Goal: Transaction & Acquisition: Purchase product/service

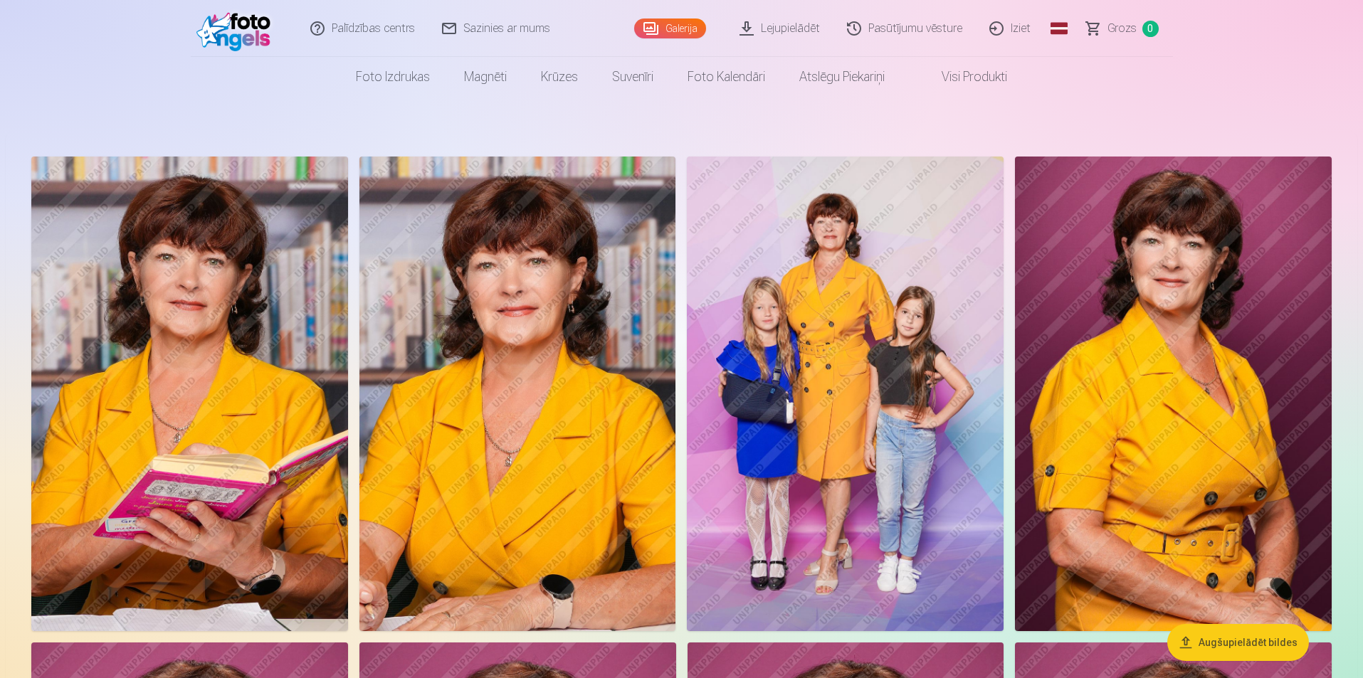
click at [678, 471] on img at bounding box center [845, 394] width 317 height 475
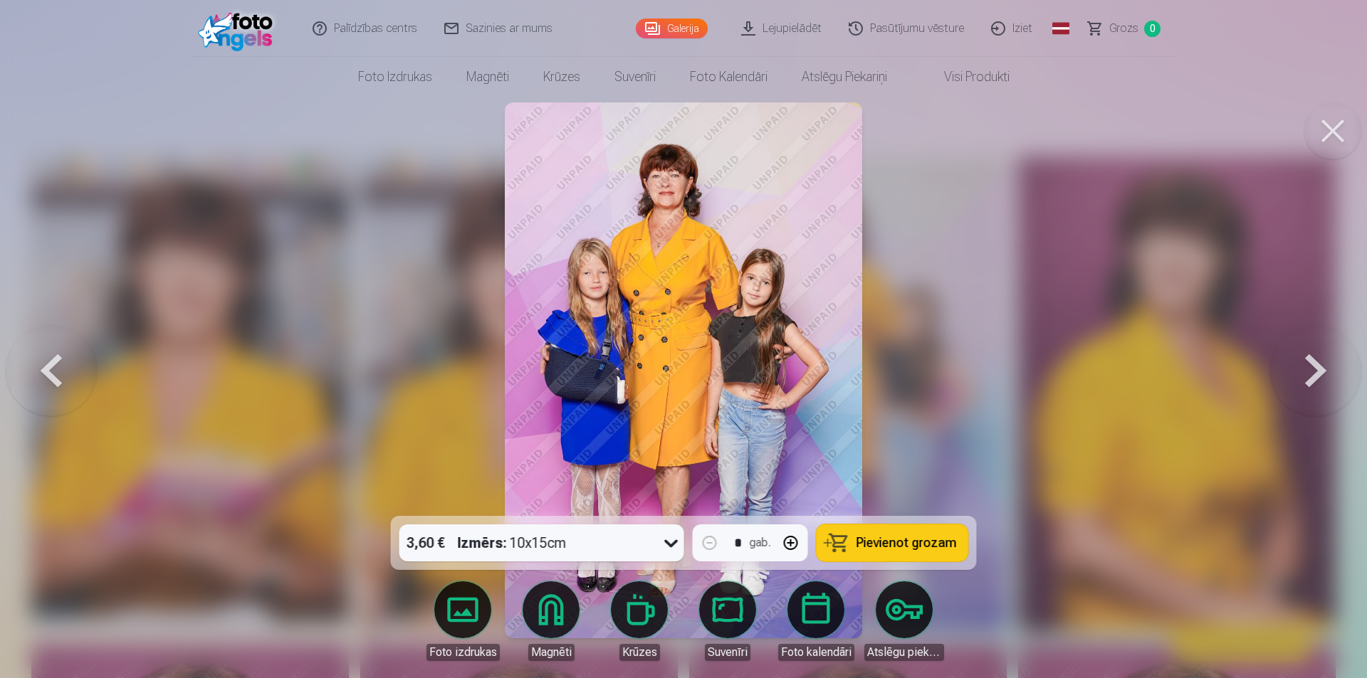
drag, startPoint x: 51, startPoint y: 370, endPoint x: 59, endPoint y: 365, distance: 9.3
click at [55, 369] on button at bounding box center [51, 370] width 91 height 263
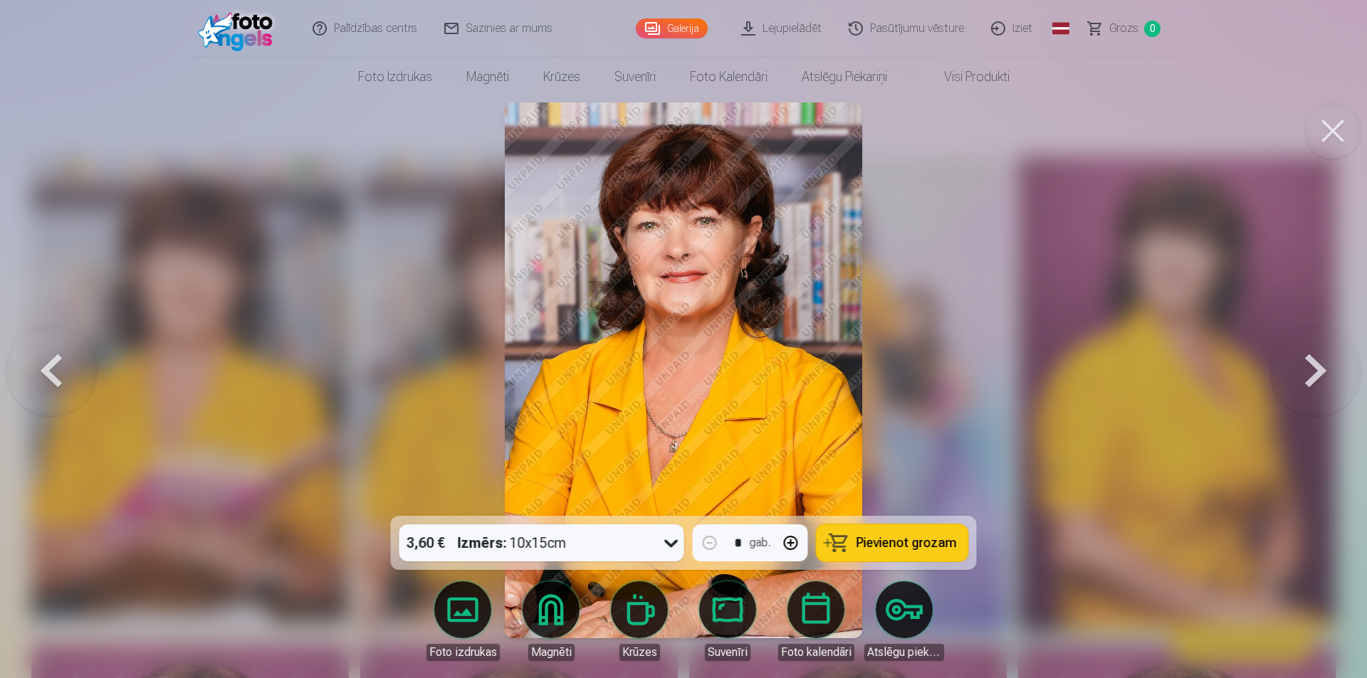
click at [57, 372] on button at bounding box center [51, 370] width 91 height 263
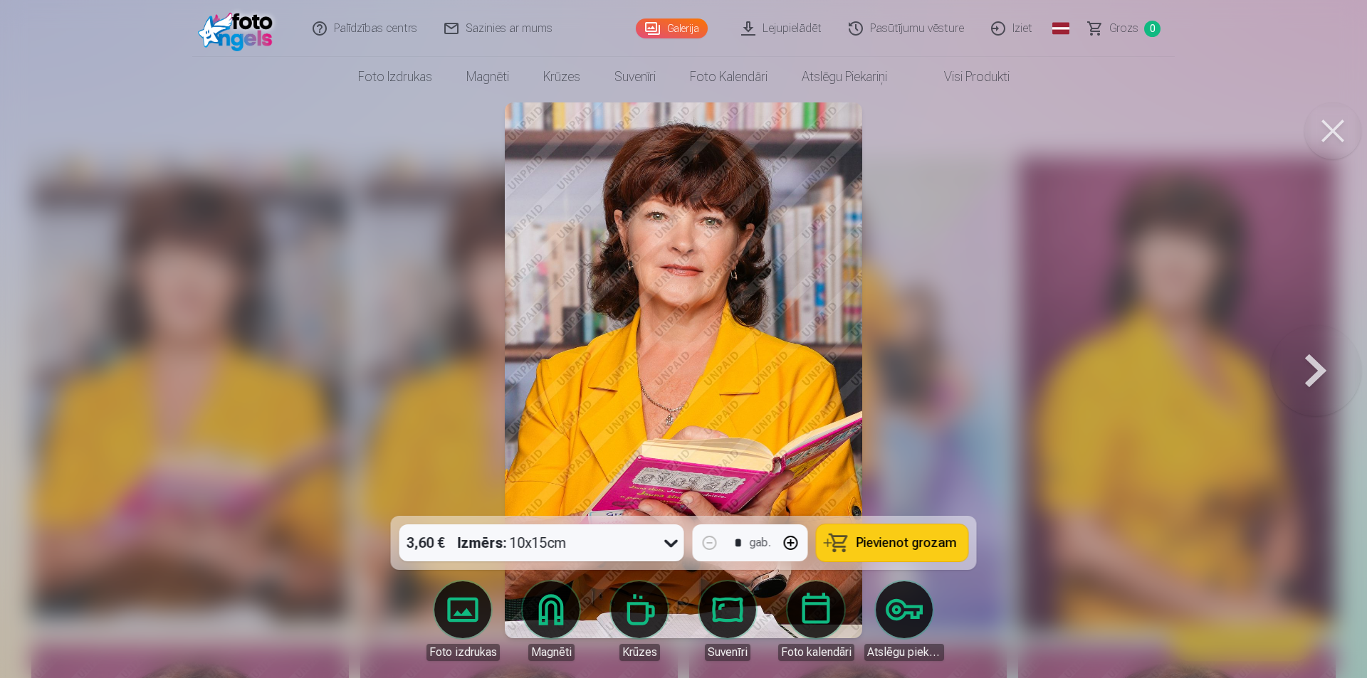
click at [678, 377] on button at bounding box center [1315, 370] width 91 height 263
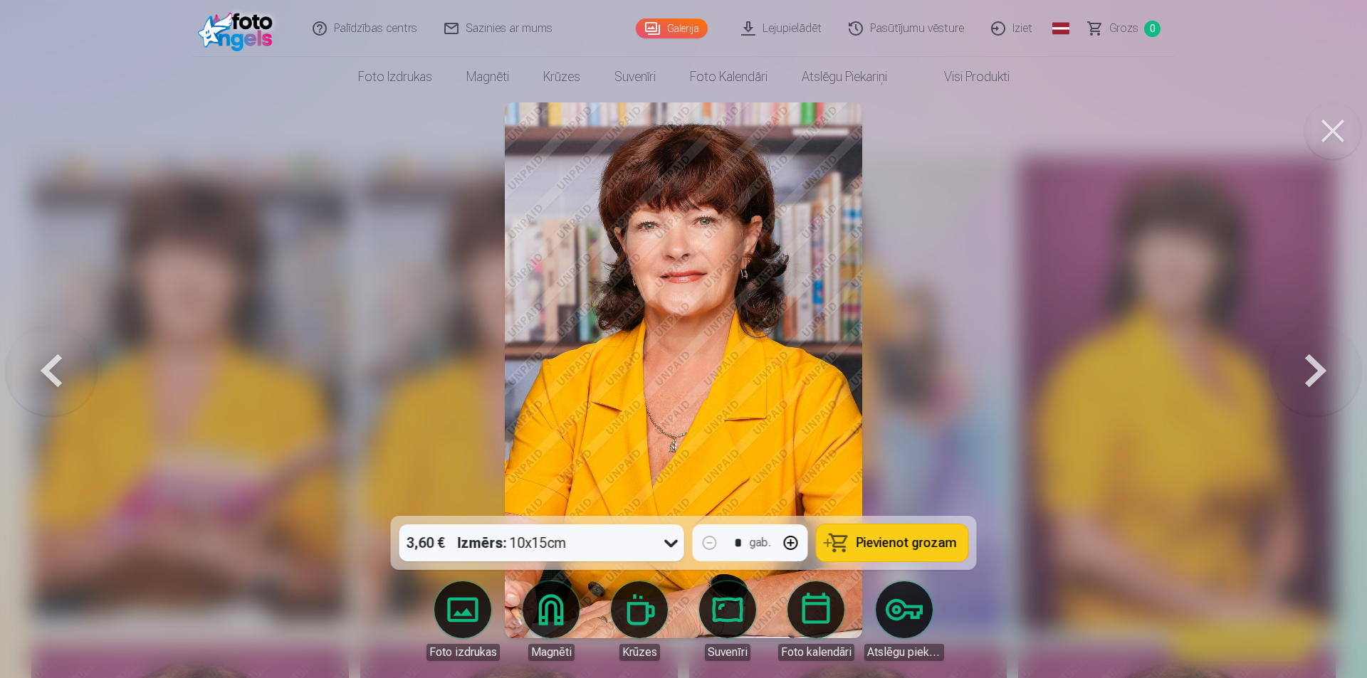
click at [678, 545] on span "Pievienot grozam" at bounding box center [906, 543] width 100 height 13
click at [43, 374] on button at bounding box center [51, 370] width 91 height 263
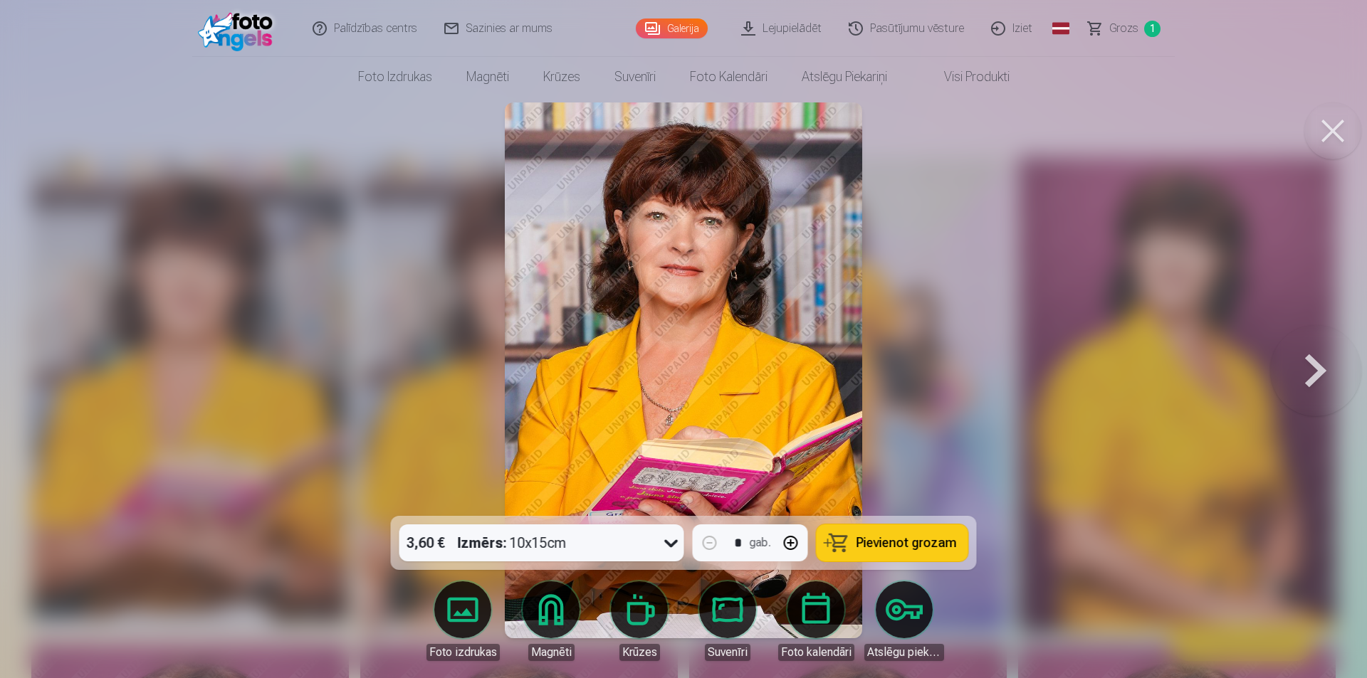
click at [46, 374] on div at bounding box center [683, 339] width 1367 height 678
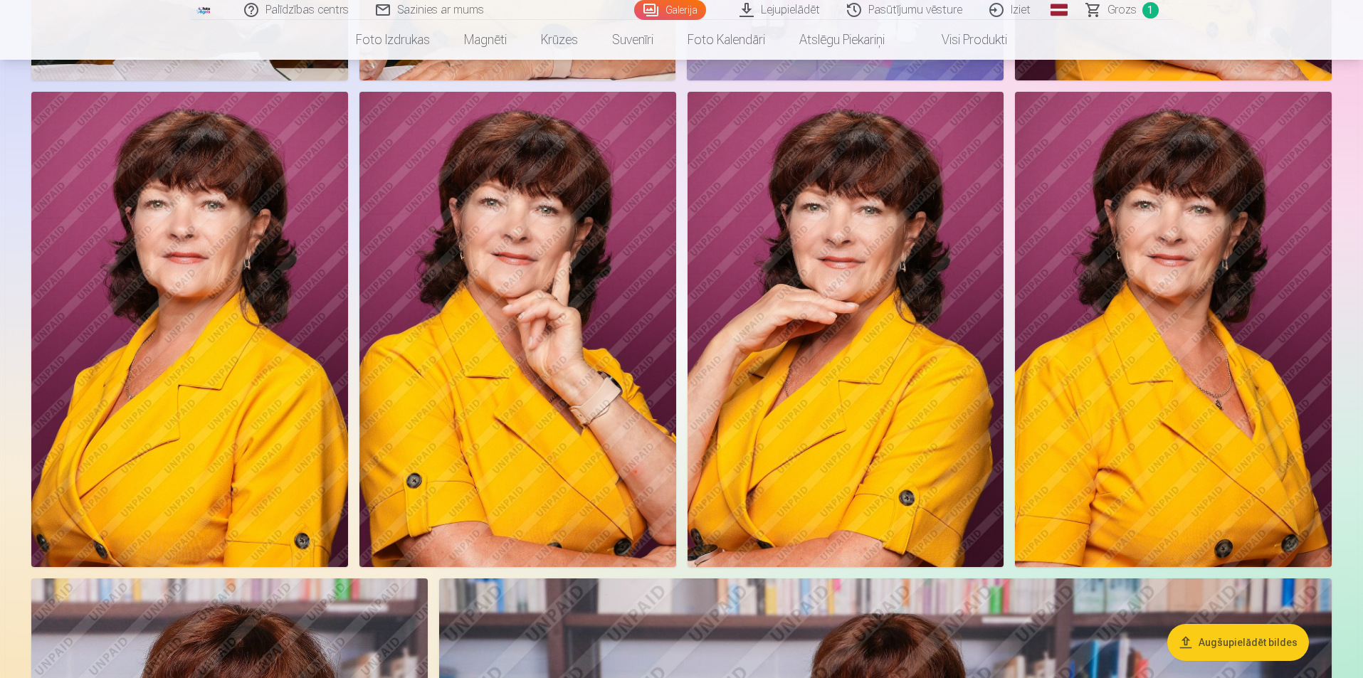
scroll to position [569, 0]
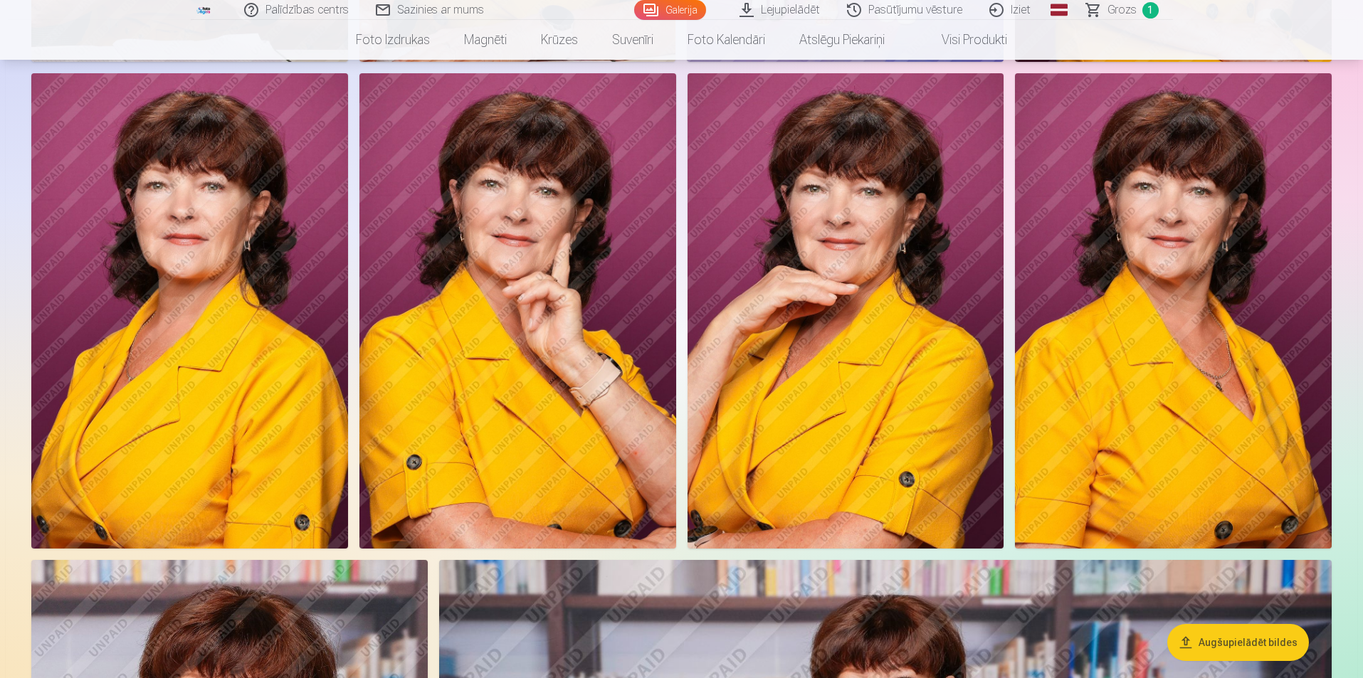
click at [546, 453] on img at bounding box center [517, 310] width 317 height 475
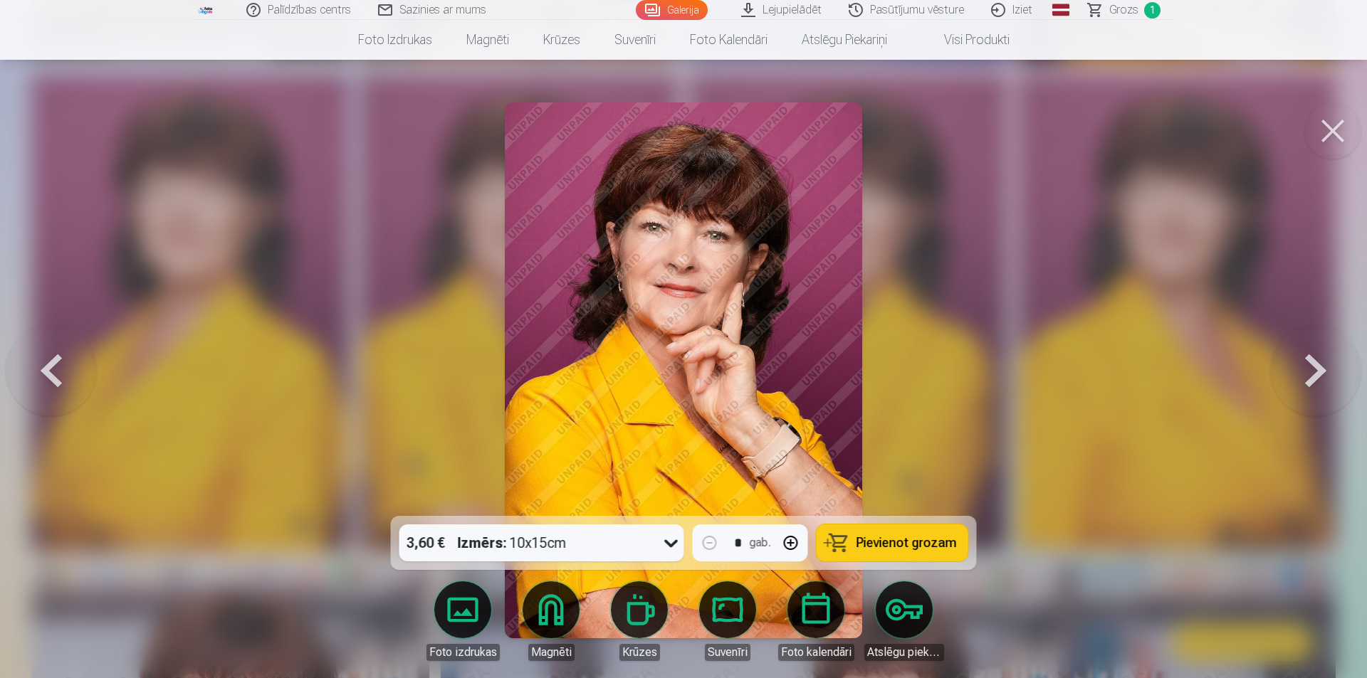
click at [678, 545] on span "Pievienot grozam" at bounding box center [906, 543] width 100 height 13
click at [35, 372] on button at bounding box center [51, 370] width 91 height 263
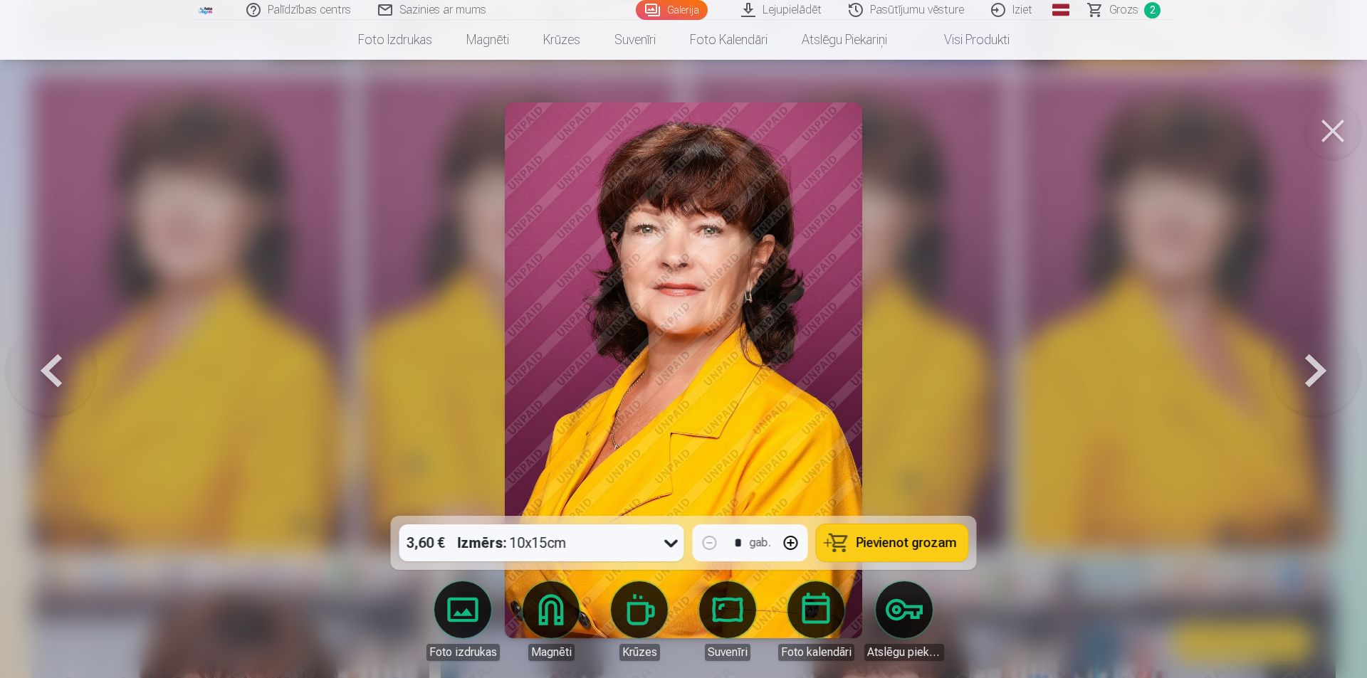
click at [54, 366] on button at bounding box center [51, 370] width 91 height 263
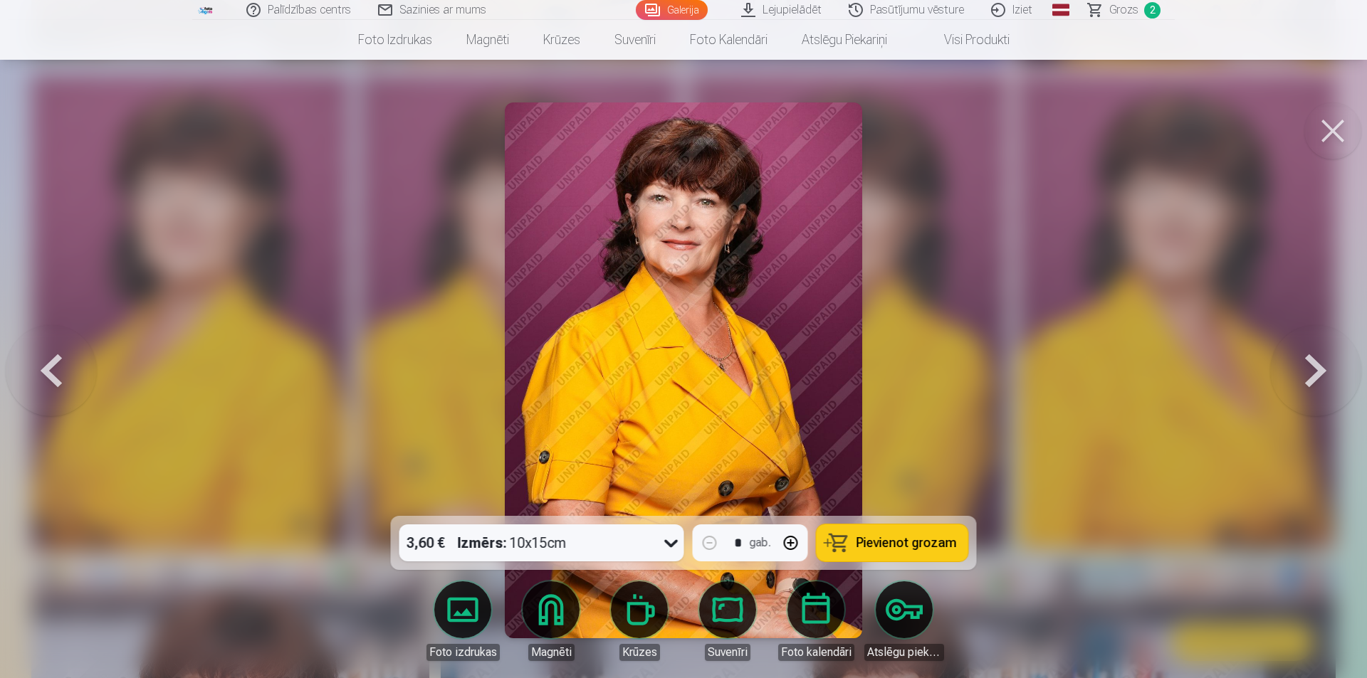
click at [678, 379] on button at bounding box center [1315, 370] width 91 height 263
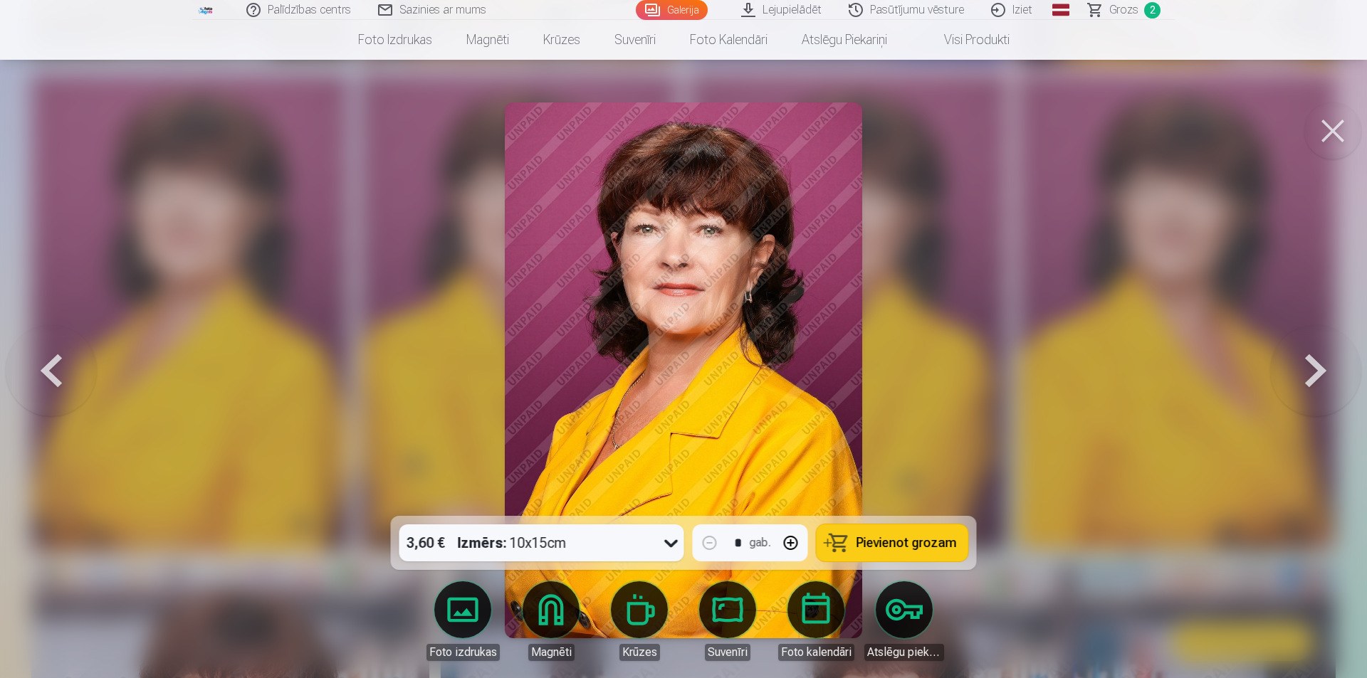
click at [678, 377] on button at bounding box center [1315, 370] width 91 height 263
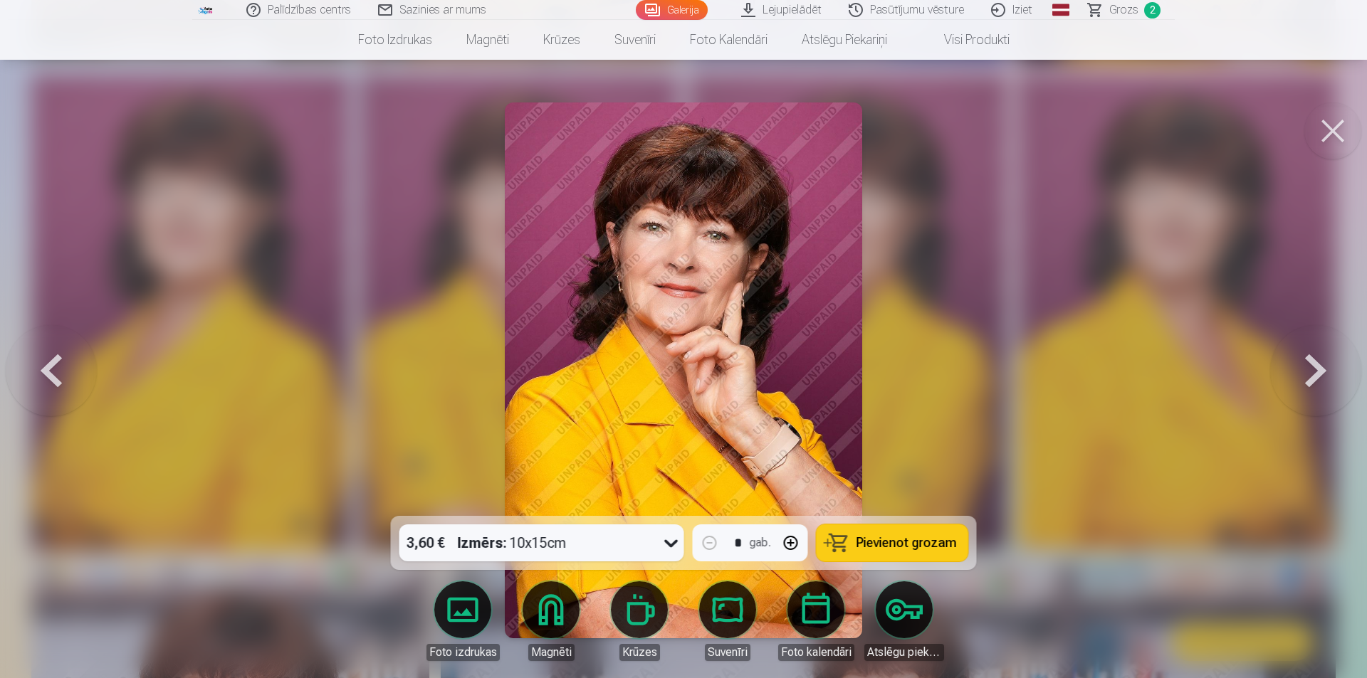
click at [678, 376] on button at bounding box center [1315, 370] width 91 height 263
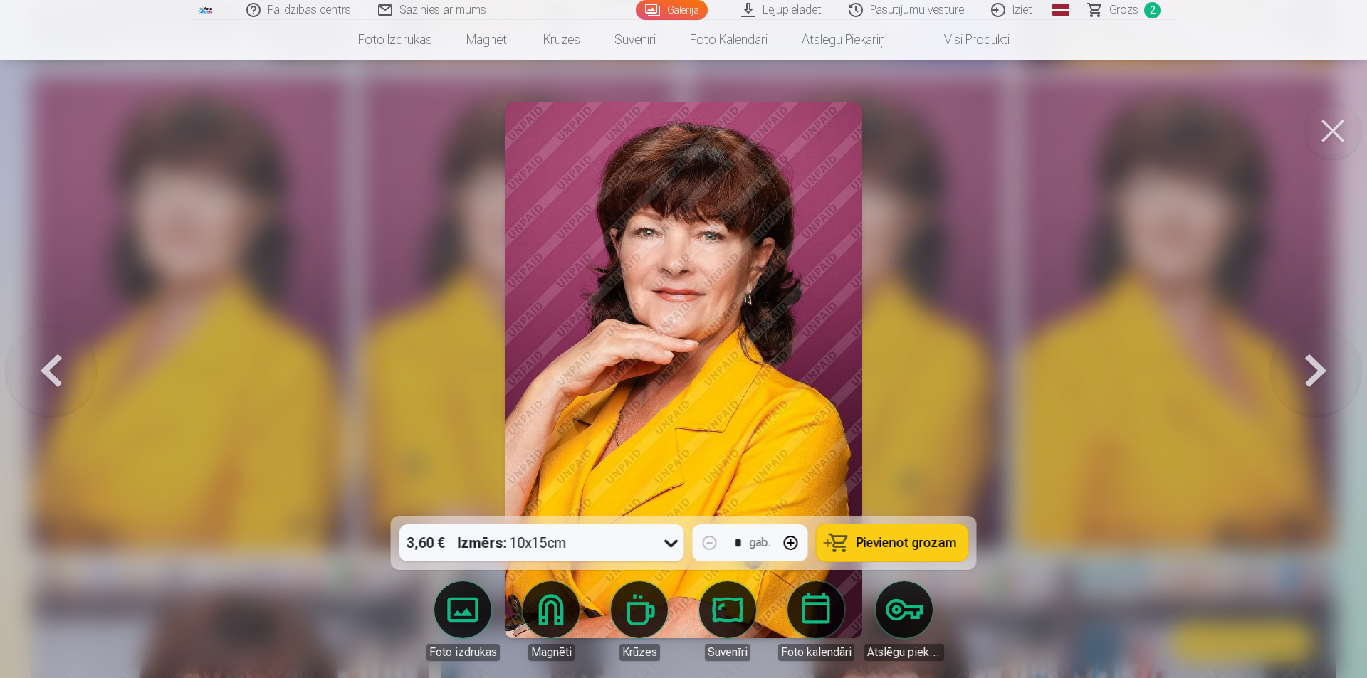
click at [678, 376] on button at bounding box center [1315, 370] width 91 height 263
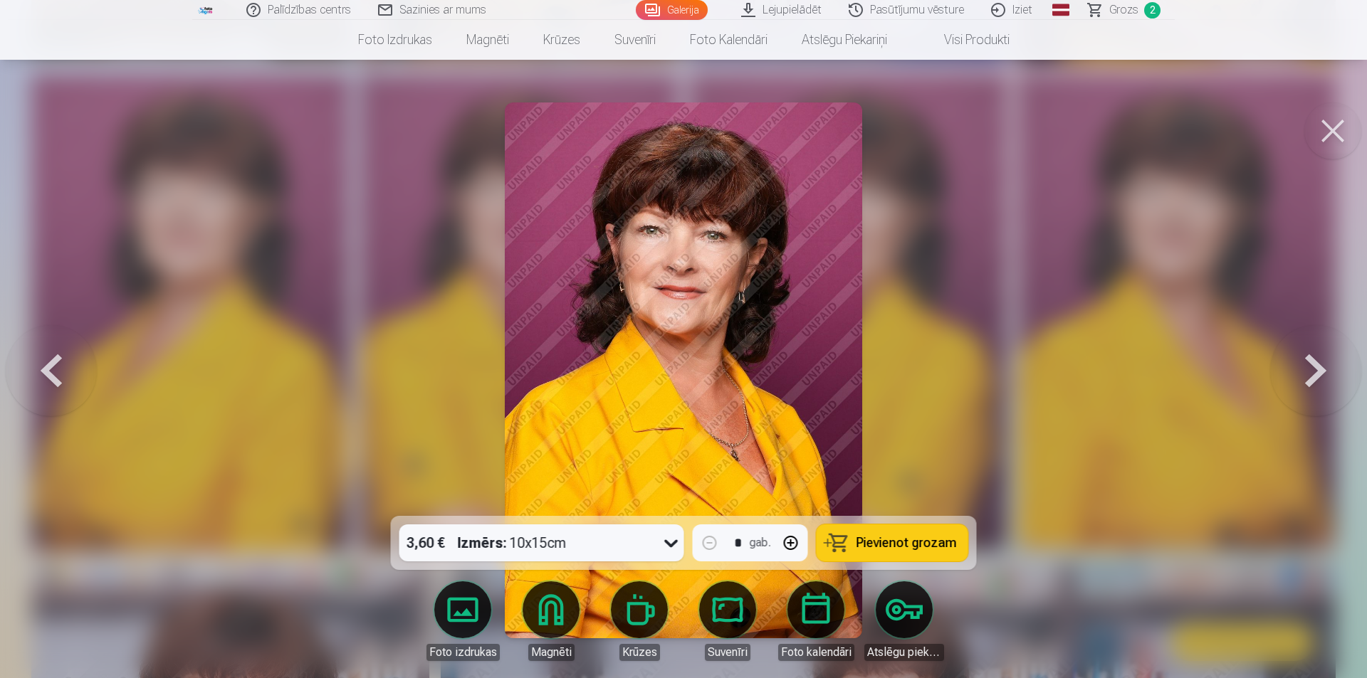
click at [678, 376] on button at bounding box center [1315, 370] width 91 height 263
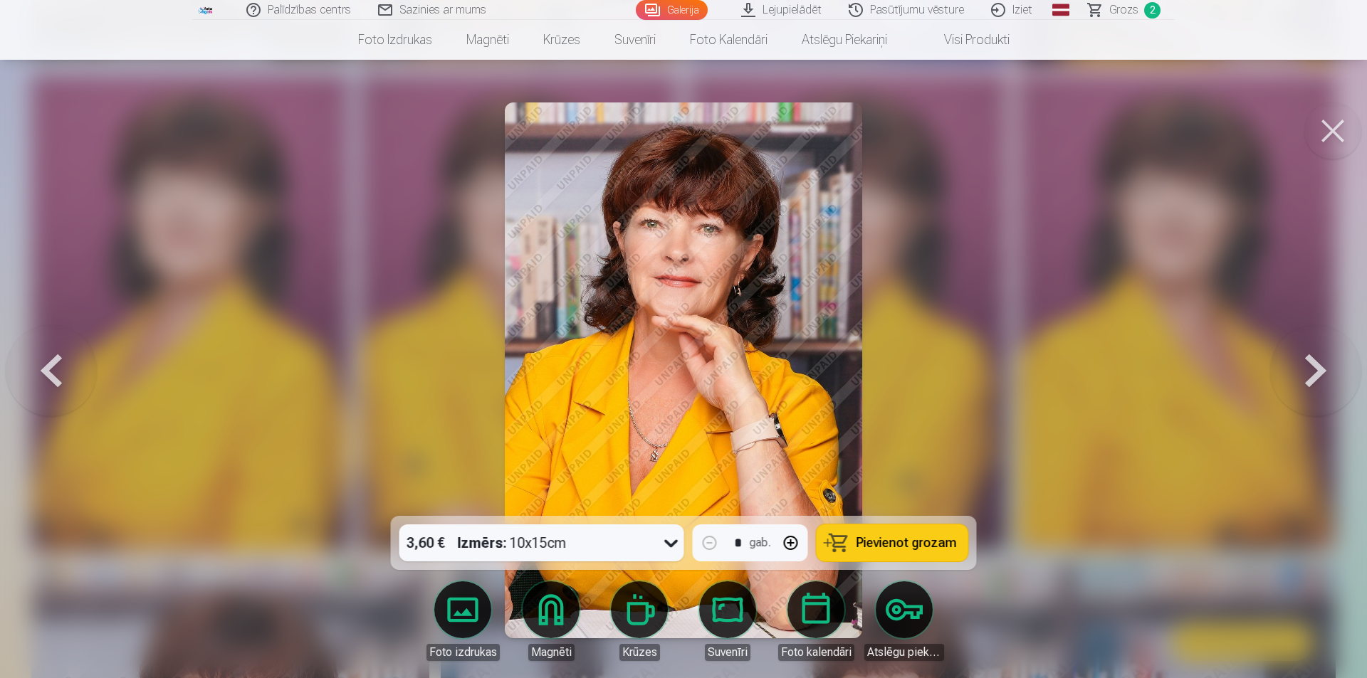
click at [678, 372] on button at bounding box center [1315, 370] width 91 height 263
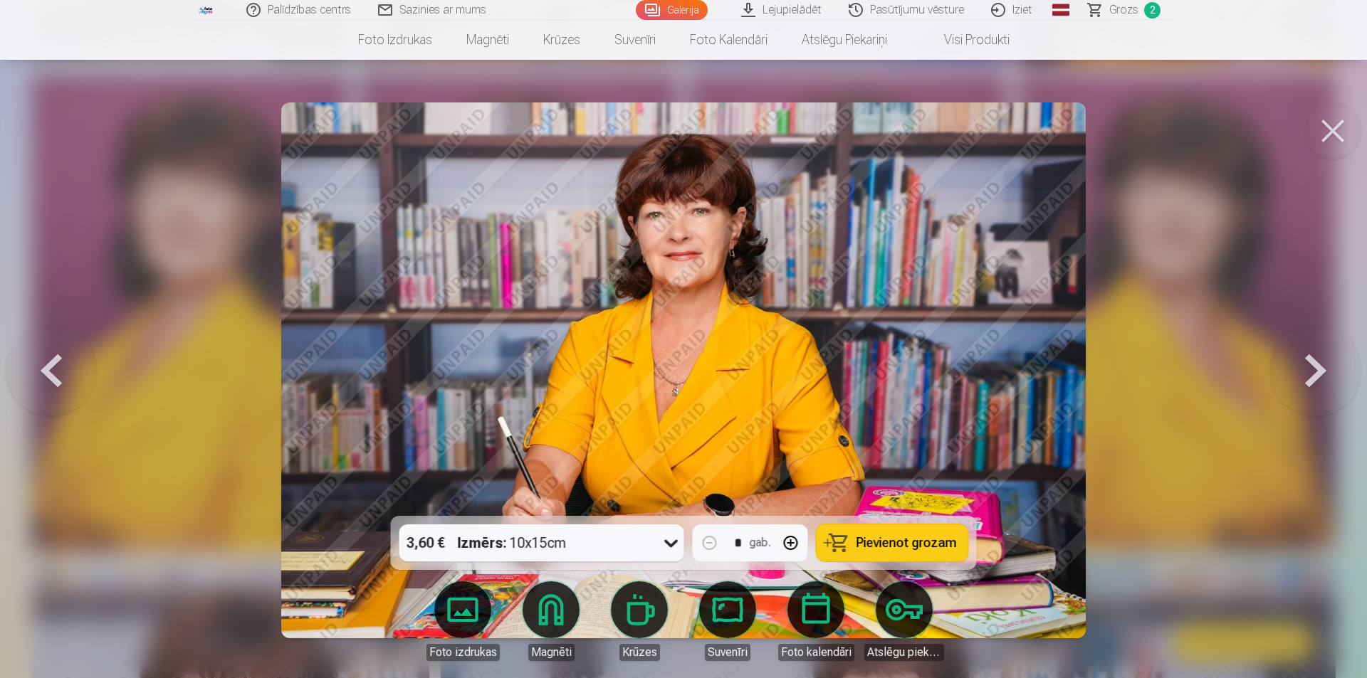
click at [678, 372] on button at bounding box center [1315, 370] width 91 height 263
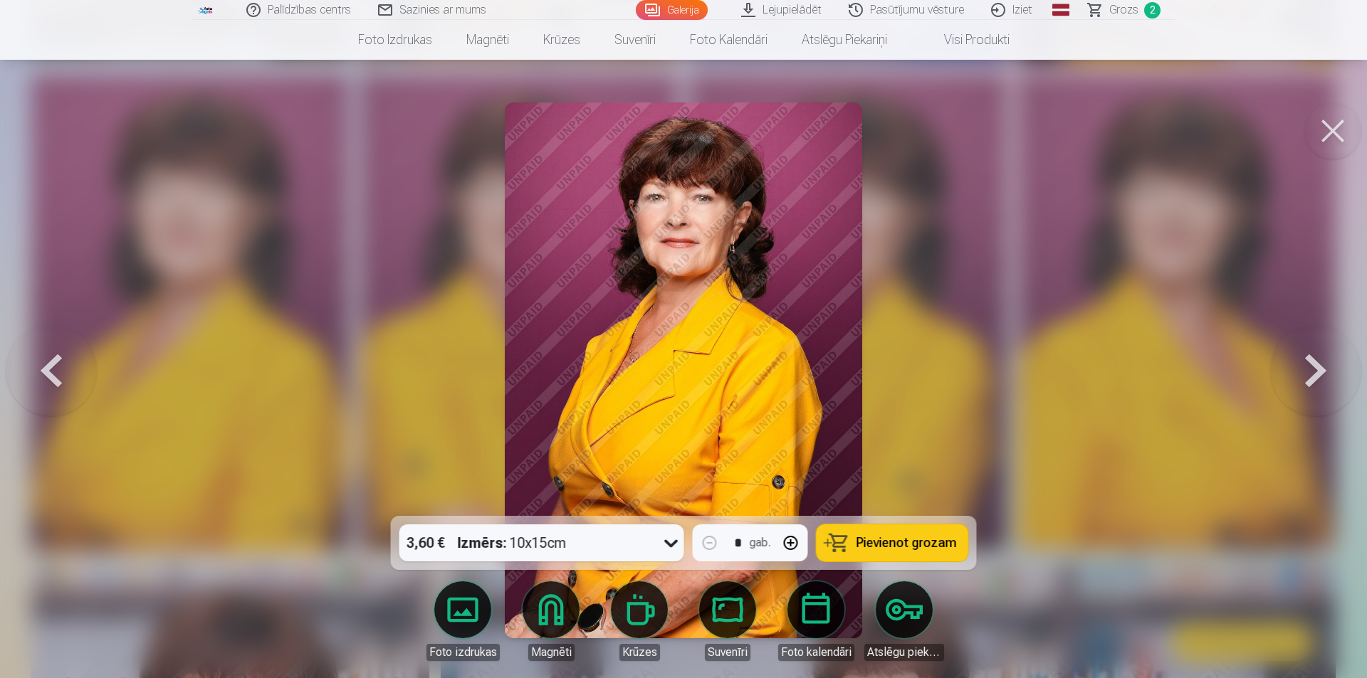
click at [678, 372] on button at bounding box center [1315, 370] width 91 height 263
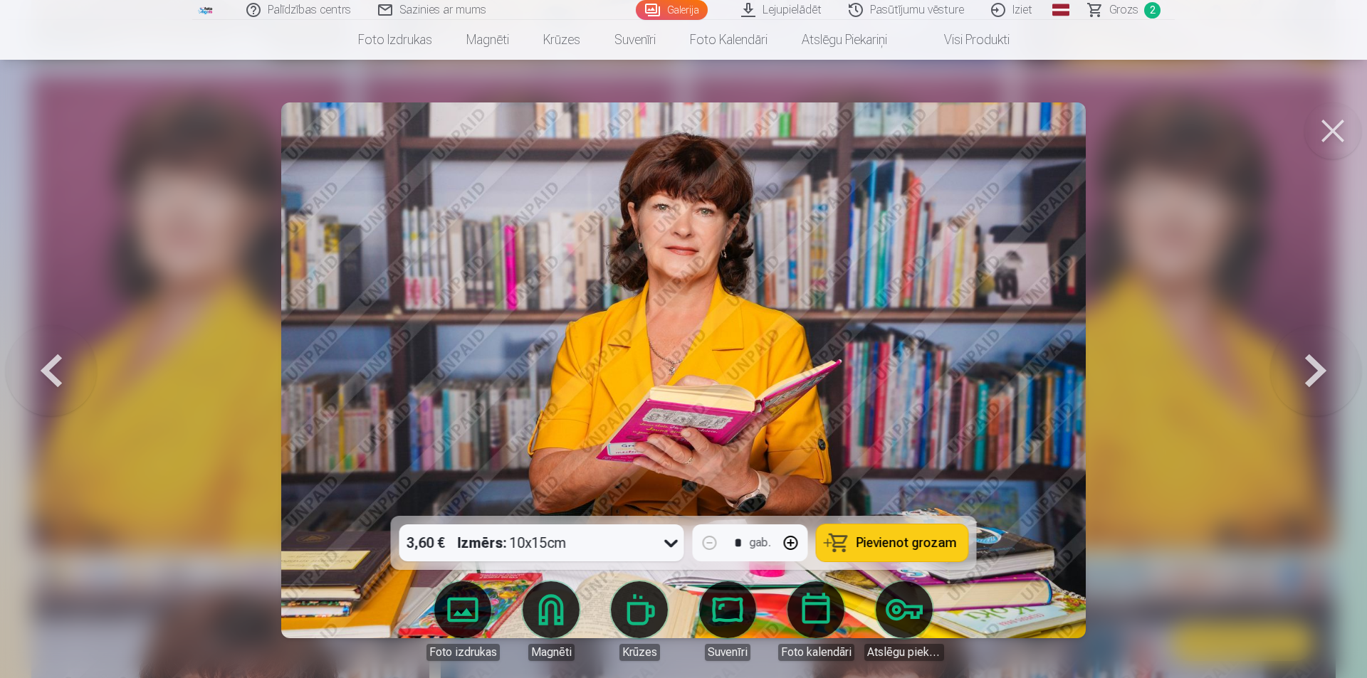
click at [51, 395] on button at bounding box center [51, 370] width 91 height 263
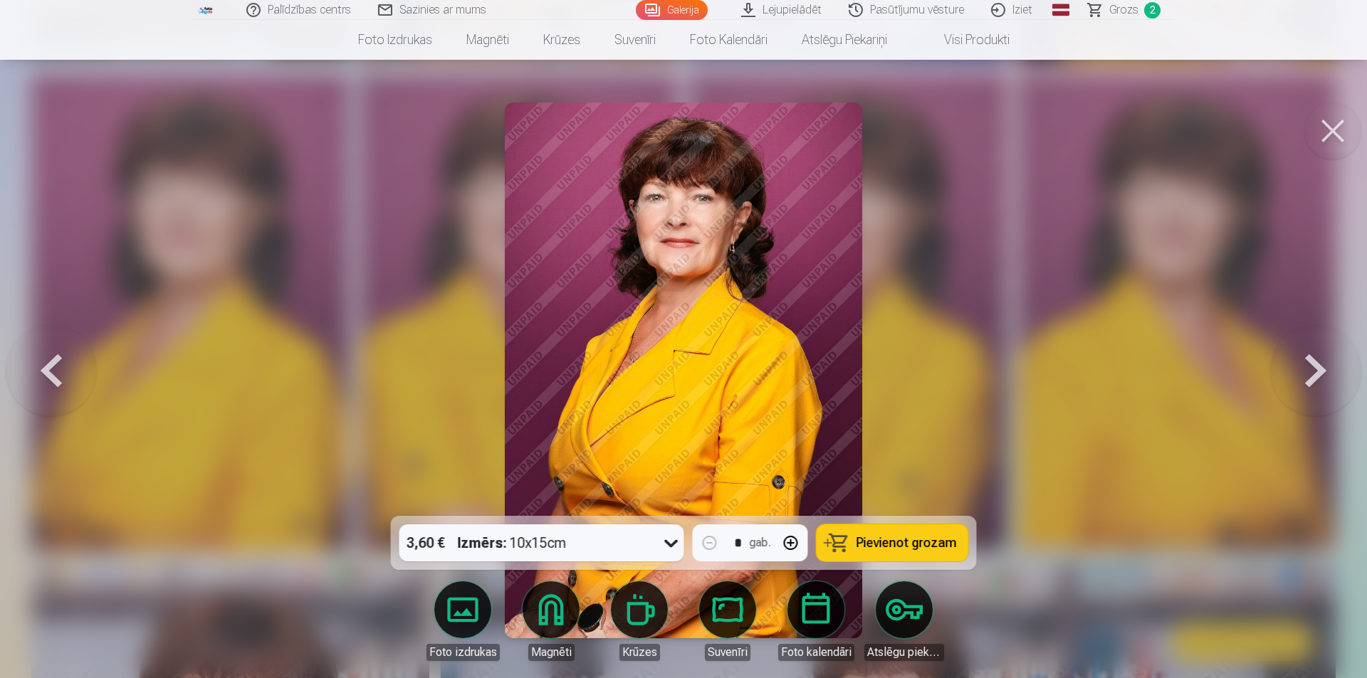
click at [54, 372] on button at bounding box center [51, 370] width 91 height 263
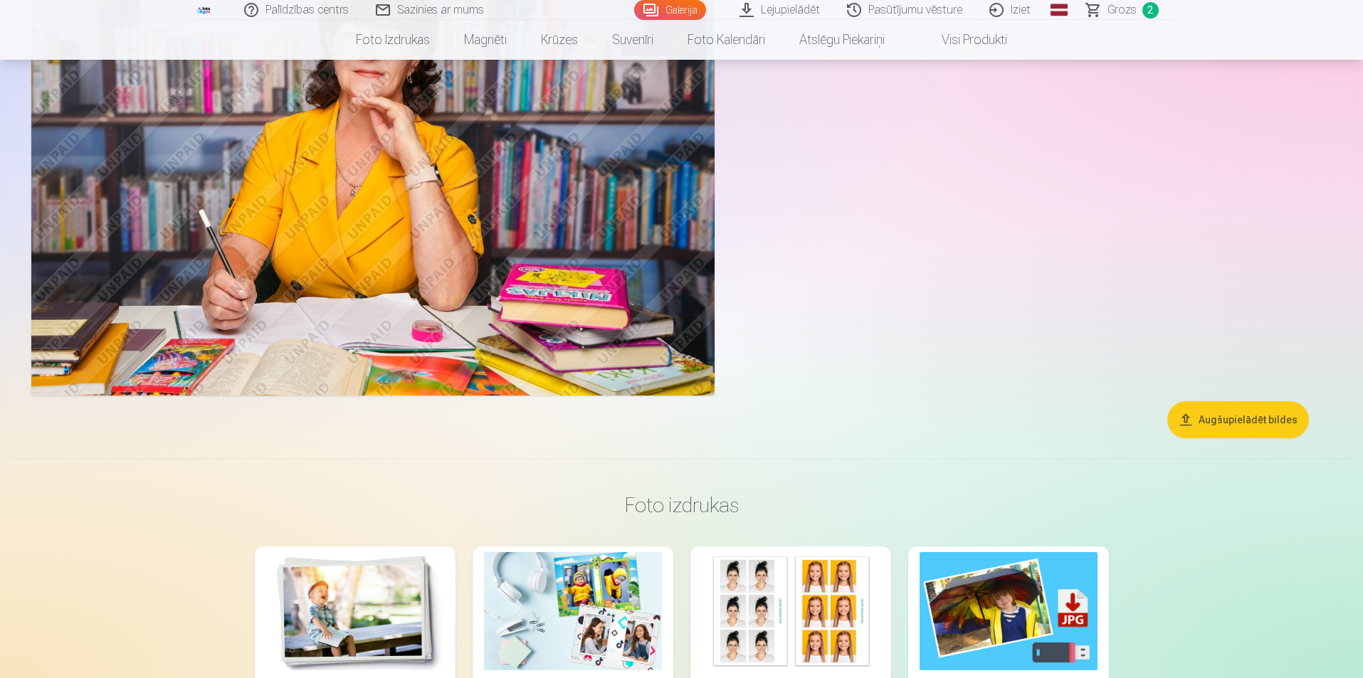
scroll to position [3346, 0]
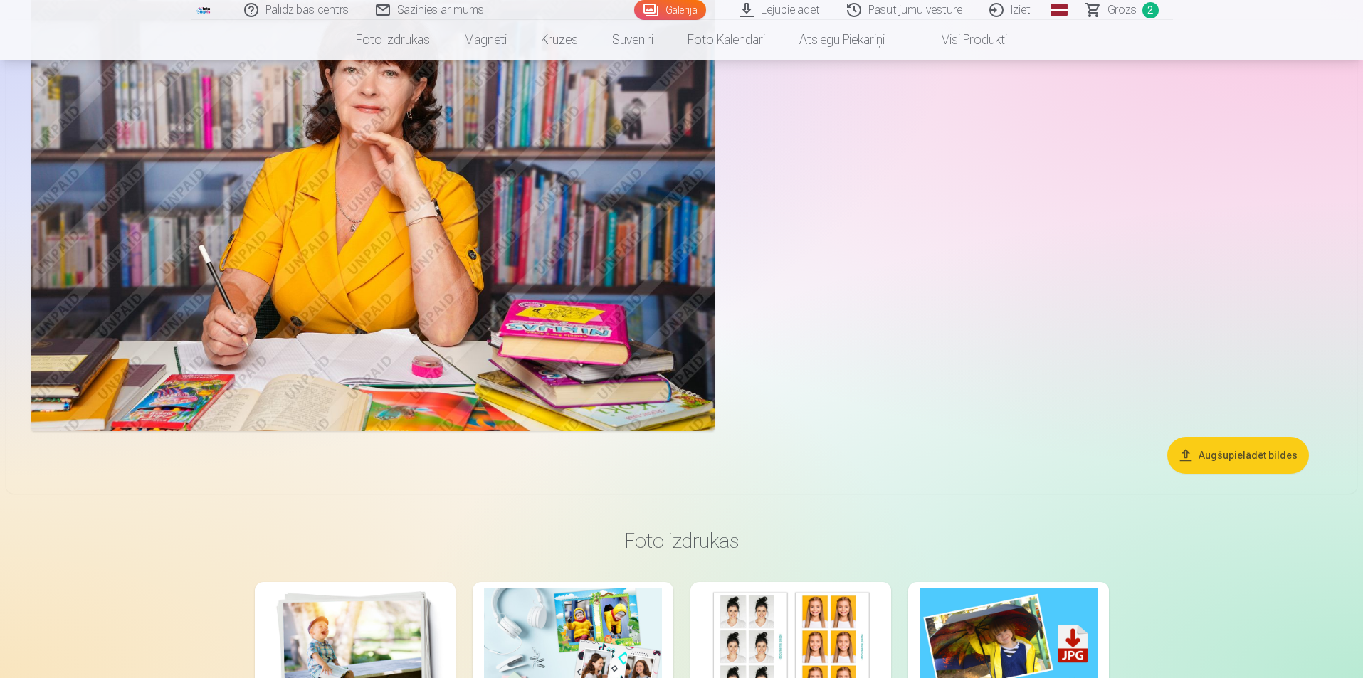
click at [678, 12] on span "Grozs" at bounding box center [1122, 9] width 29 height 17
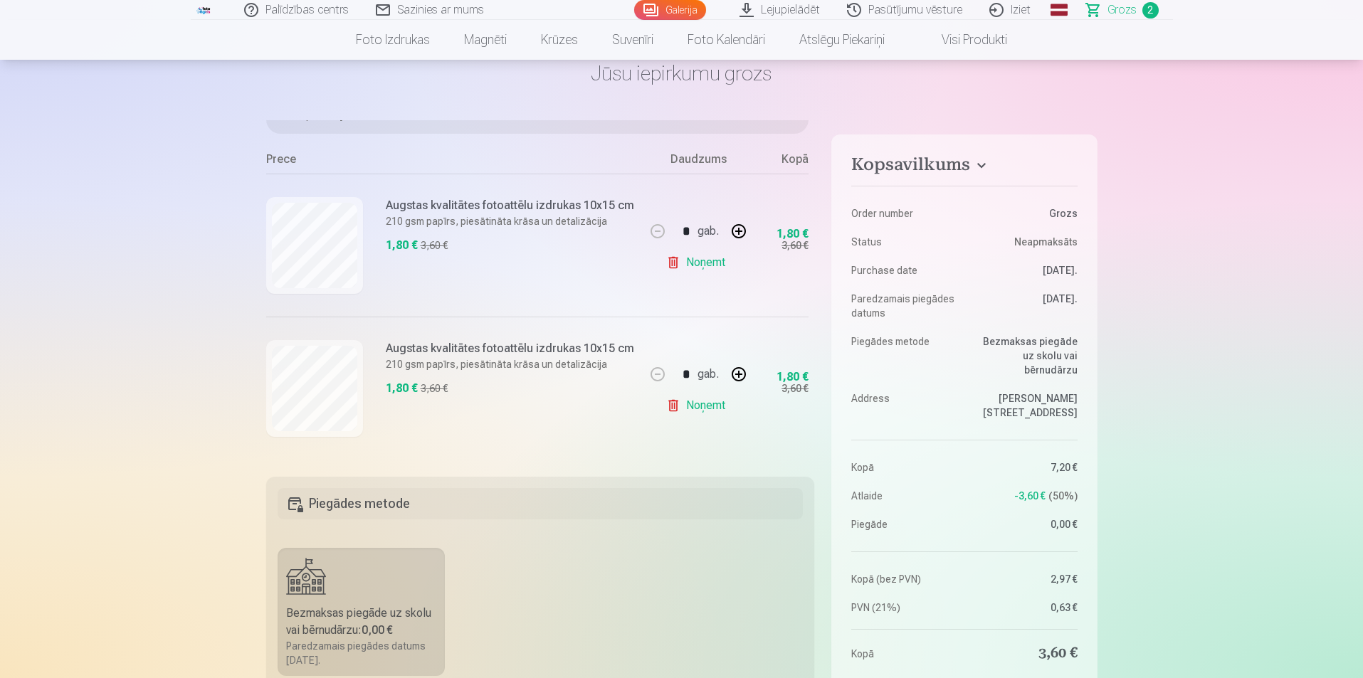
scroll to position [71, 0]
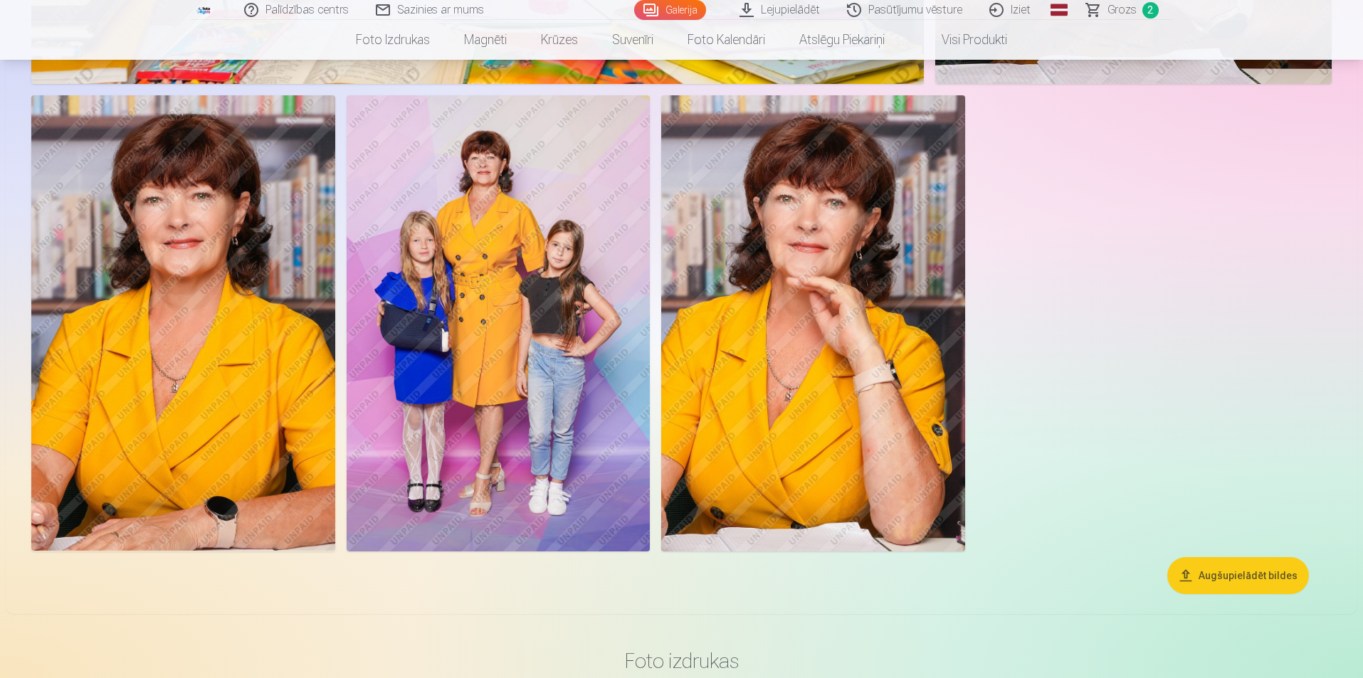
click at [154, 366] on img at bounding box center [183, 323] width 304 height 456
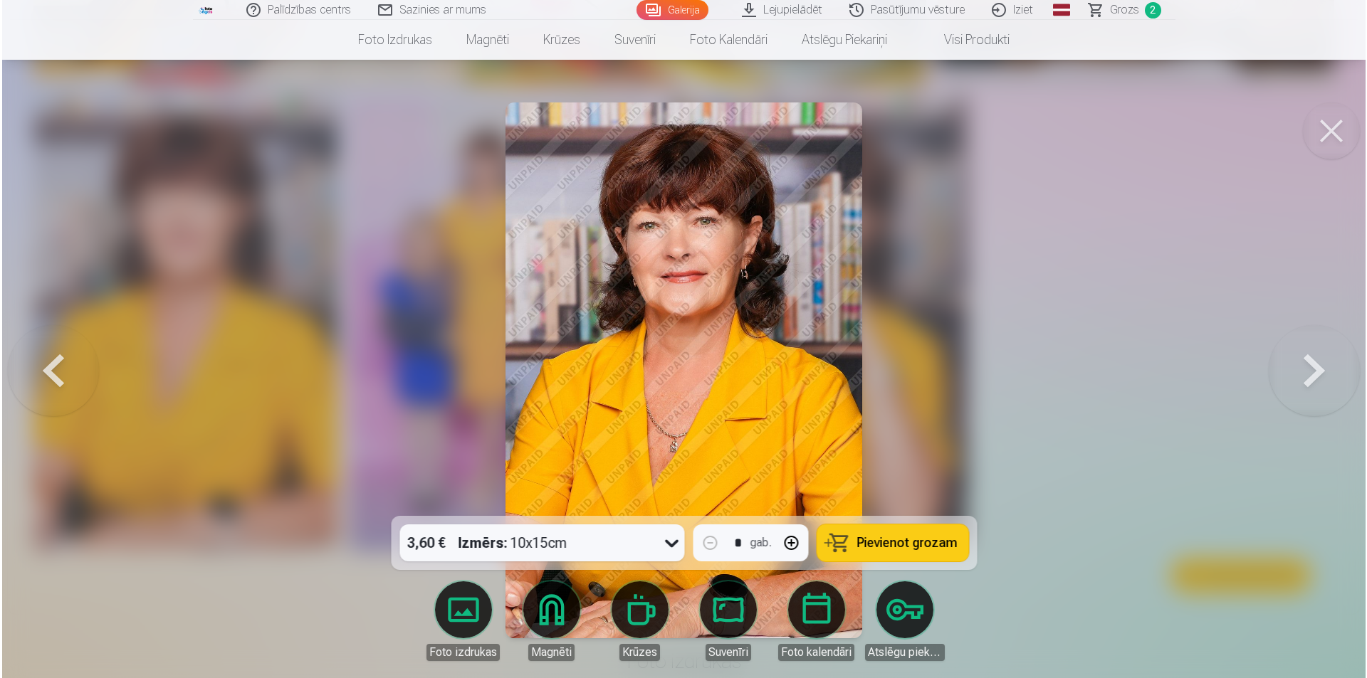
scroll to position [3353, 0]
click at [678, 549] on span "Pievienot grozam" at bounding box center [906, 543] width 100 height 13
click at [39, 373] on button at bounding box center [51, 370] width 91 height 263
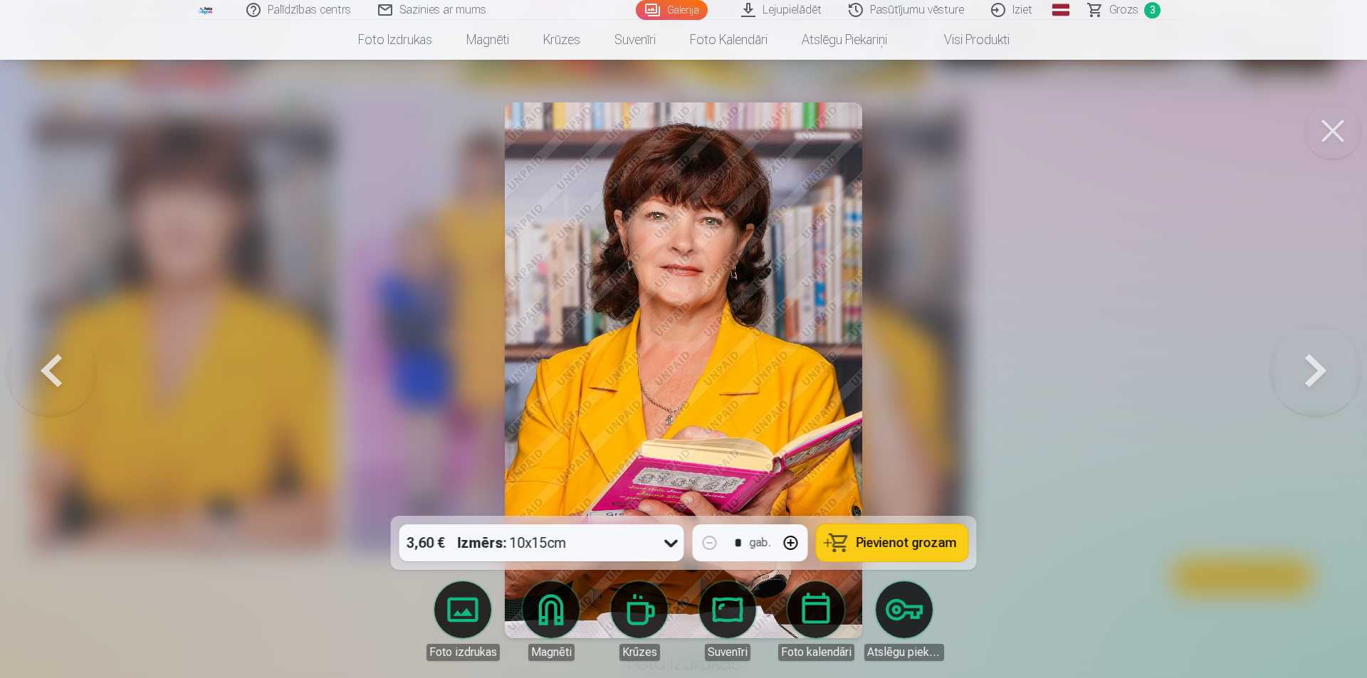
click at [39, 372] on button at bounding box center [51, 370] width 91 height 263
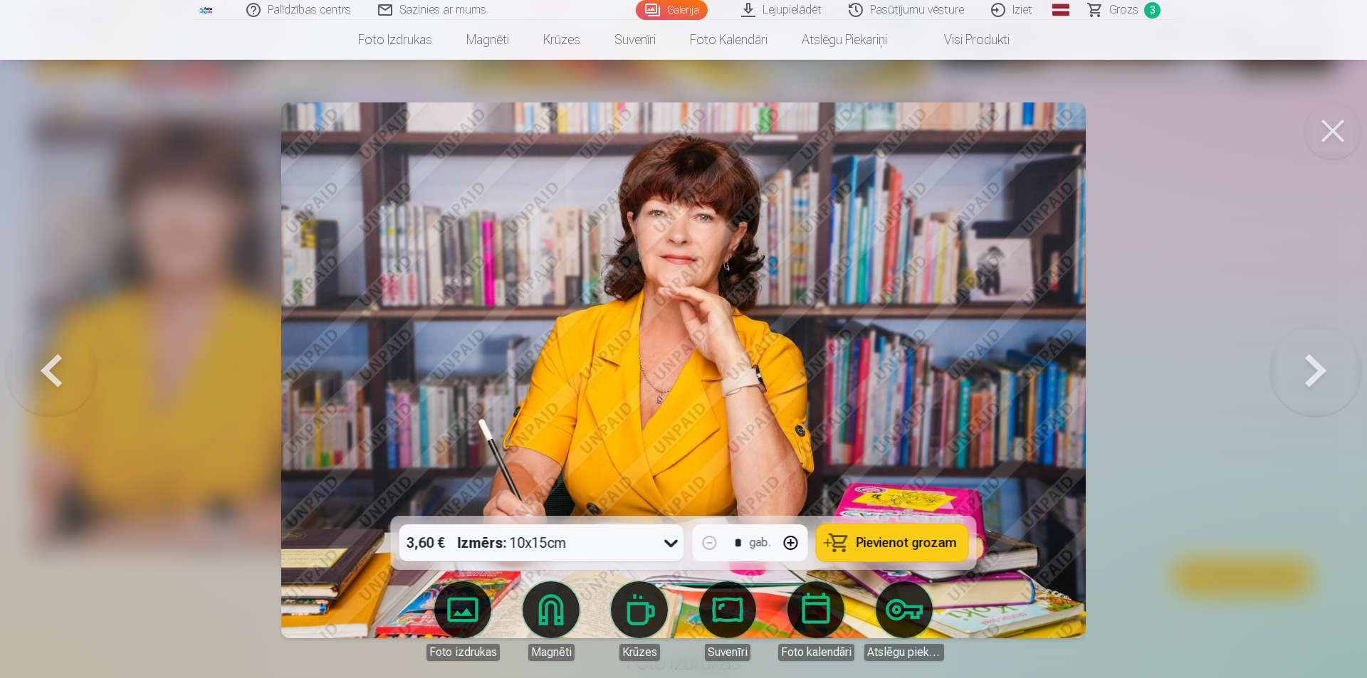
click at [678, 550] on span "Pievienot grozam" at bounding box center [906, 543] width 100 height 13
click at [44, 372] on button at bounding box center [51, 370] width 91 height 263
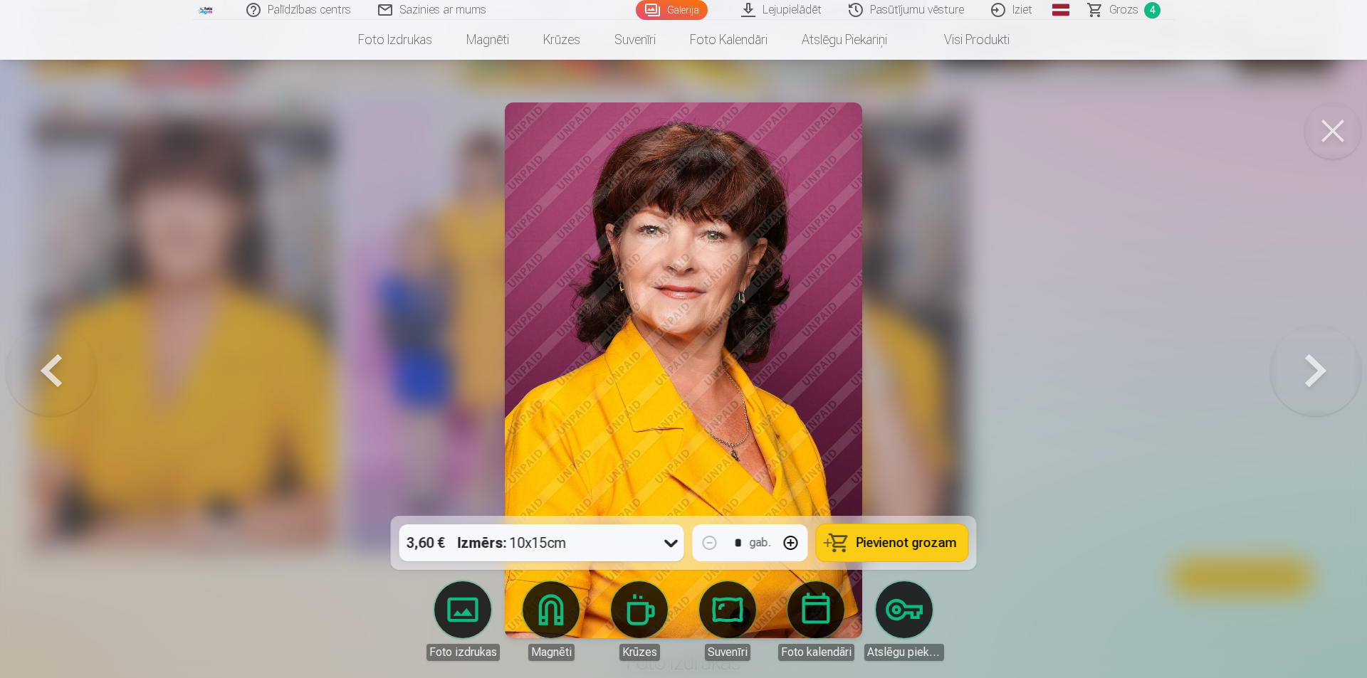
click at [46, 372] on button at bounding box center [51, 370] width 91 height 263
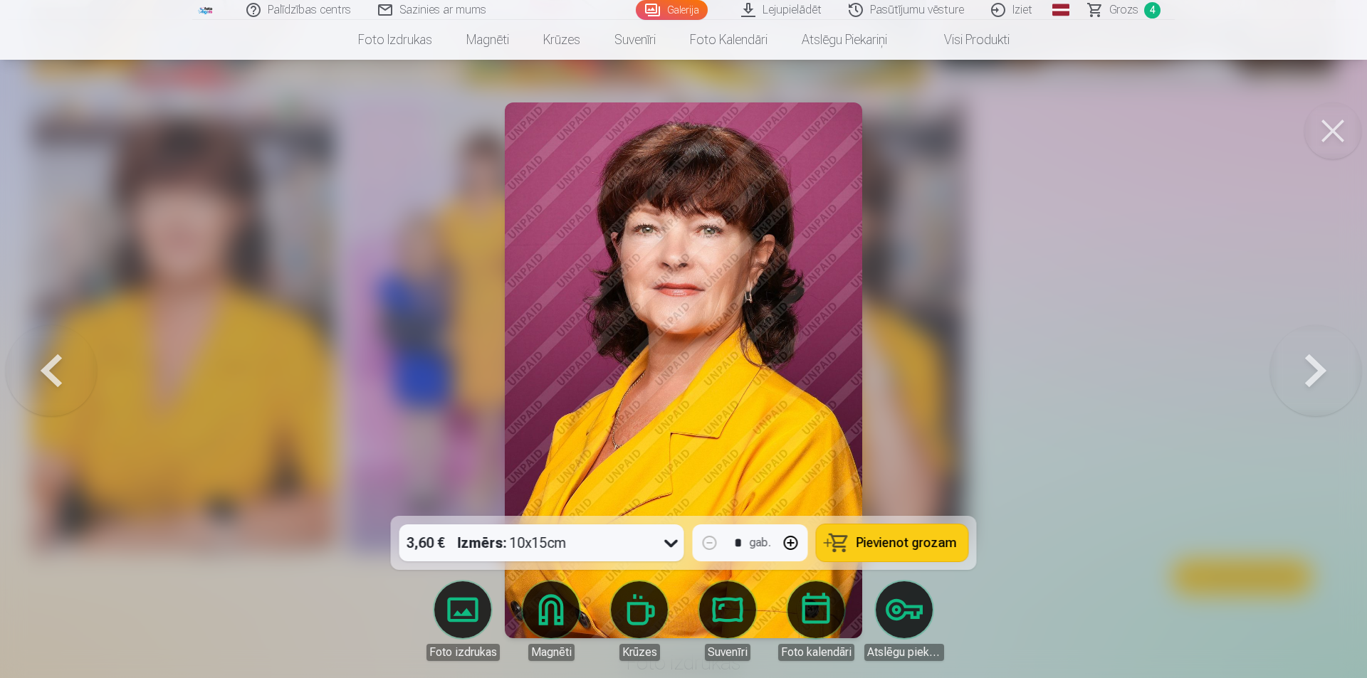
click at [48, 372] on button at bounding box center [51, 370] width 91 height 263
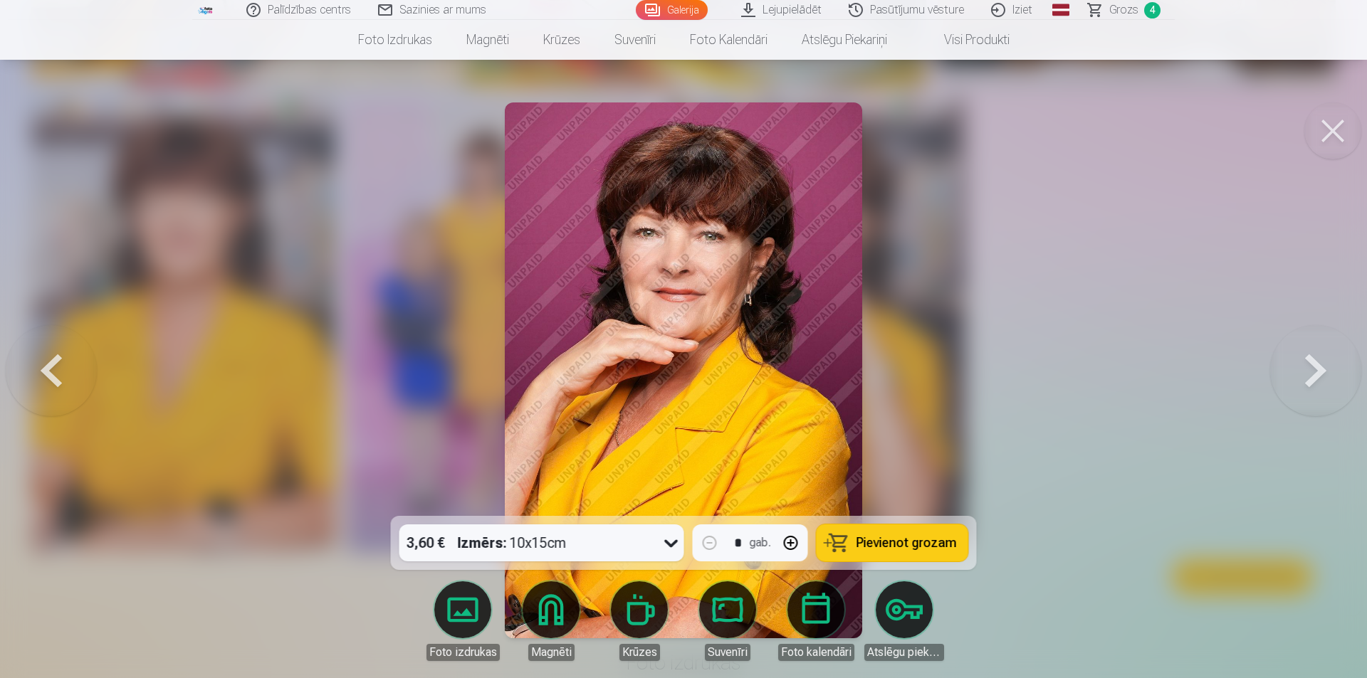
click at [48, 372] on button at bounding box center [51, 370] width 91 height 263
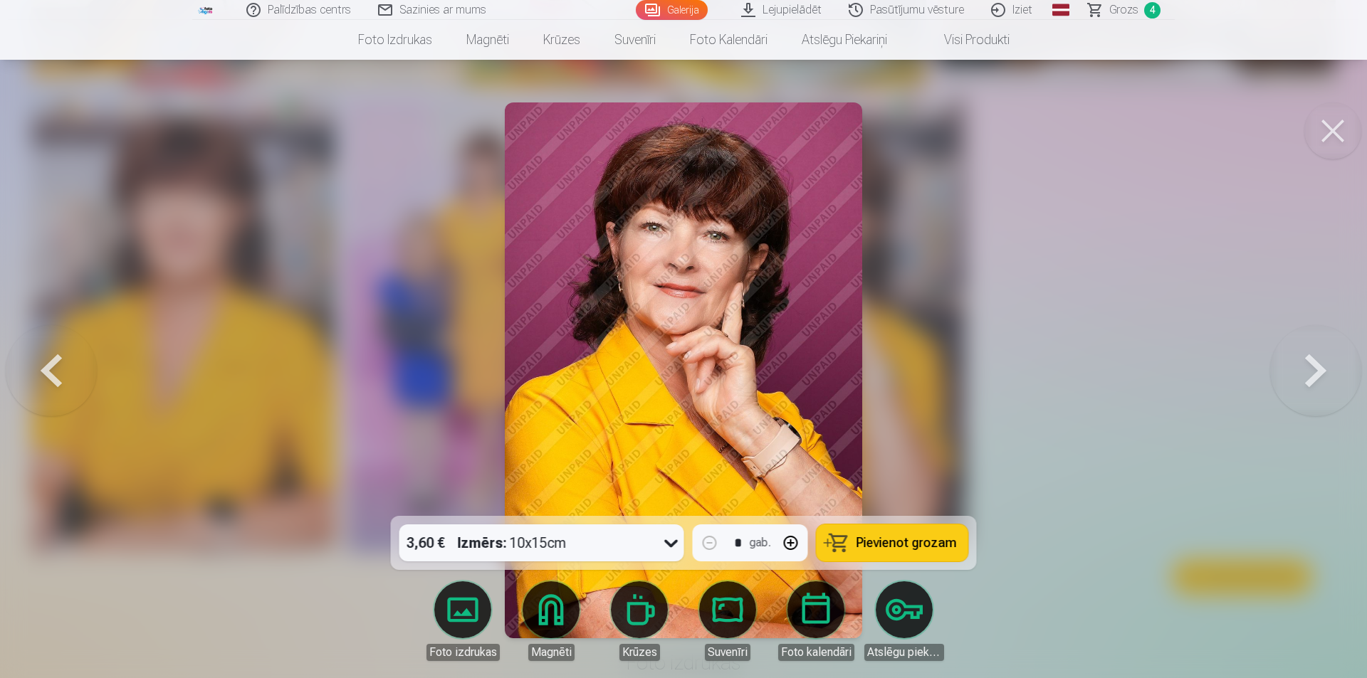
click at [48, 372] on button at bounding box center [51, 370] width 91 height 263
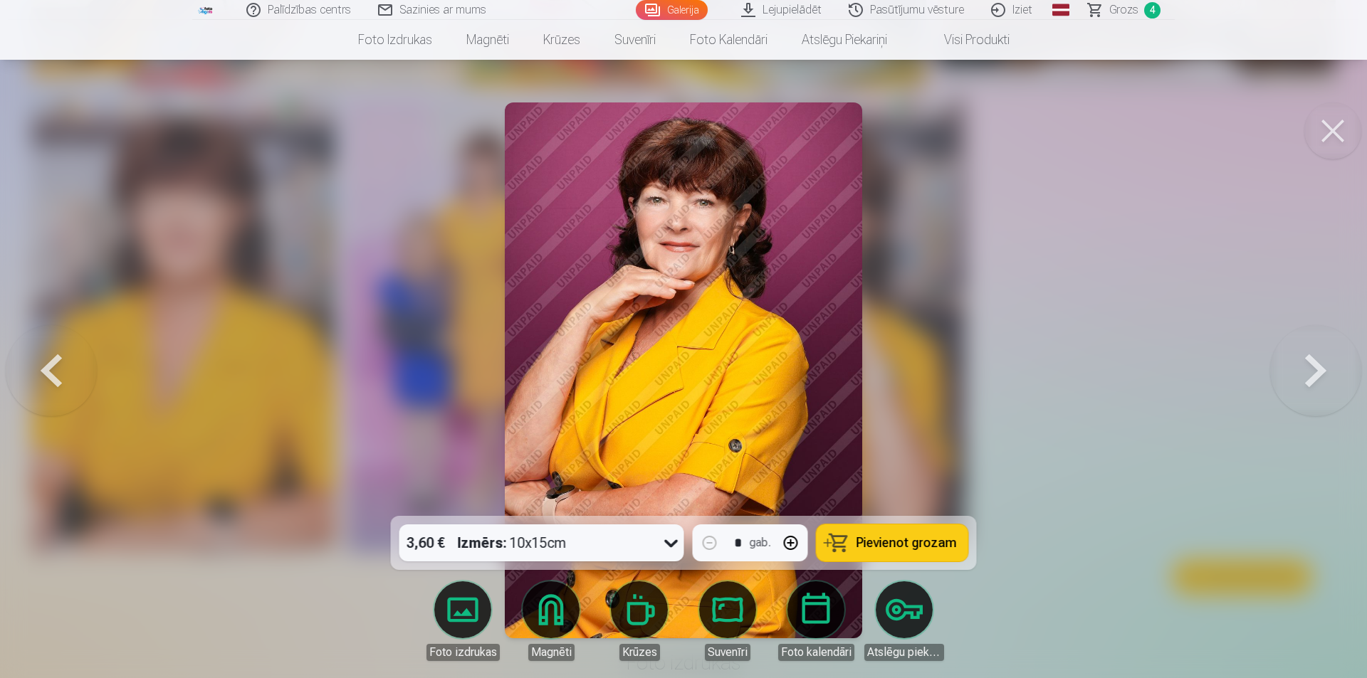
click at [49, 372] on button at bounding box center [51, 370] width 91 height 263
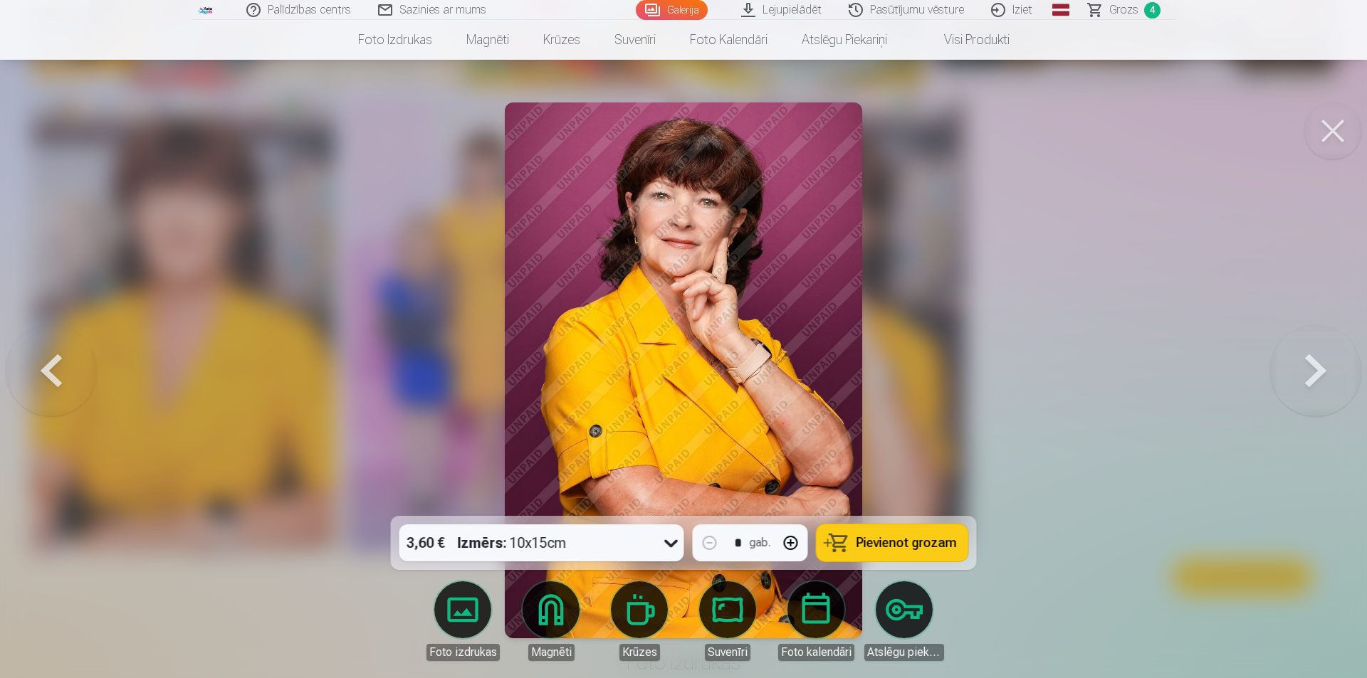
click at [678, 367] on button at bounding box center [1315, 370] width 91 height 263
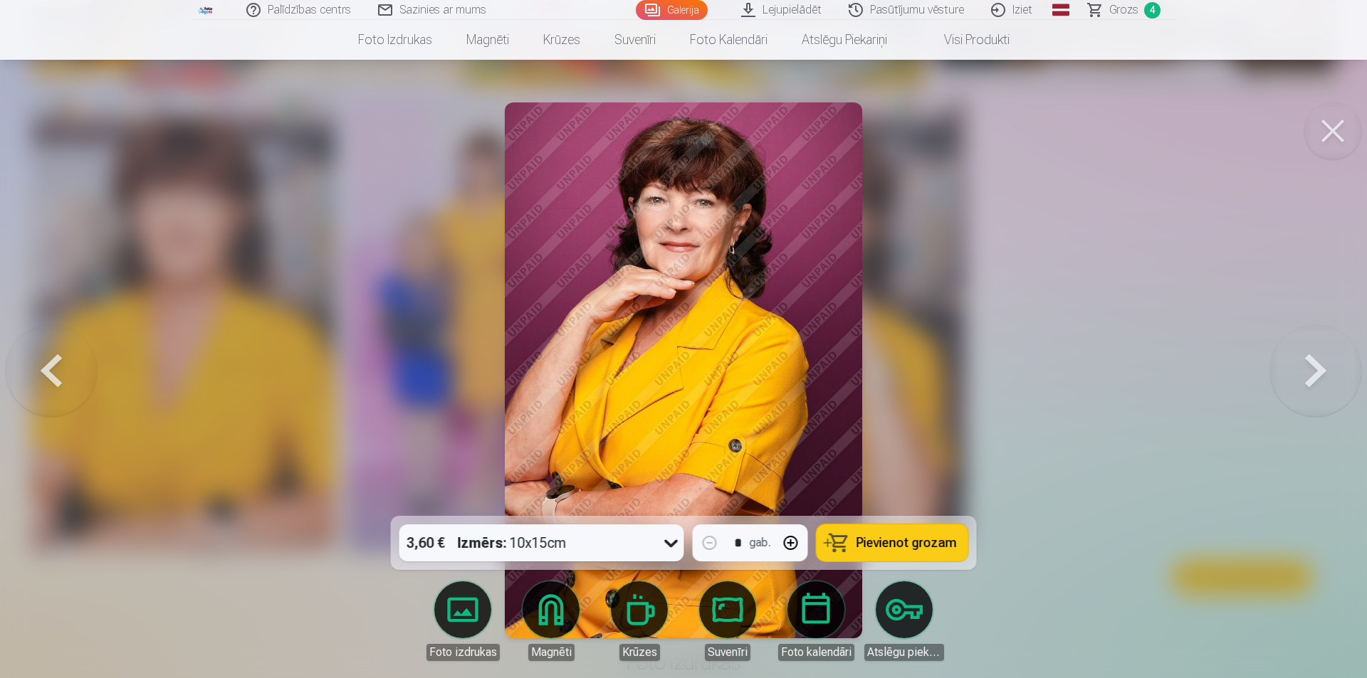
click at [678, 367] on button at bounding box center [1315, 370] width 91 height 263
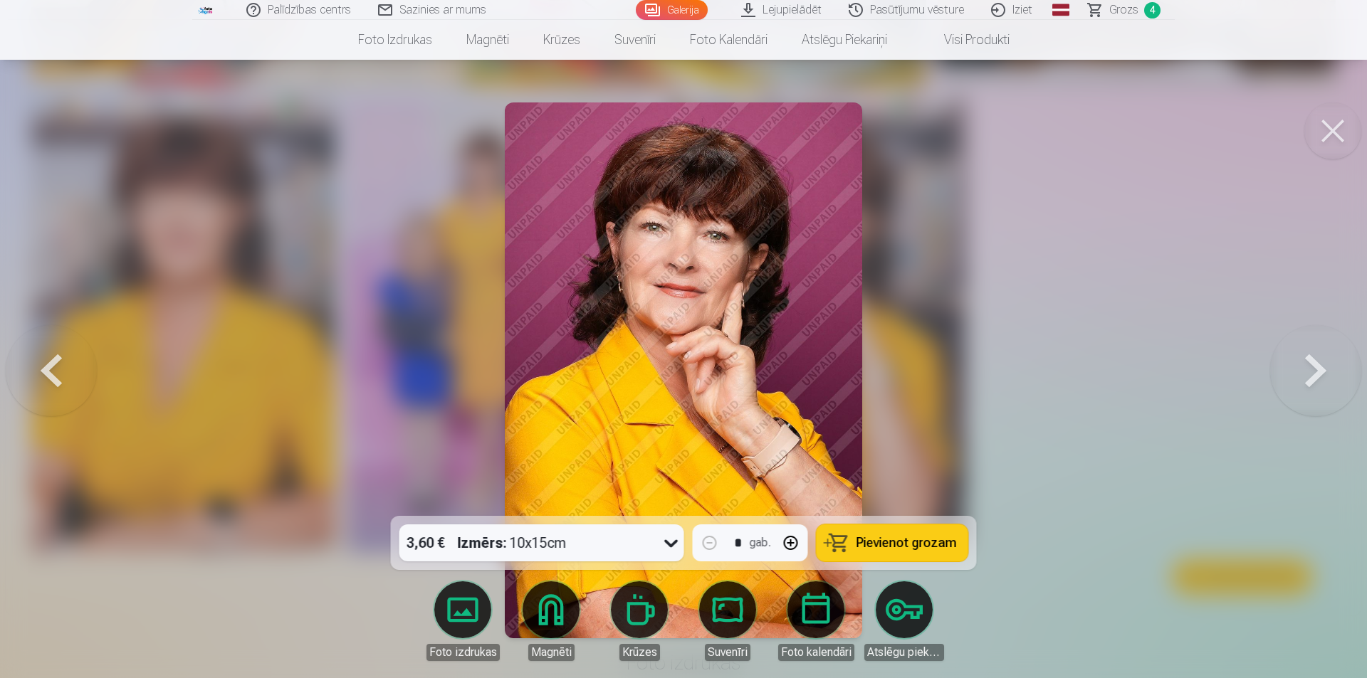
click at [678, 545] on span "Pievienot grozam" at bounding box center [906, 543] width 100 height 13
click at [46, 378] on button at bounding box center [51, 370] width 91 height 263
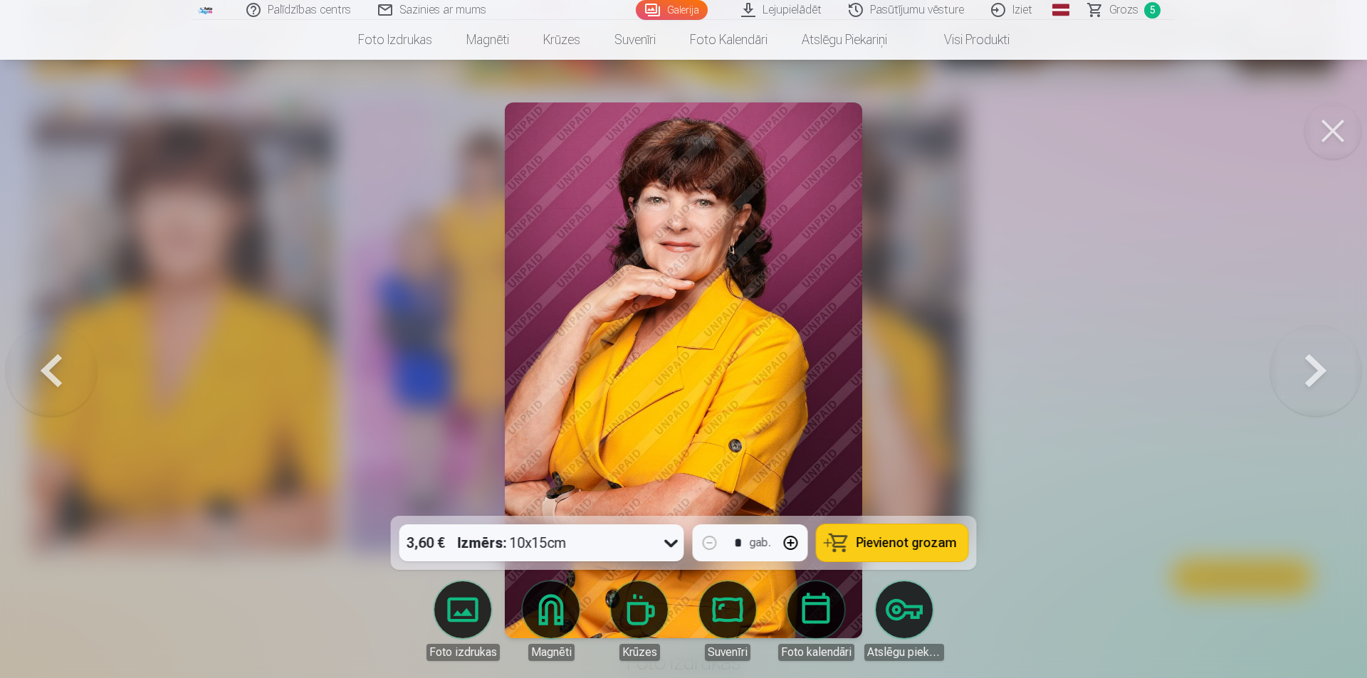
click at [48, 377] on button at bounding box center [51, 370] width 91 height 263
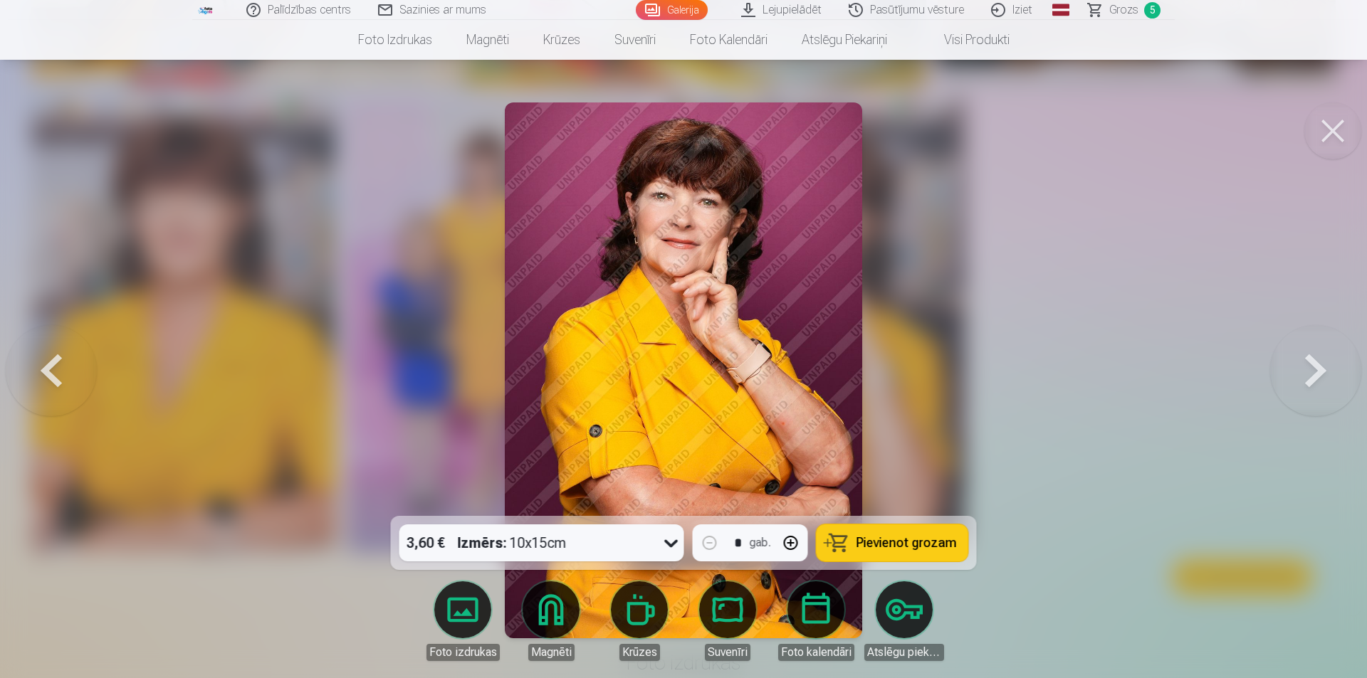
click at [49, 377] on button at bounding box center [51, 370] width 91 height 263
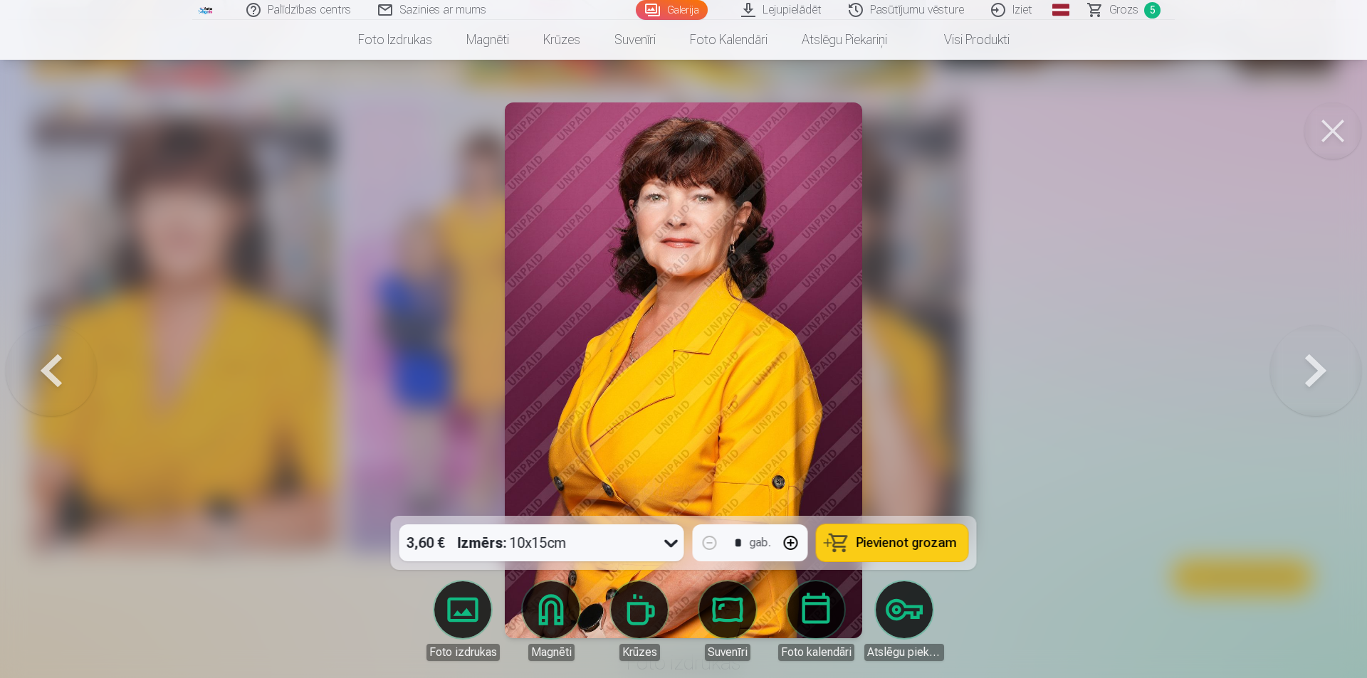
click at [50, 377] on button at bounding box center [51, 370] width 91 height 263
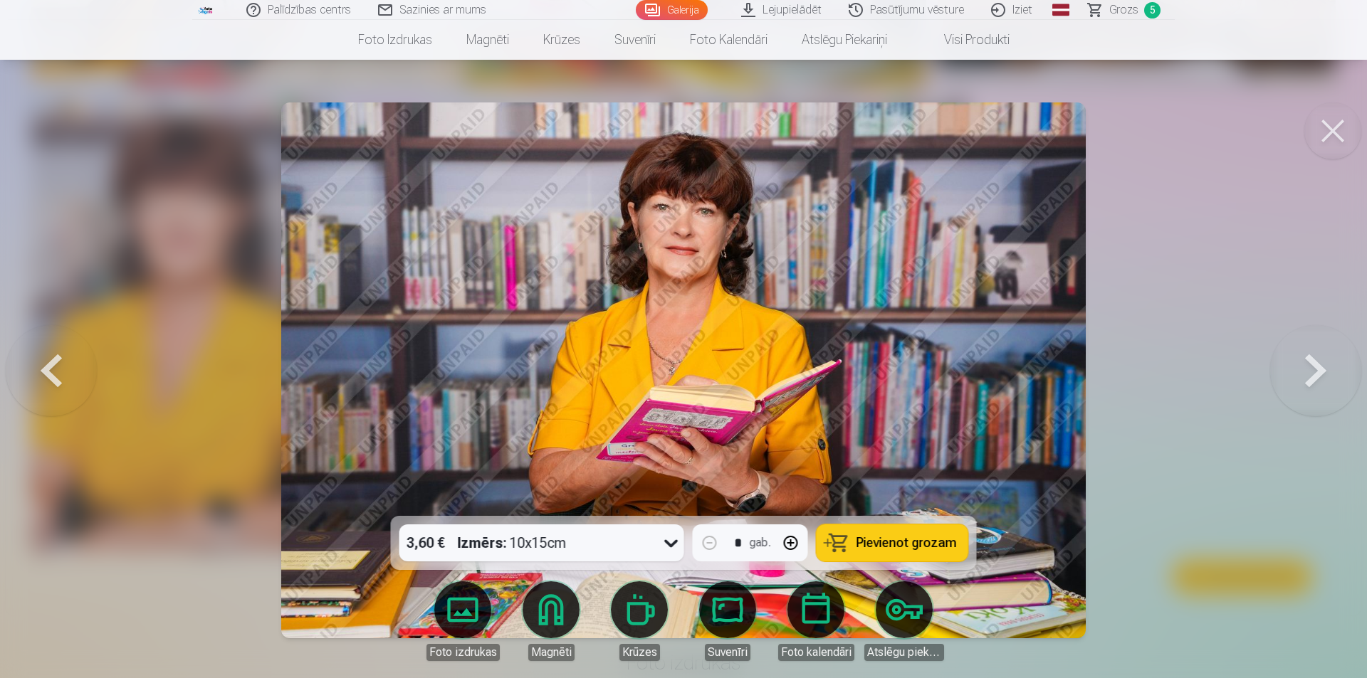
click at [678, 542] on span "Pievienot grozam" at bounding box center [906, 543] width 100 height 13
click at [53, 366] on button at bounding box center [51, 370] width 91 height 263
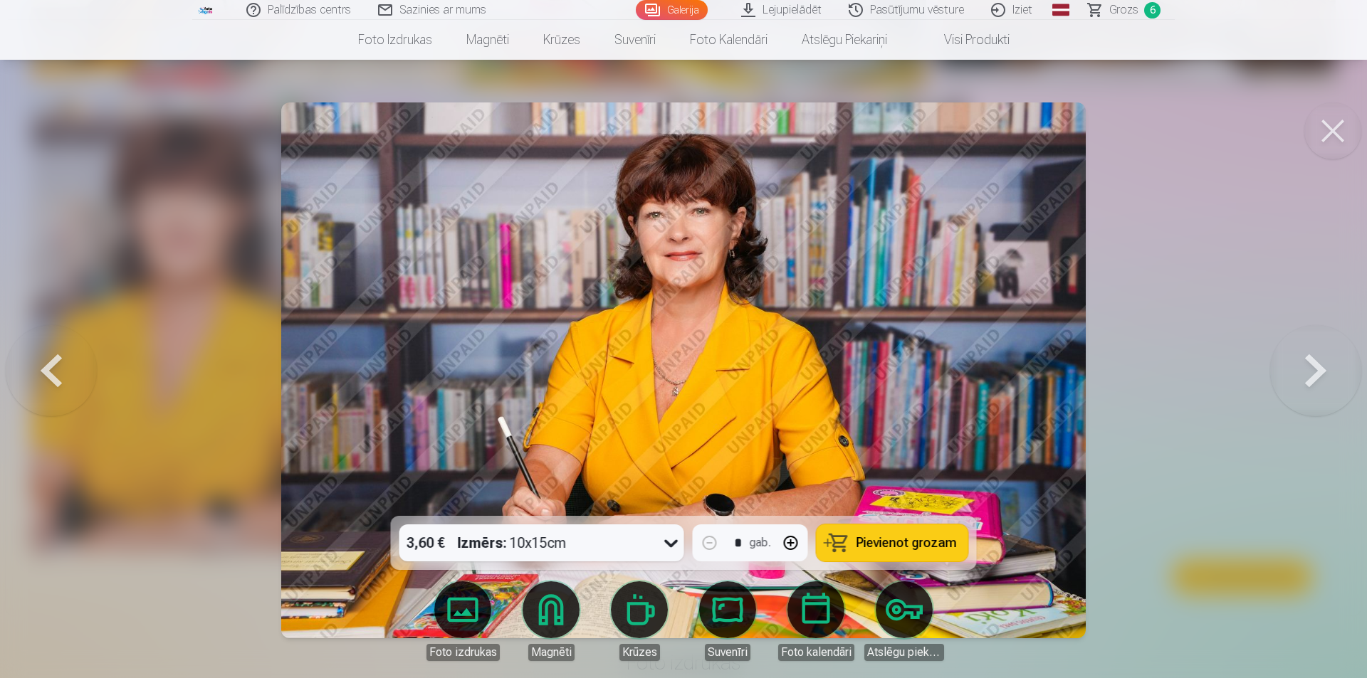
click at [678, 539] on span "Pievienot grozam" at bounding box center [906, 543] width 100 height 13
click at [61, 381] on button at bounding box center [51, 370] width 91 height 263
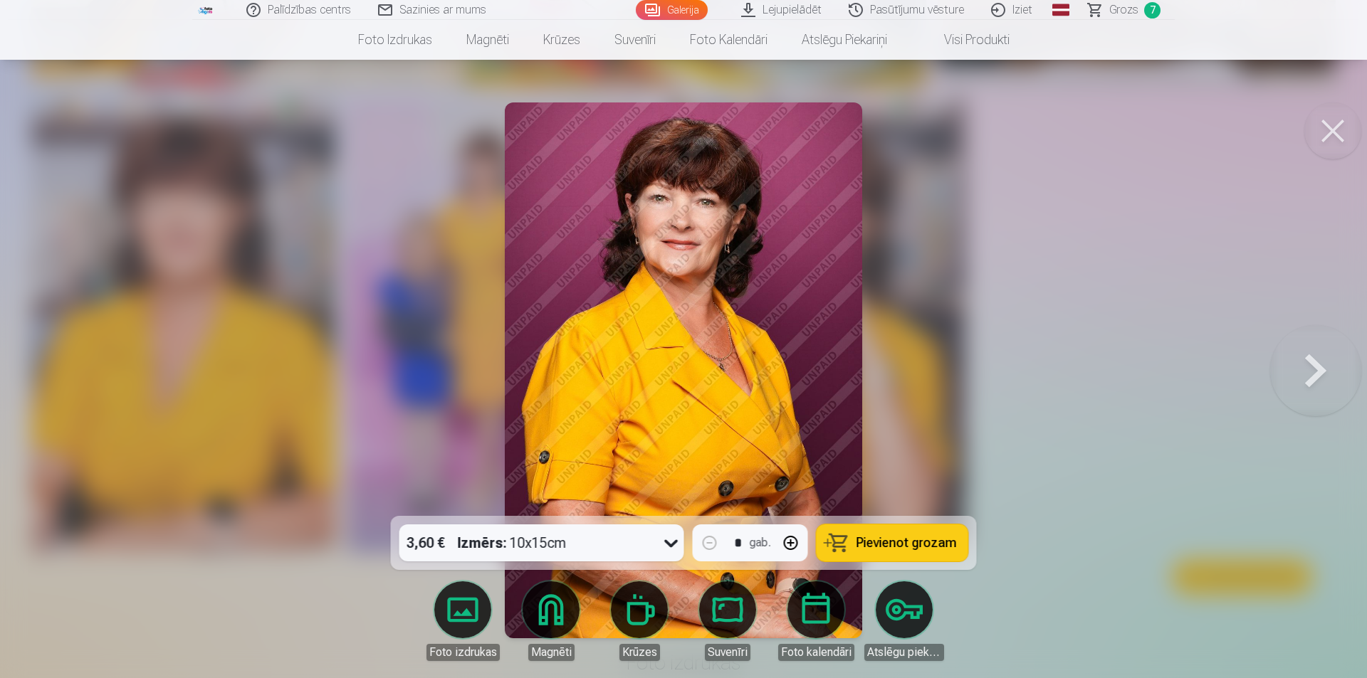
click at [61, 376] on div at bounding box center [683, 339] width 1367 height 678
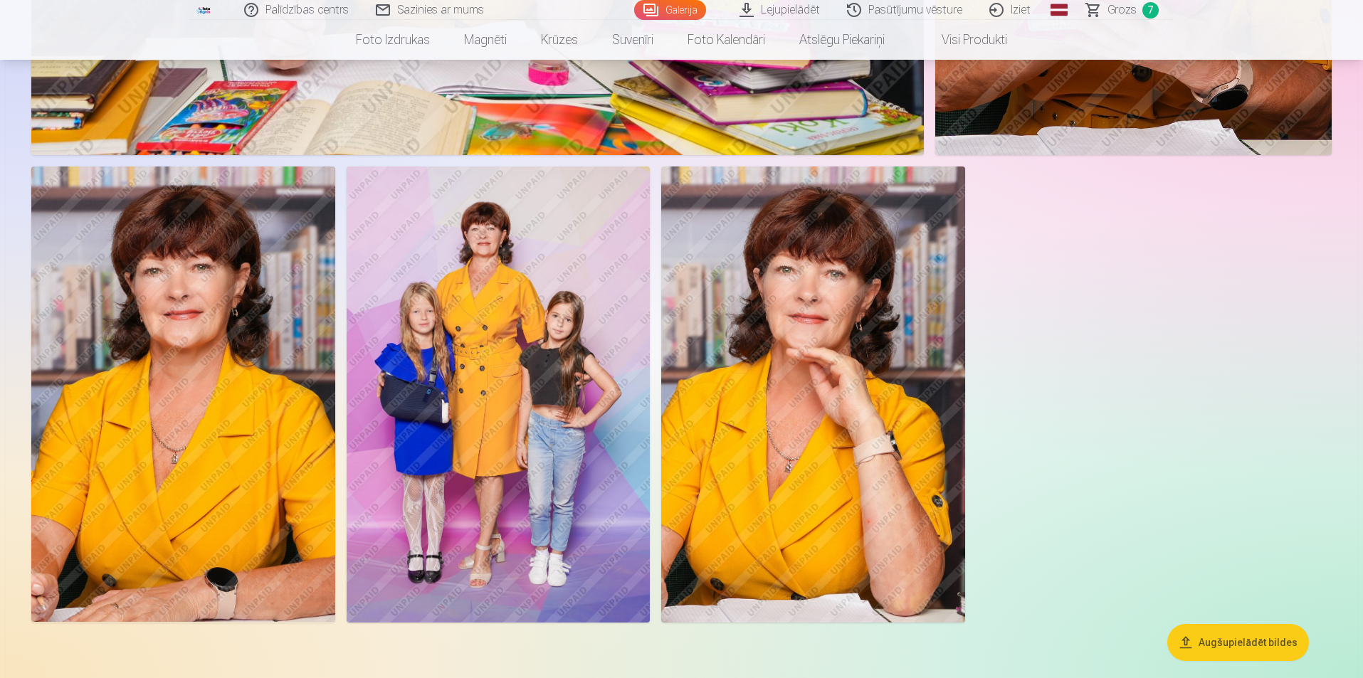
click at [419, 433] on img at bounding box center [499, 395] width 304 height 456
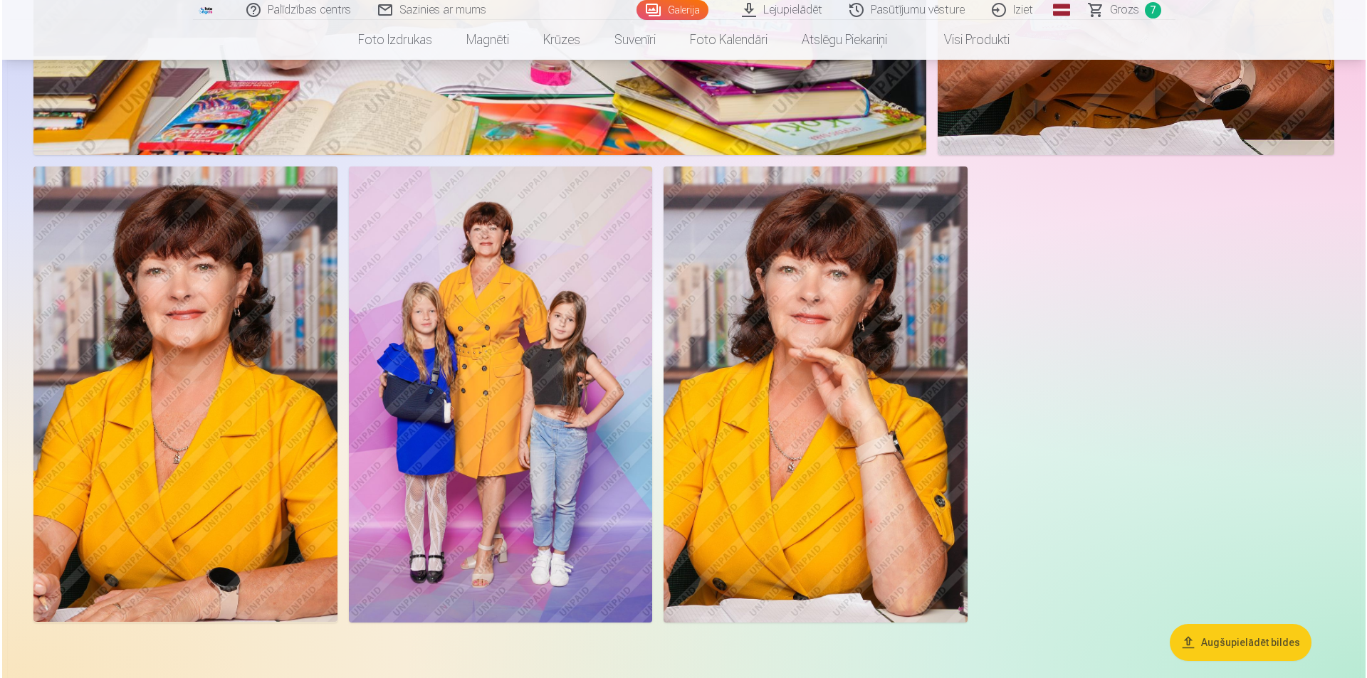
scroll to position [3282, 0]
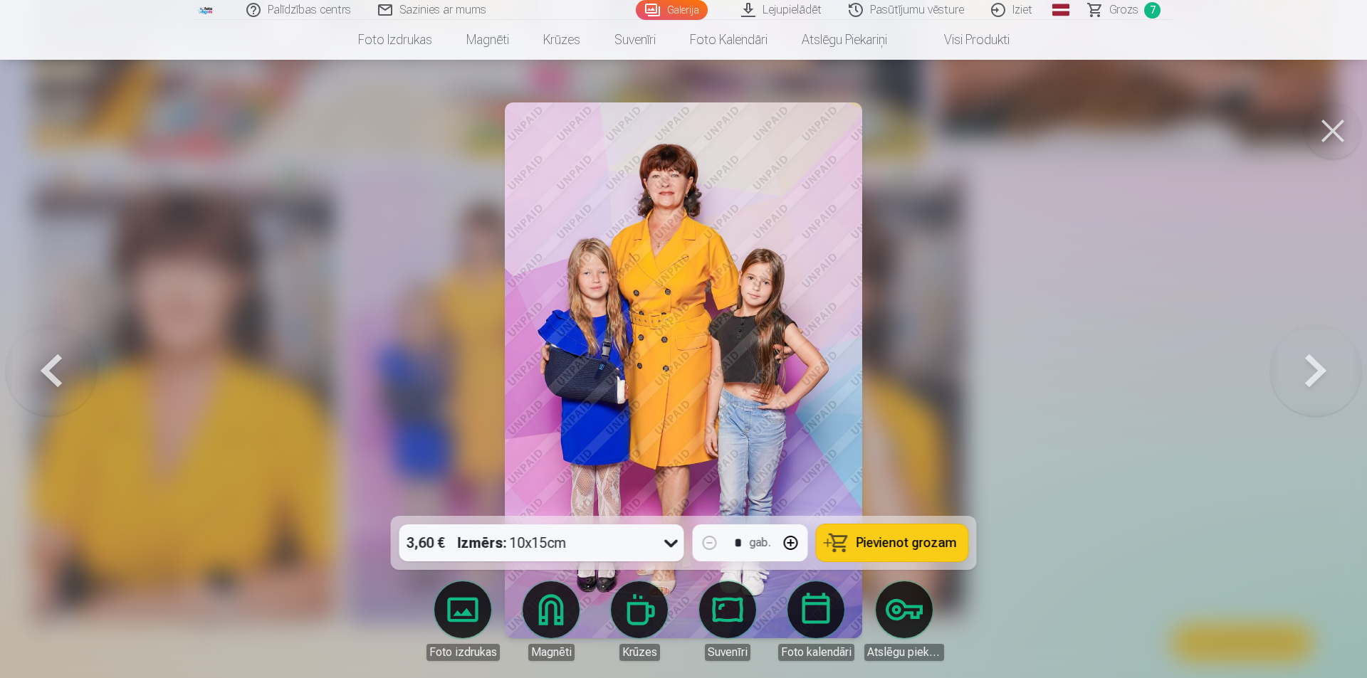
click at [678, 550] on span "Pievienot grozam" at bounding box center [906, 543] width 100 height 13
click at [46, 371] on button at bounding box center [51, 370] width 91 height 263
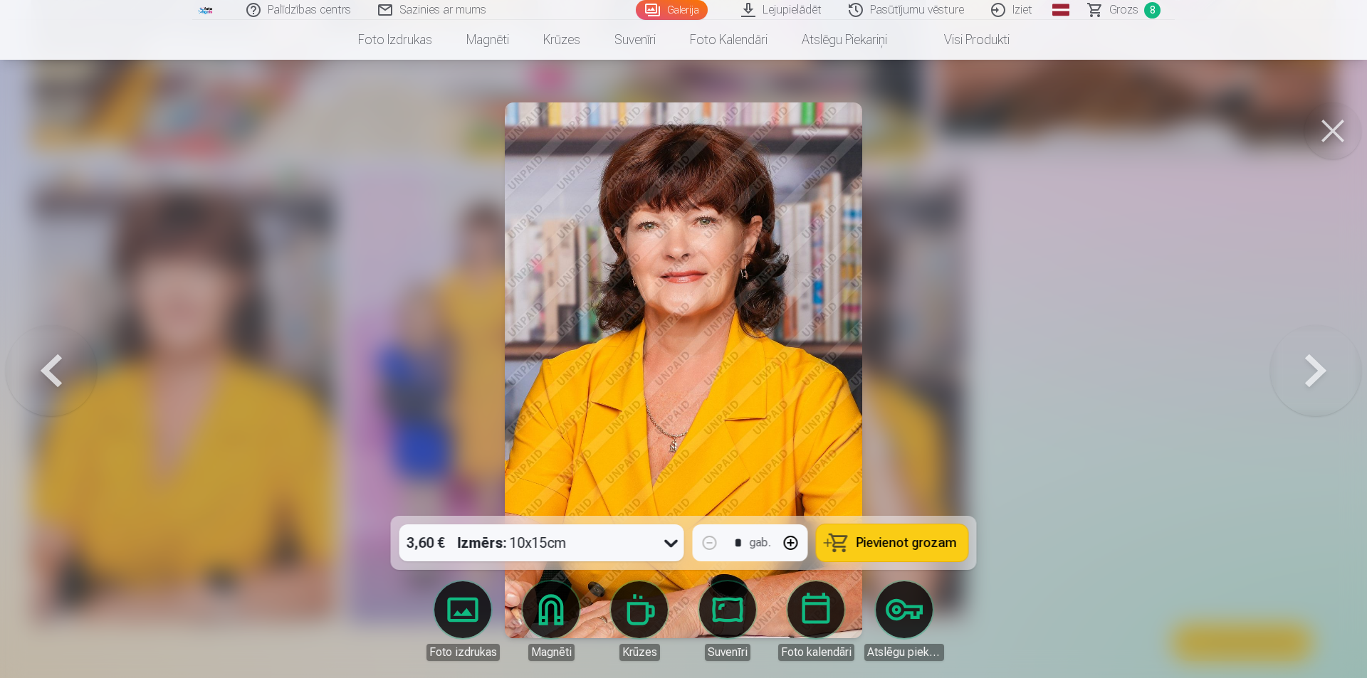
click at [52, 378] on button at bounding box center [51, 370] width 91 height 263
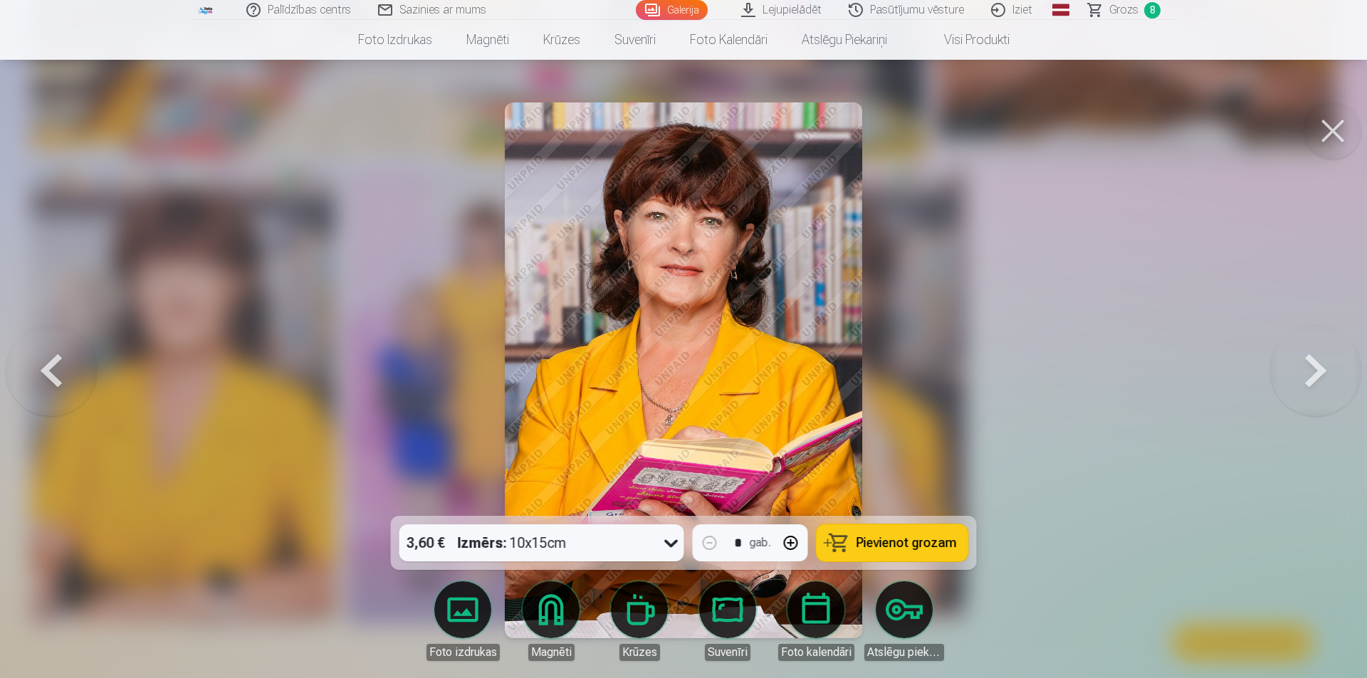
click at [51, 376] on button at bounding box center [51, 370] width 91 height 263
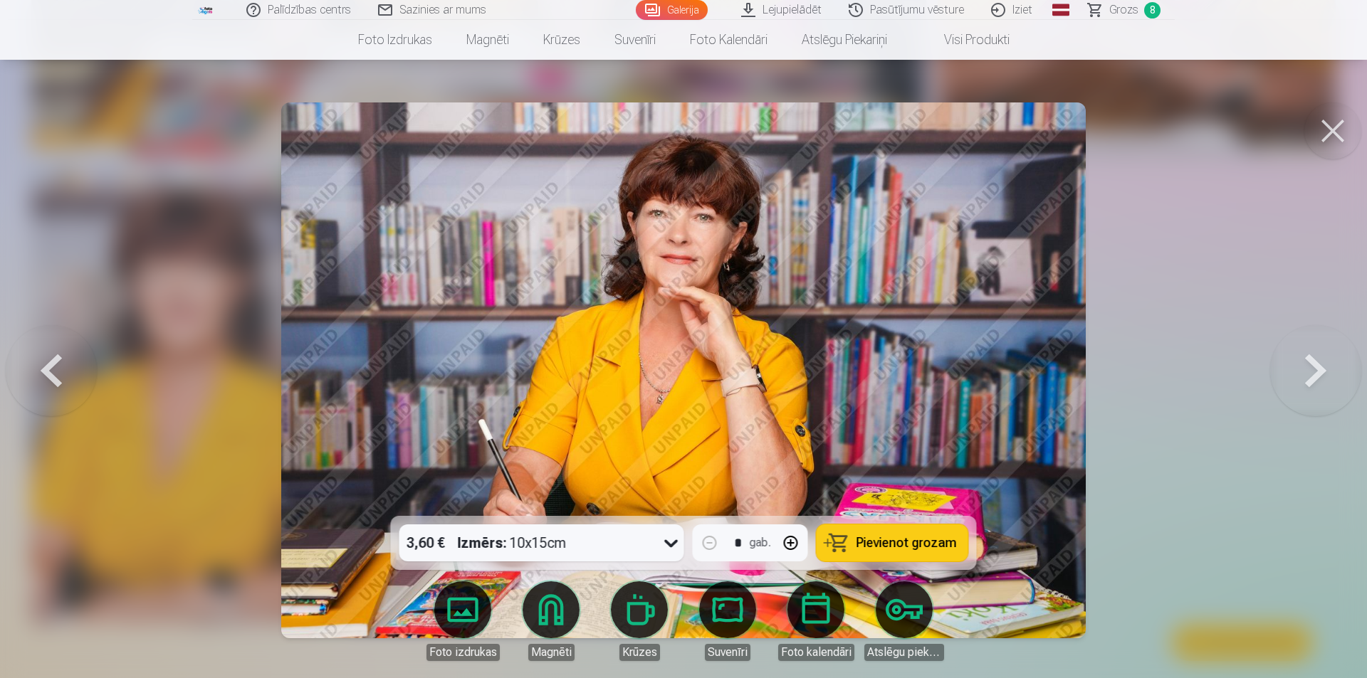
click at [51, 376] on button at bounding box center [51, 370] width 91 height 263
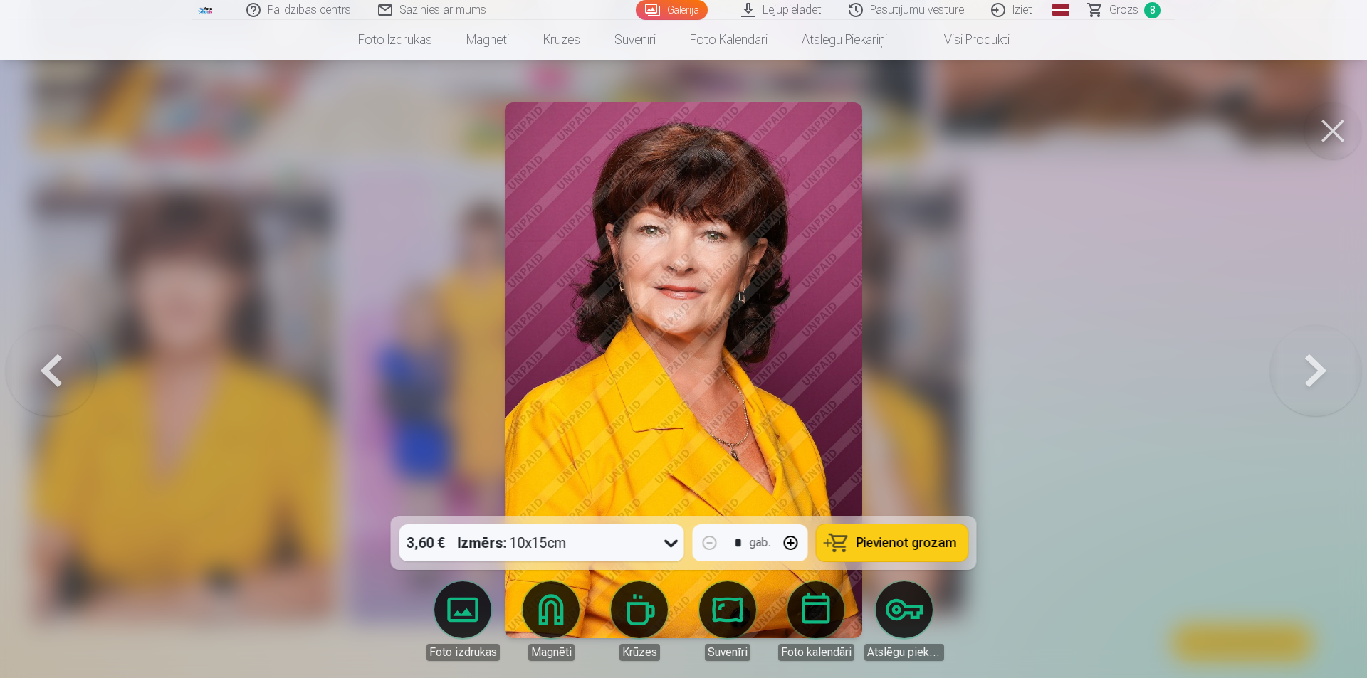
click at [51, 376] on button at bounding box center [51, 370] width 91 height 263
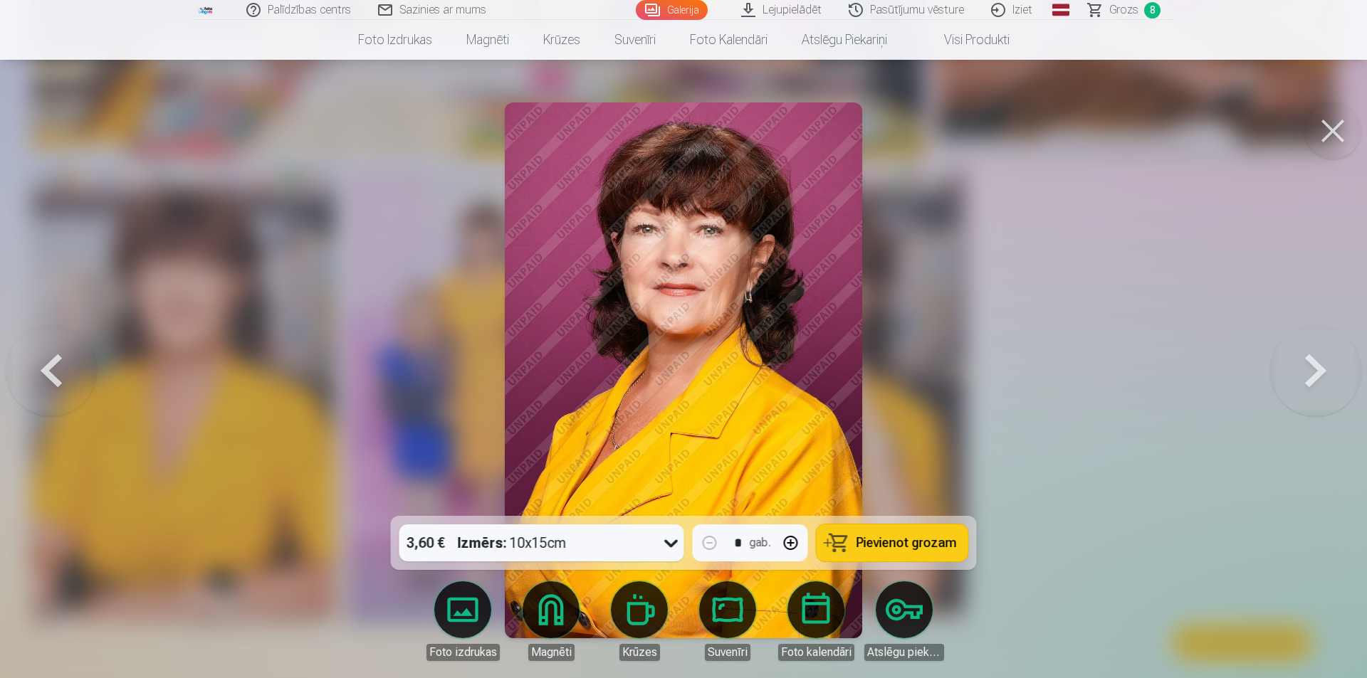
click at [51, 374] on button at bounding box center [51, 370] width 91 height 263
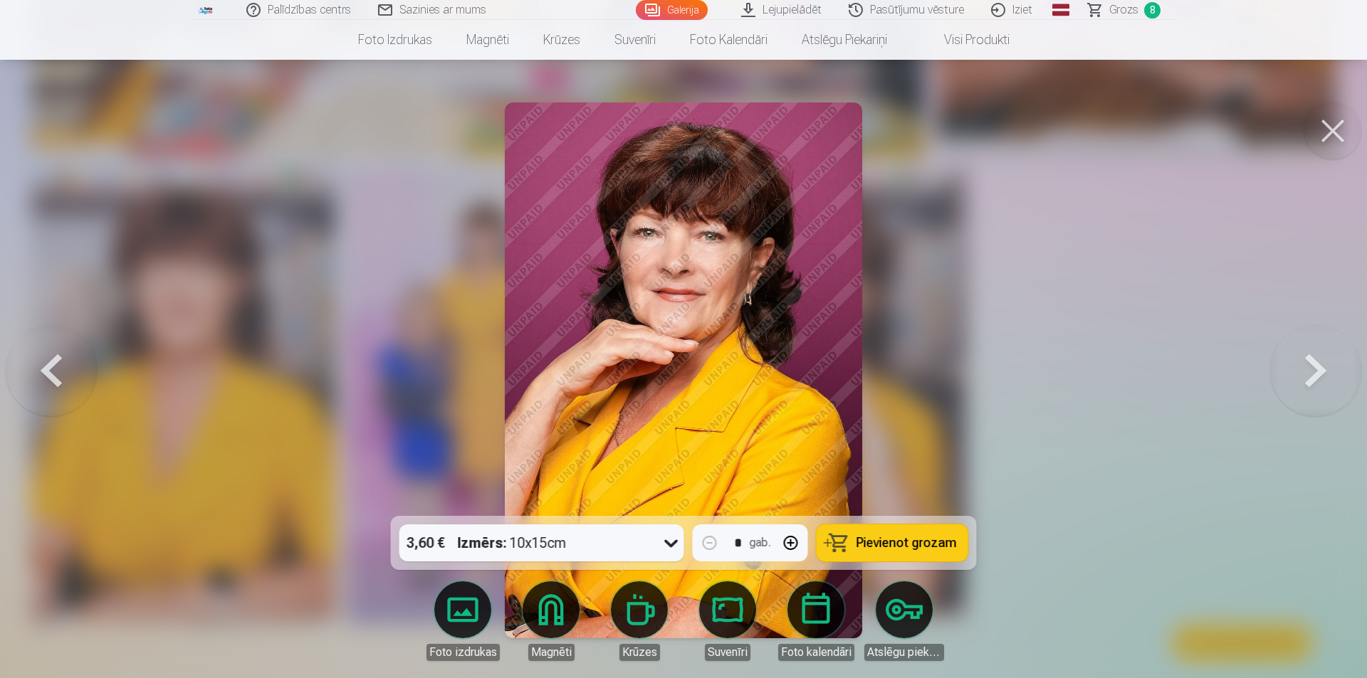
click at [51, 374] on button at bounding box center [51, 370] width 91 height 263
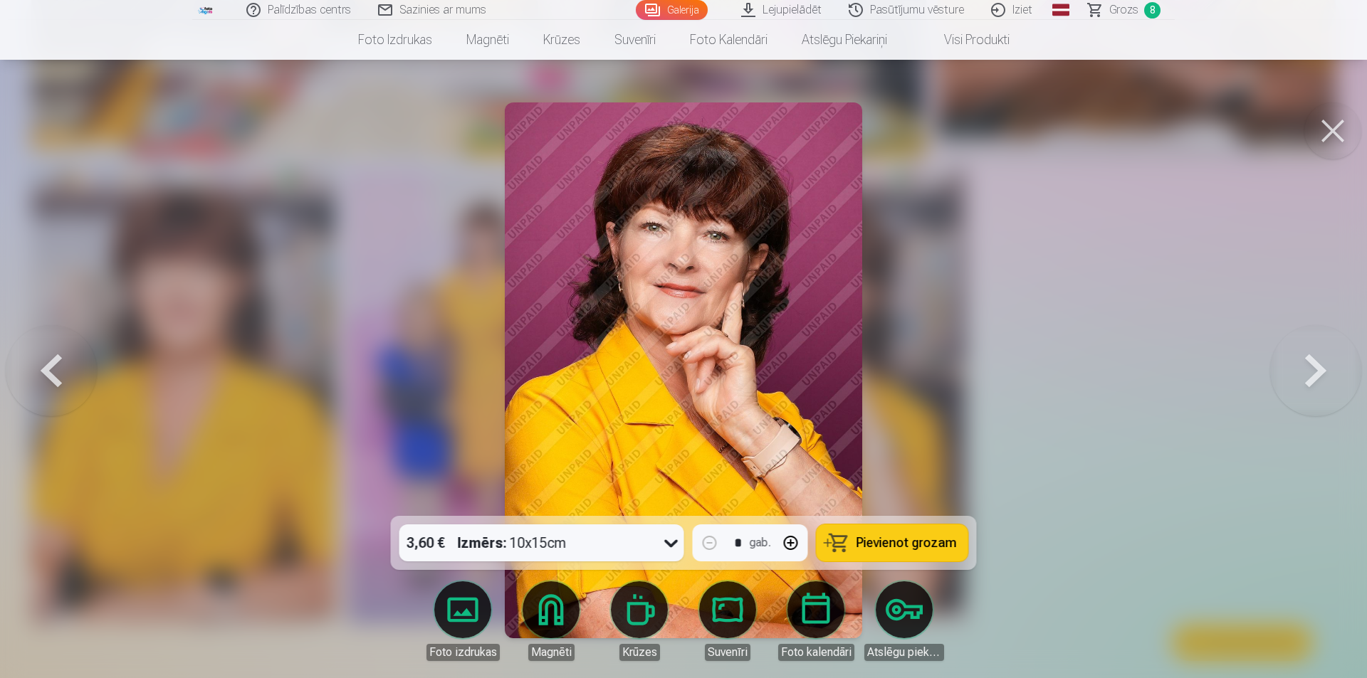
click at [51, 374] on button at bounding box center [51, 370] width 91 height 263
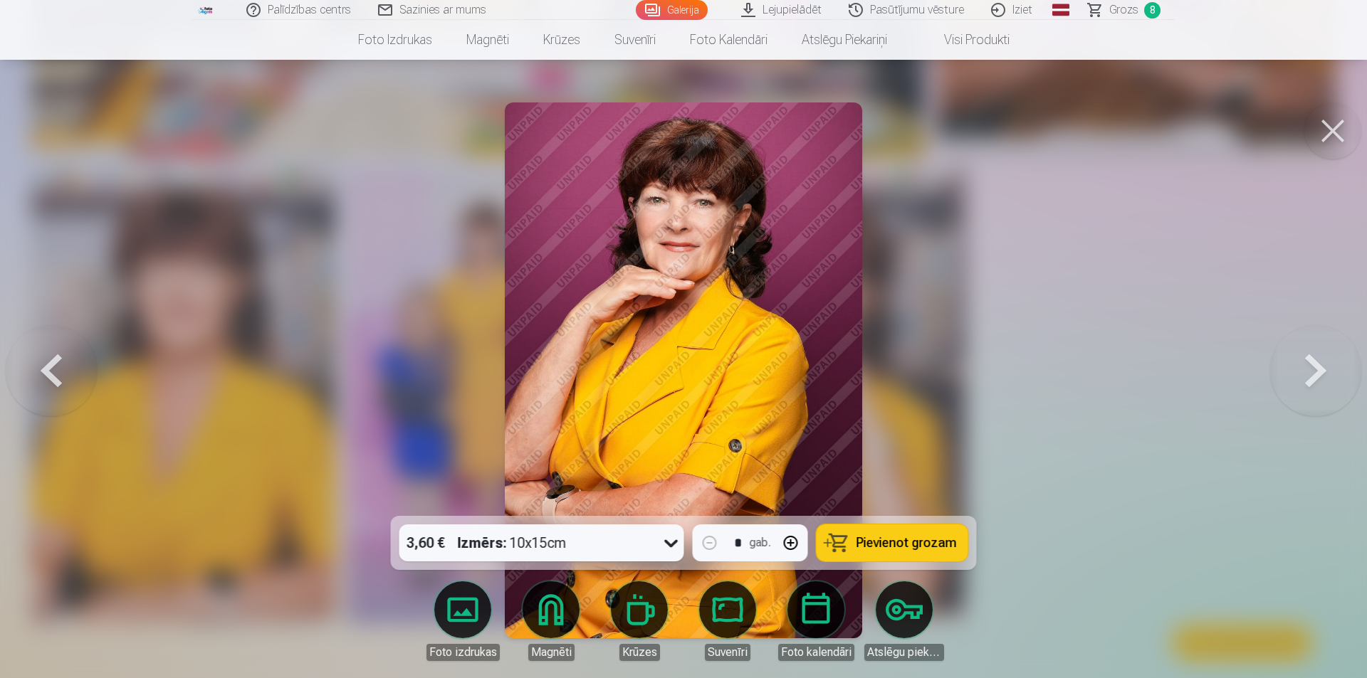
click at [51, 374] on button at bounding box center [51, 370] width 91 height 263
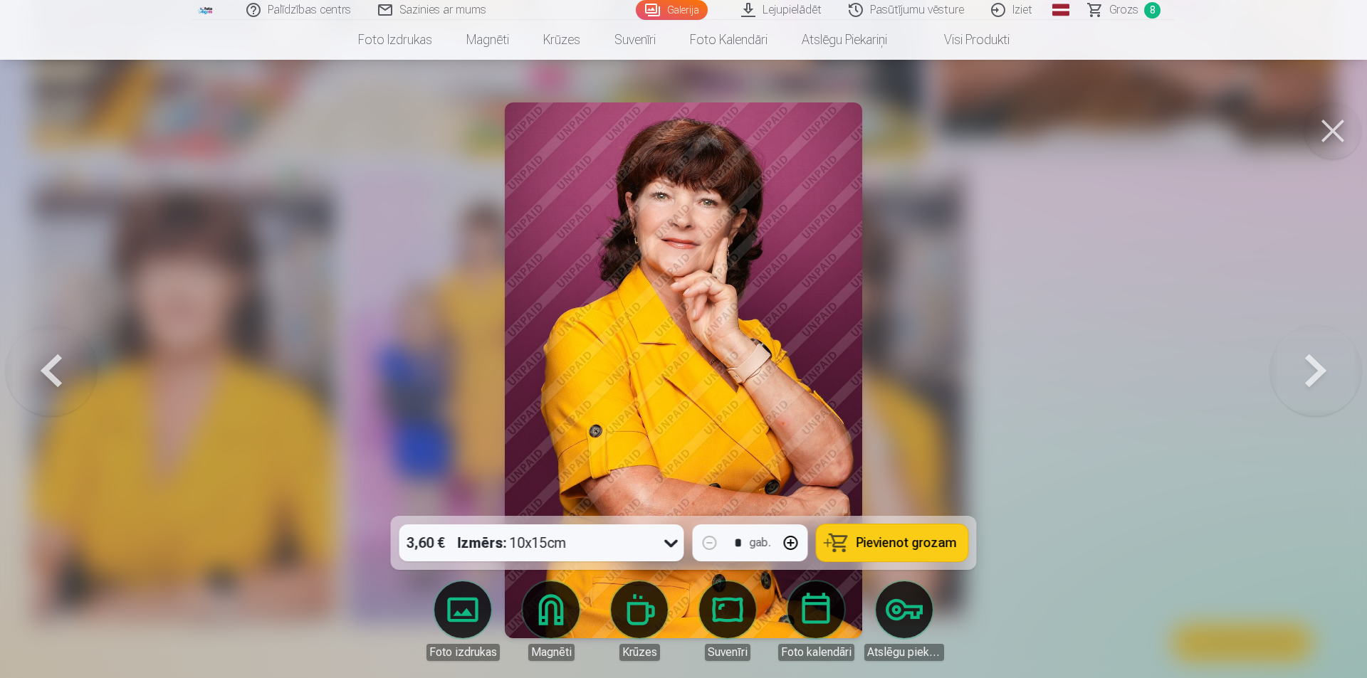
click at [53, 374] on button at bounding box center [51, 370] width 91 height 263
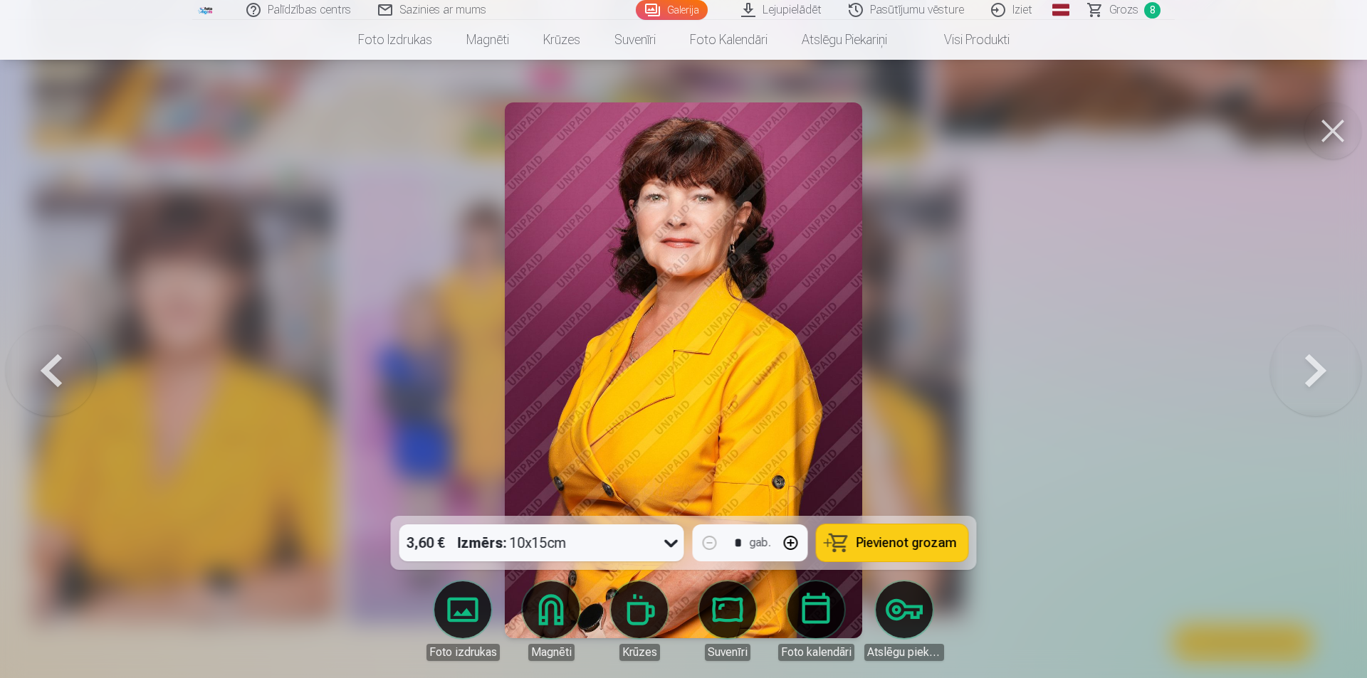
click at [53, 373] on button at bounding box center [51, 370] width 91 height 263
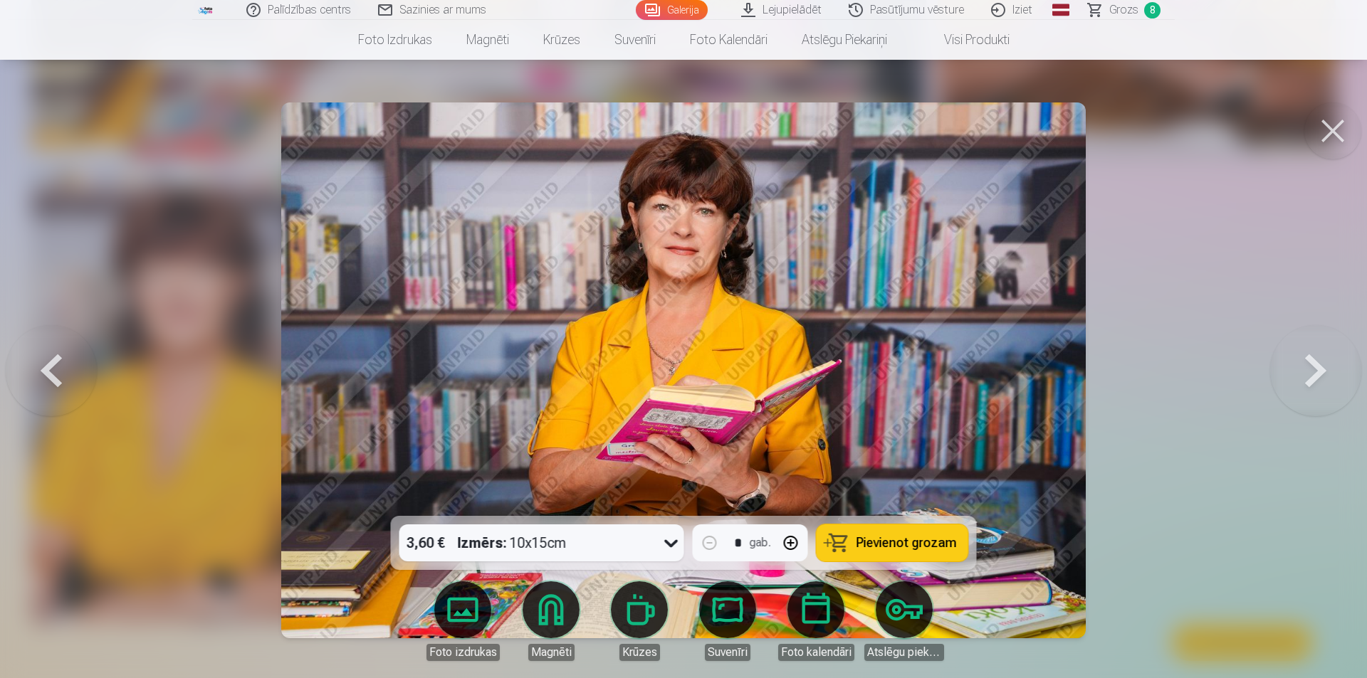
click at [53, 373] on button at bounding box center [51, 370] width 91 height 263
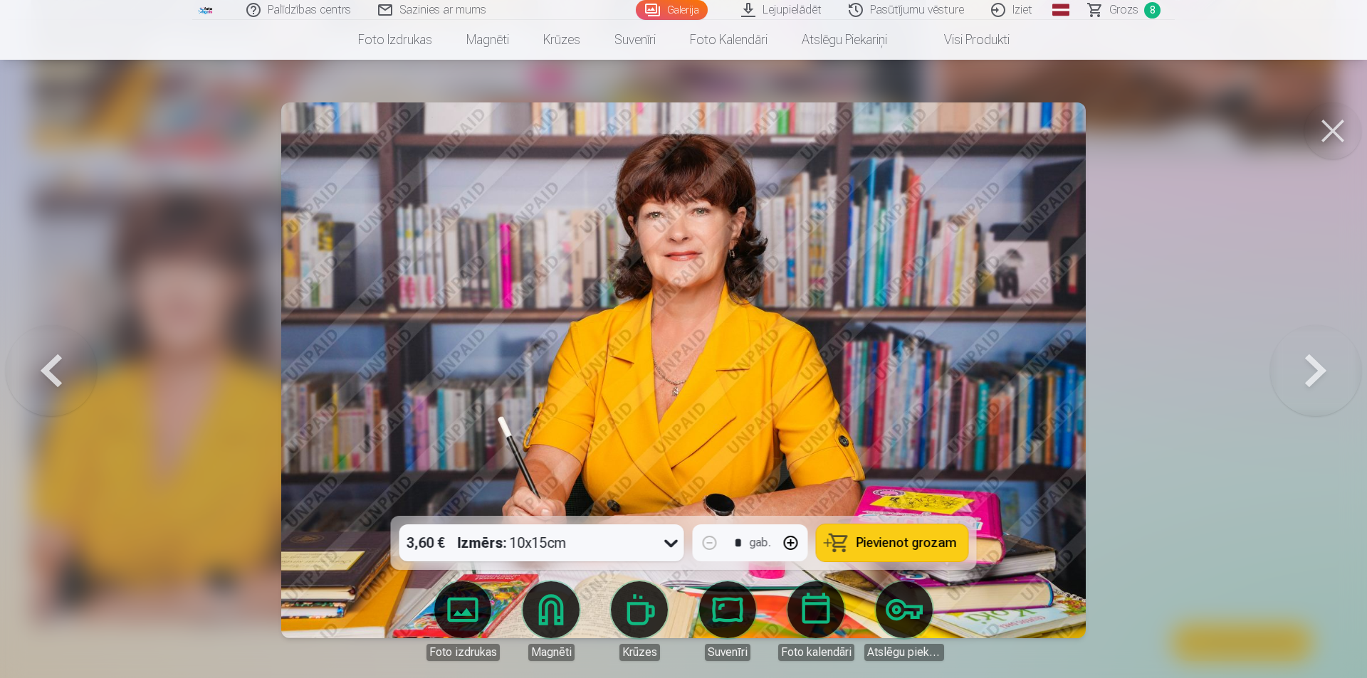
click at [53, 373] on button at bounding box center [51, 370] width 91 height 263
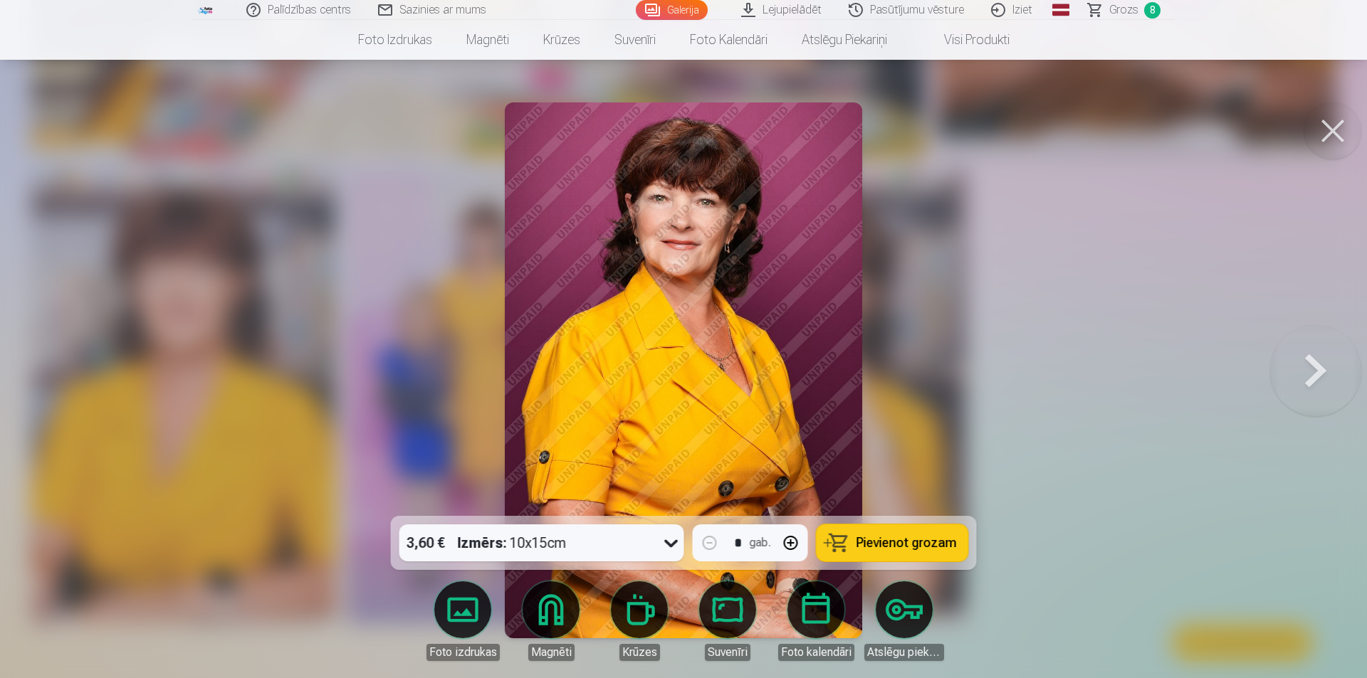
click at [53, 373] on div at bounding box center [683, 339] width 1367 height 678
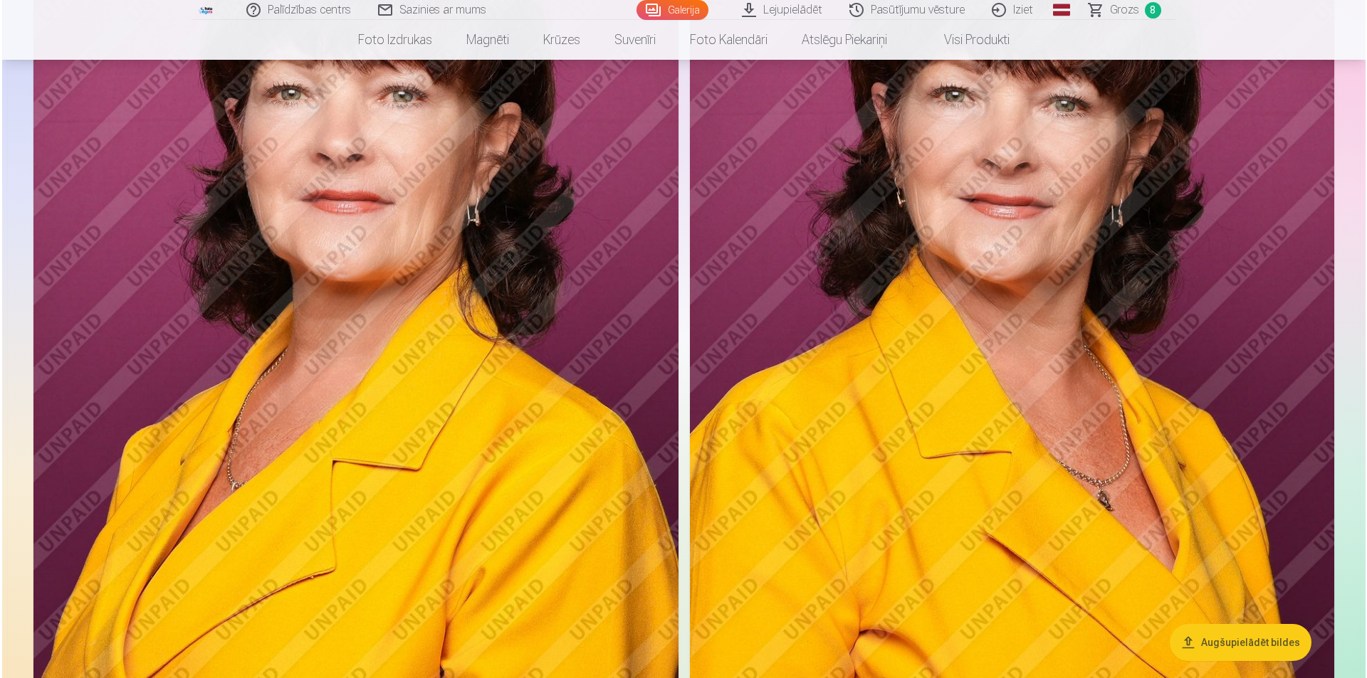
scroll to position [1993, 0]
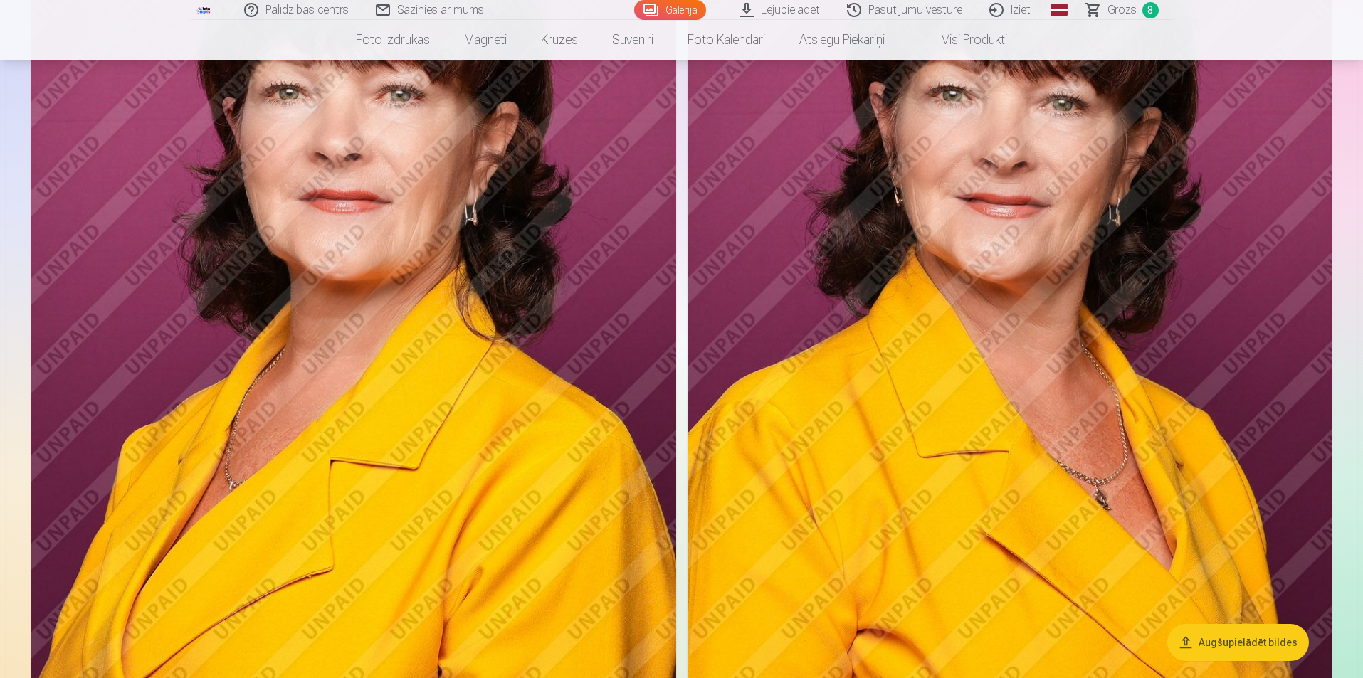
click at [320, 542] on img at bounding box center [353, 346] width 645 height 967
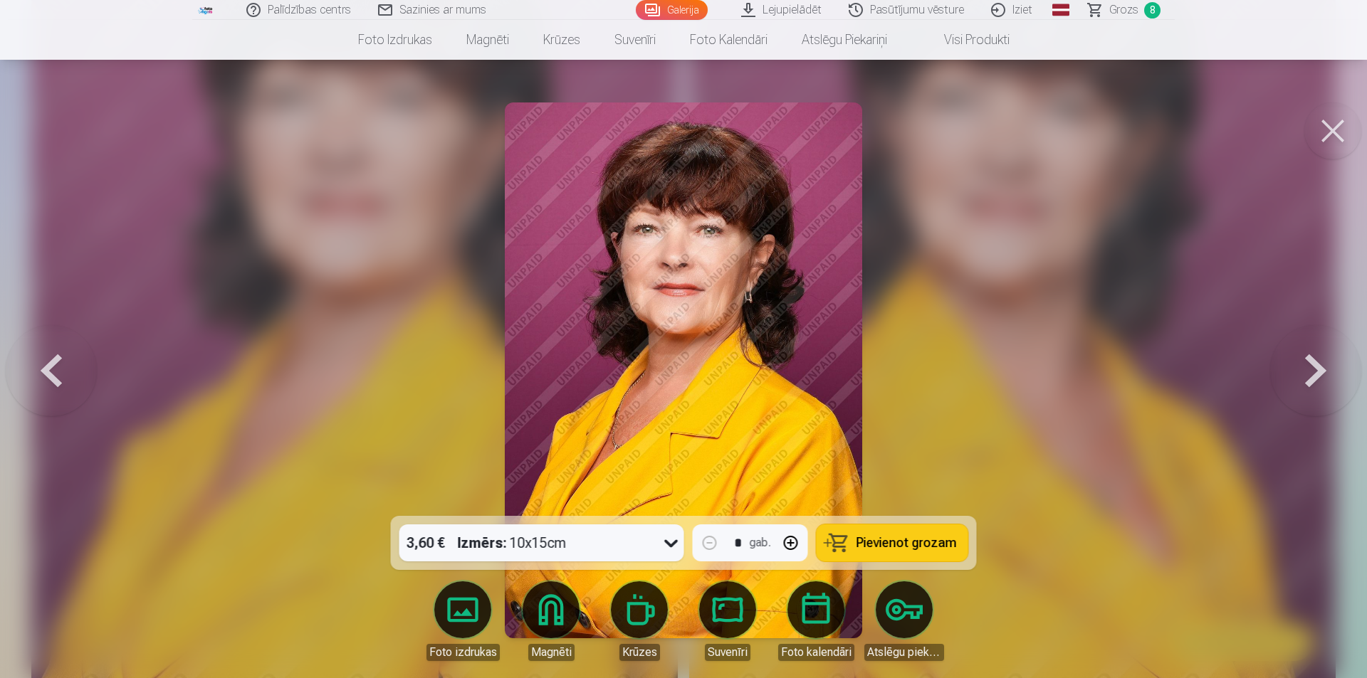
click at [678, 546] on span "Pievienot grozam" at bounding box center [906, 543] width 100 height 13
click at [678, 10] on span "Grozs" at bounding box center [1123, 9] width 29 height 17
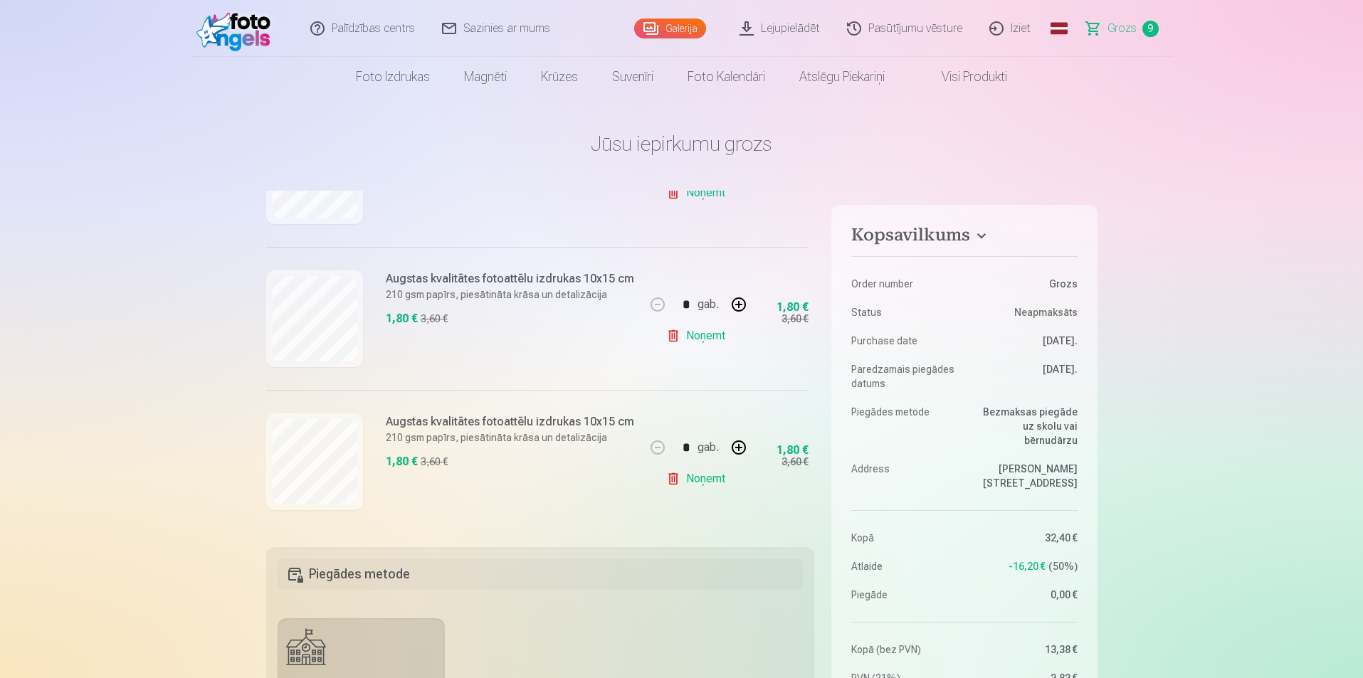
scroll to position [285, 0]
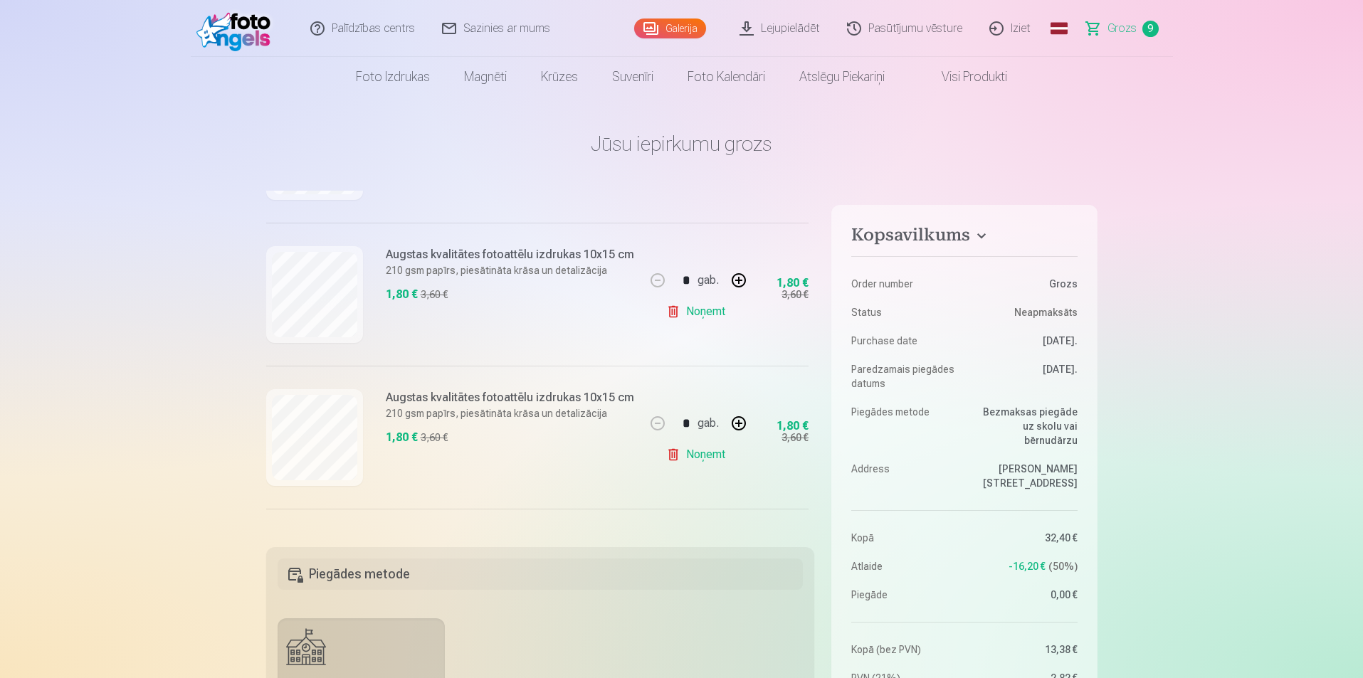
click at [670, 457] on link "Noņemt" at bounding box center [698, 455] width 65 height 28
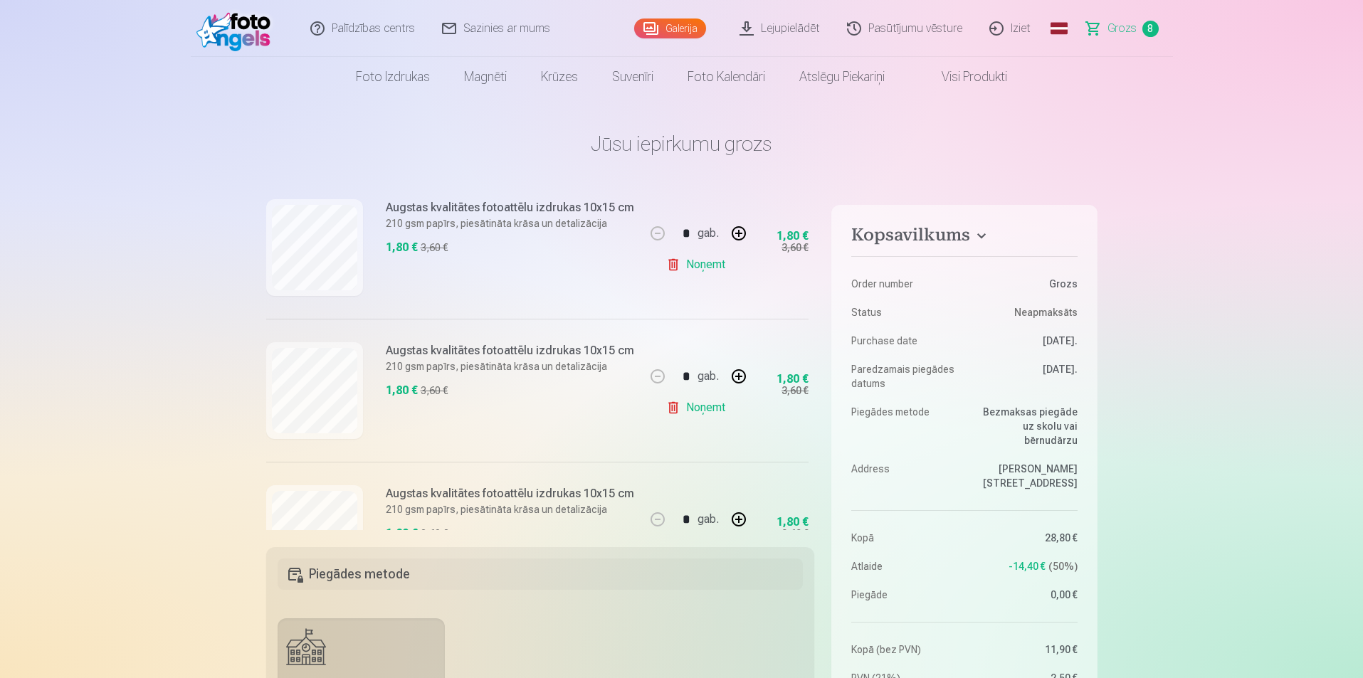
scroll to position [484, 0]
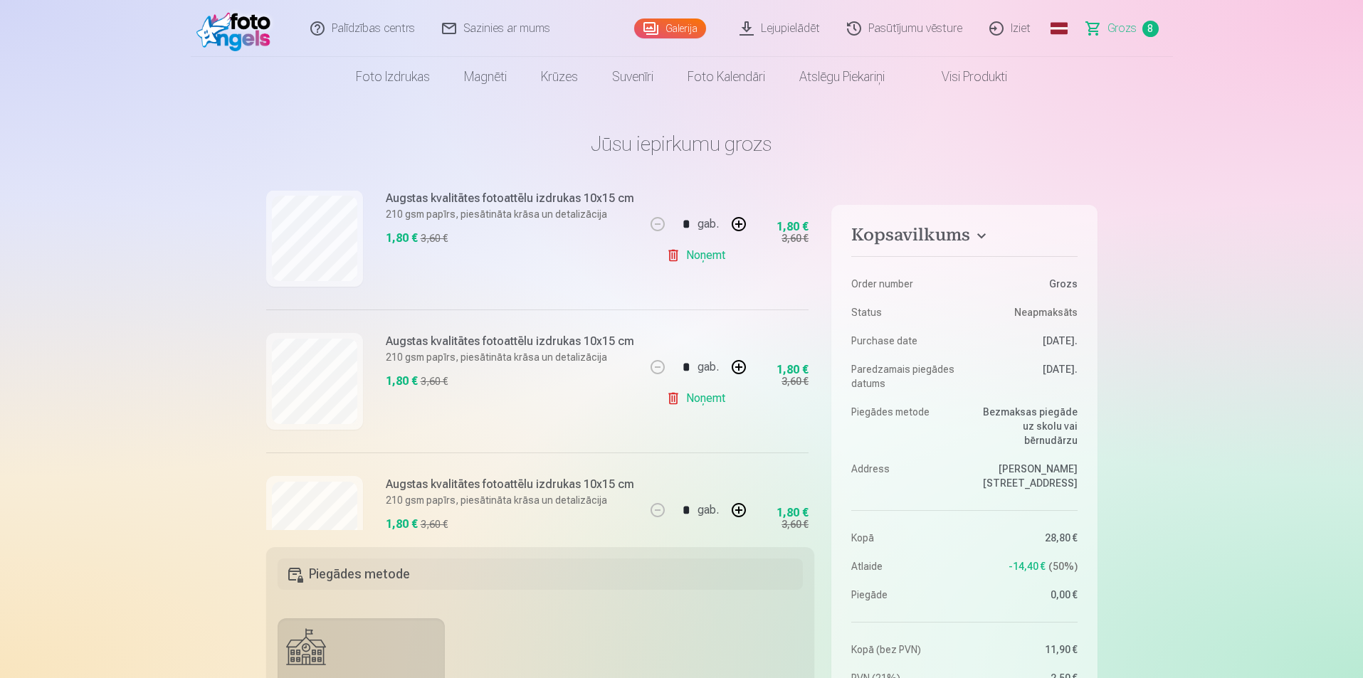
click at [669, 401] on link "Noņemt" at bounding box center [698, 398] width 65 height 28
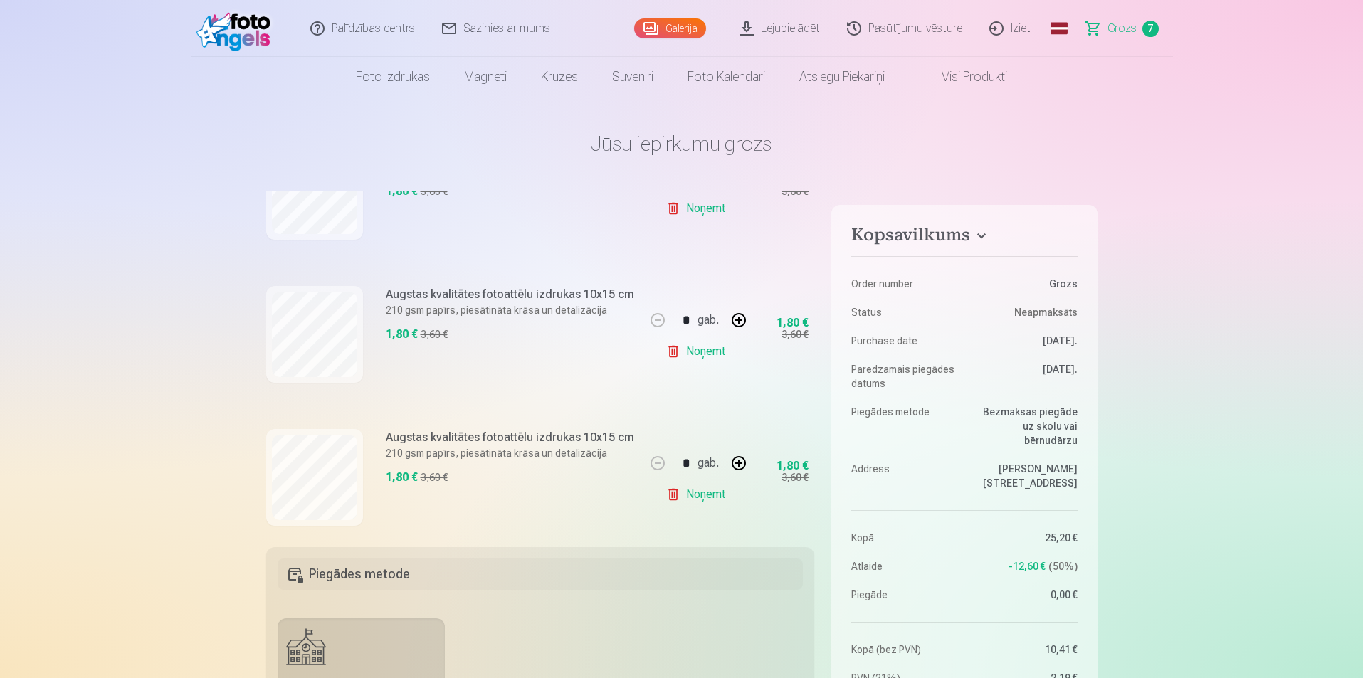
scroll to position [555, 0]
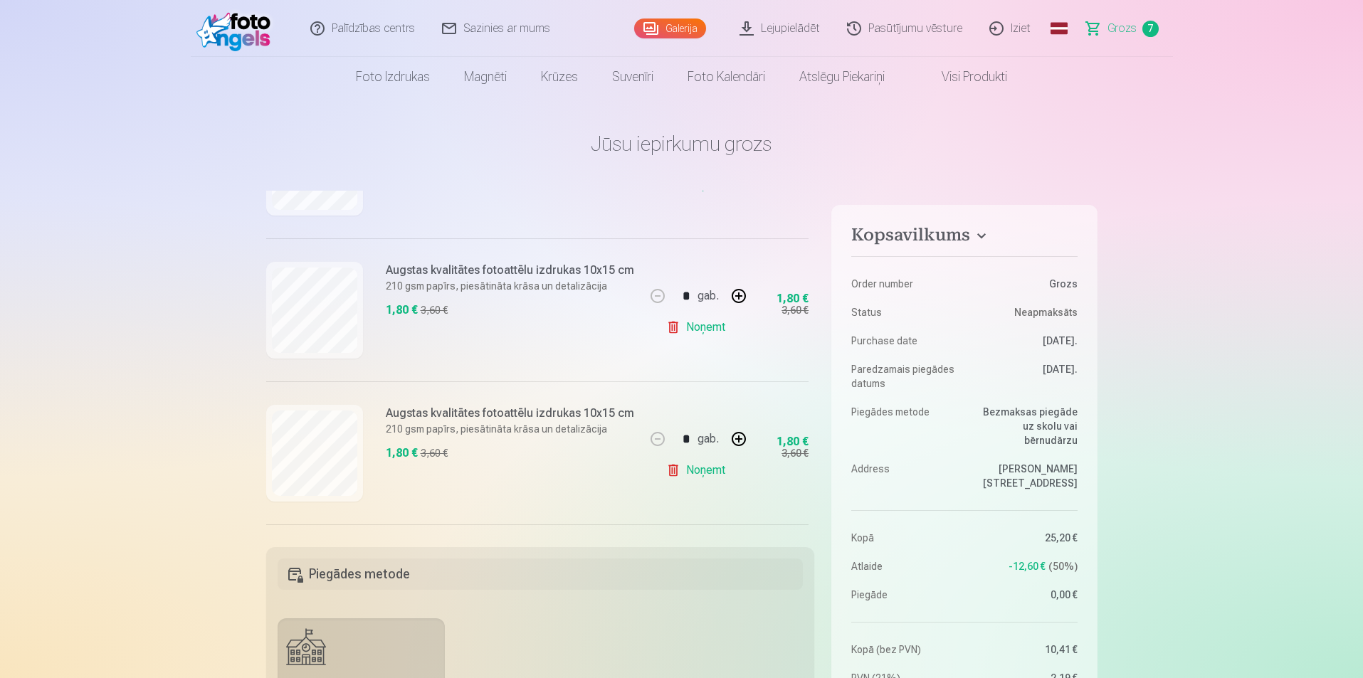
click at [669, 328] on link "Noņemt" at bounding box center [698, 327] width 65 height 28
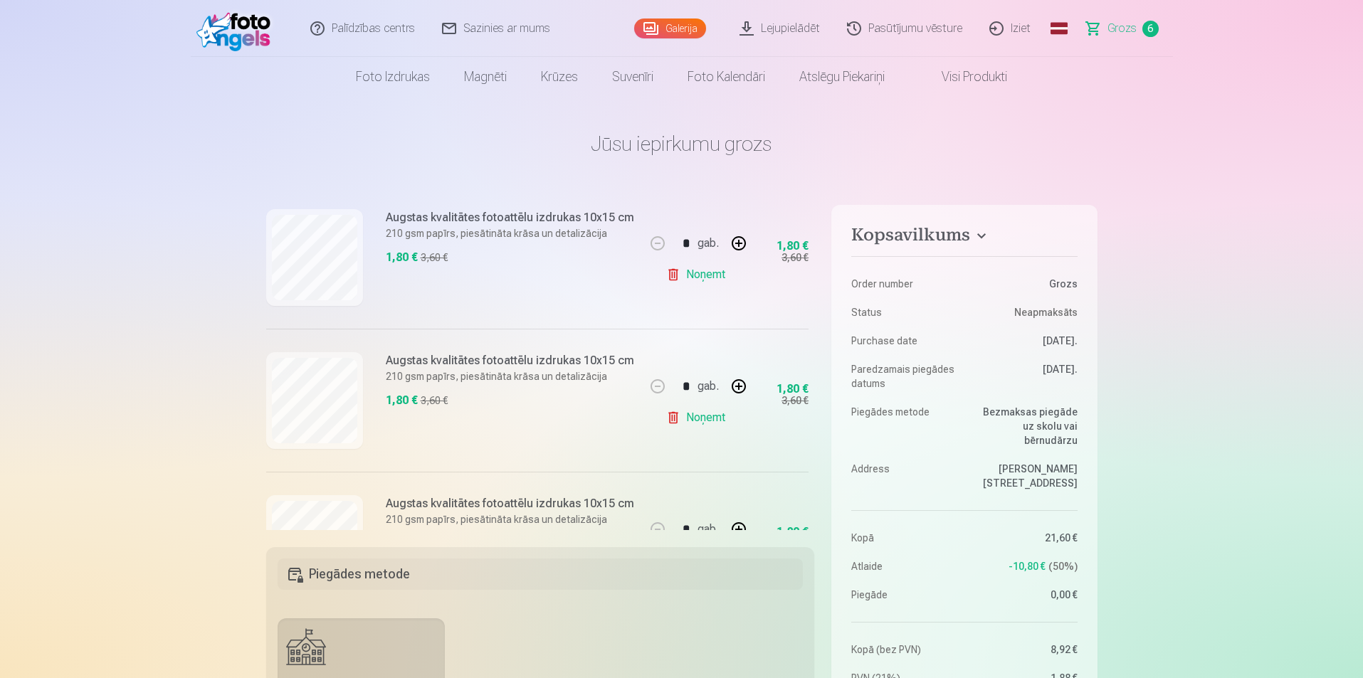
scroll to position [427, 0]
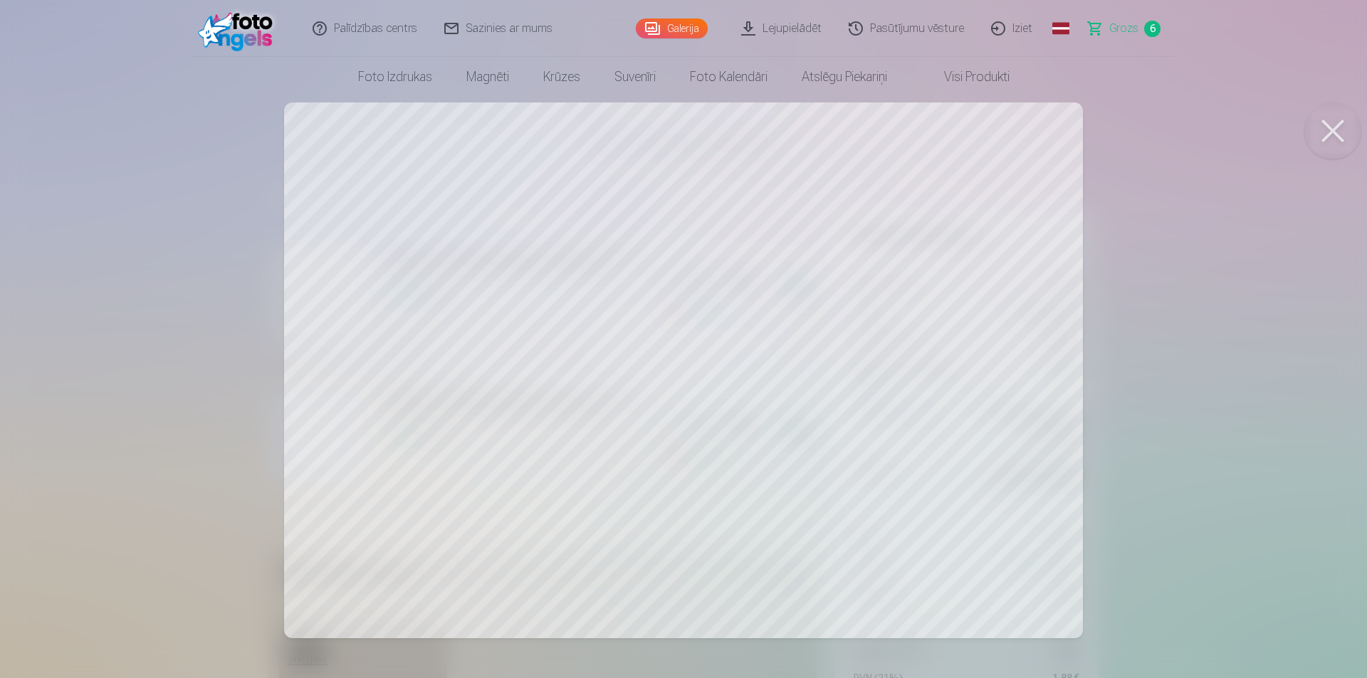
click at [678, 131] on button at bounding box center [1332, 131] width 57 height 57
click at [678, 128] on button at bounding box center [1332, 131] width 57 height 57
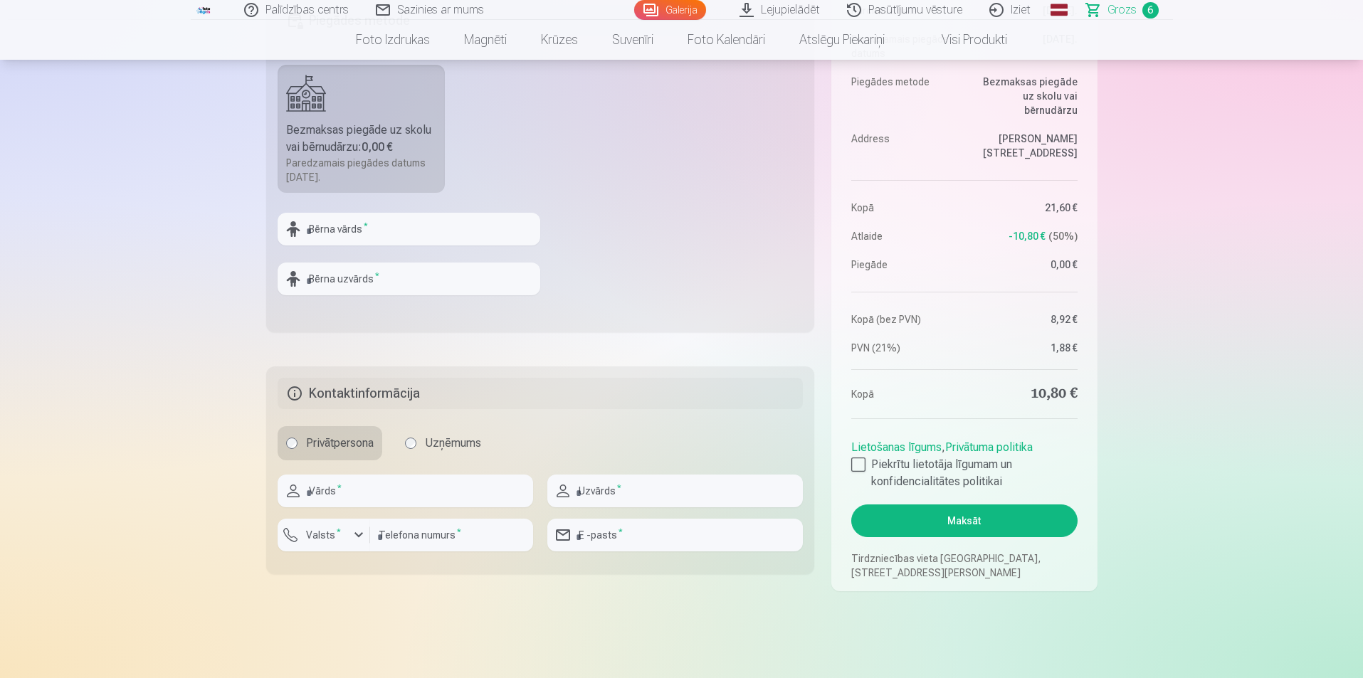
scroll to position [569, 0]
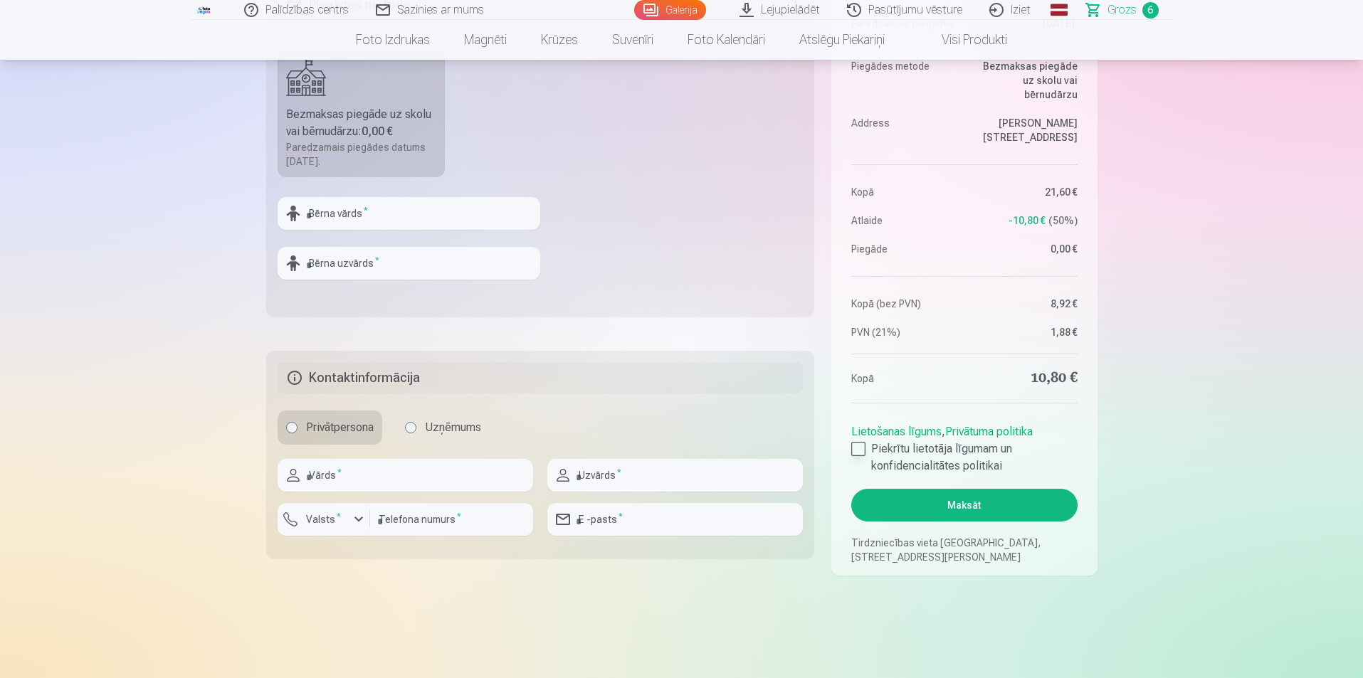
click at [678, 451] on div at bounding box center [858, 449] width 14 height 14
click at [678, 505] on button "Maksāt" at bounding box center [964, 505] width 226 height 33
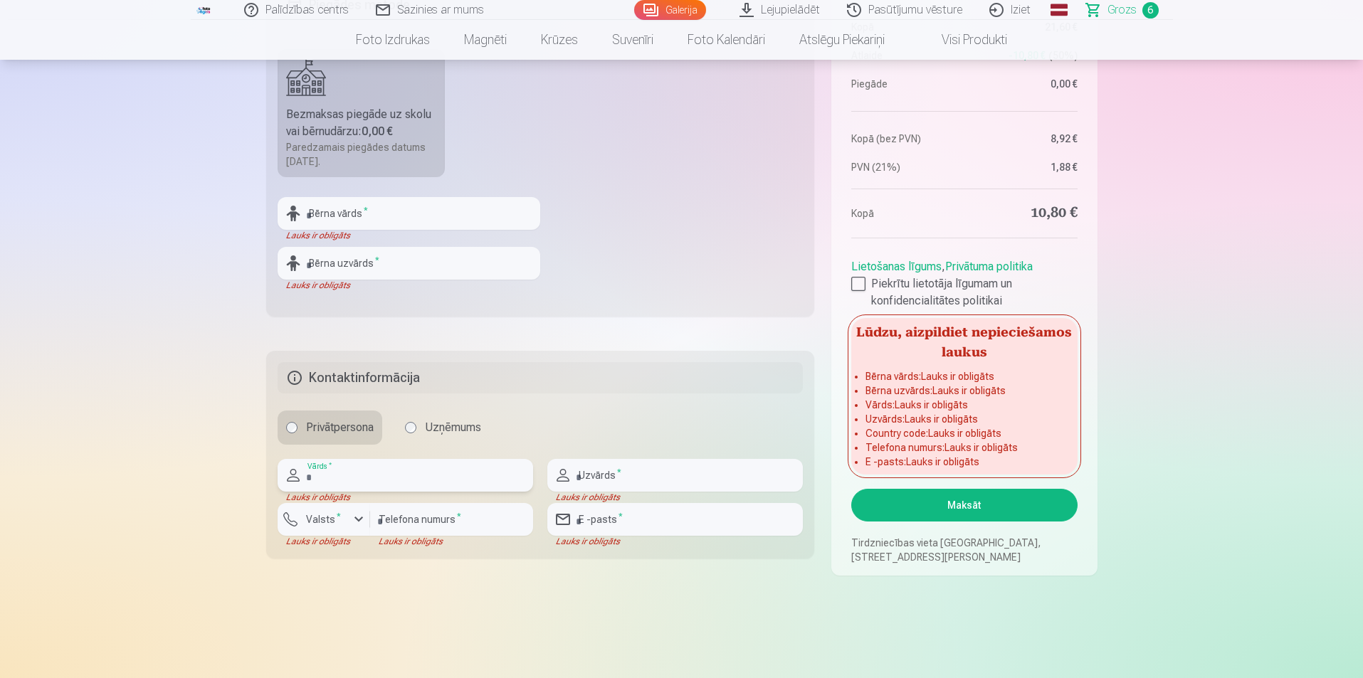
click at [323, 473] on input "text" at bounding box center [406, 475] width 256 height 33
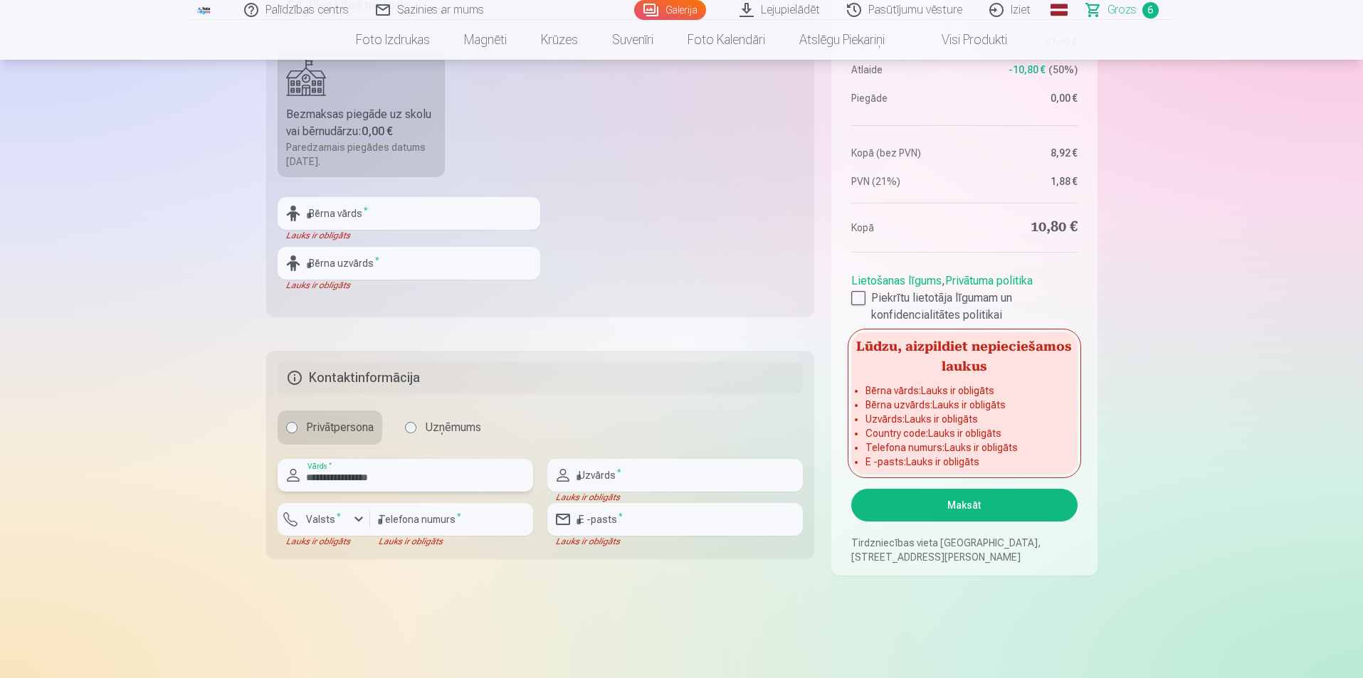
click at [308, 480] on input "**********" at bounding box center [406, 475] width 256 height 33
drag, startPoint x: 414, startPoint y: 480, endPoint x: 344, endPoint y: 482, distance: 70.5
click at [344, 482] on input "**********" at bounding box center [406, 475] width 256 height 33
type input "**********"
click at [629, 477] on input "text" at bounding box center [675, 475] width 256 height 33
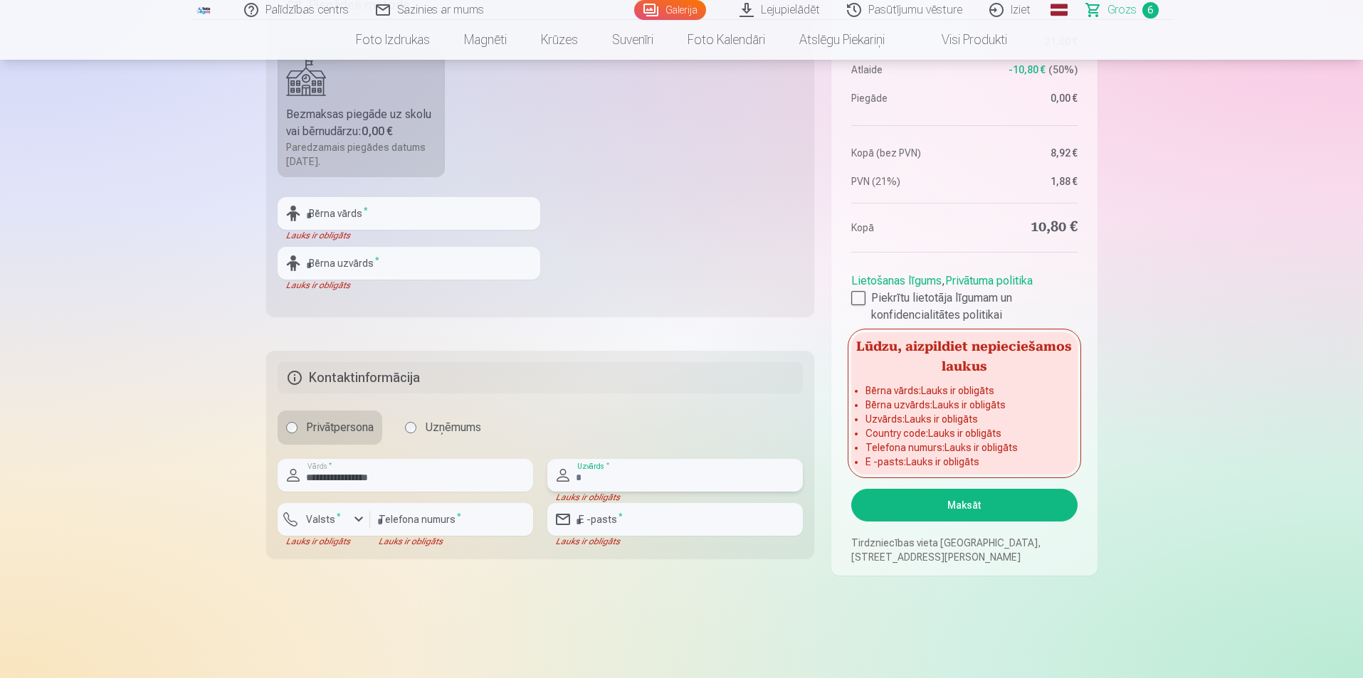
paste input "*********"
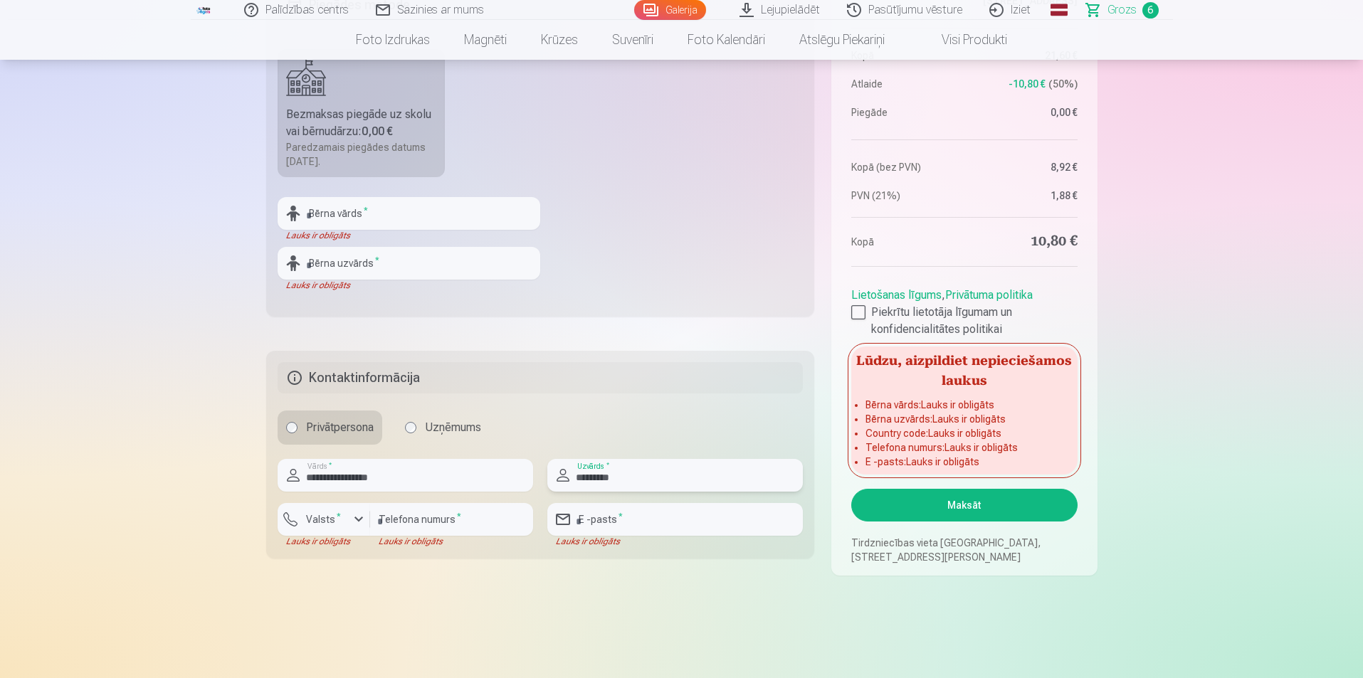
type input "*********"
drag, startPoint x: 409, startPoint y: 483, endPoint x: 345, endPoint y: 483, distance: 64.1
click at [345, 483] on input "**********" at bounding box center [406, 475] width 256 height 33
type input "*******"
click at [585, 481] on input "*********" at bounding box center [675, 475] width 256 height 33
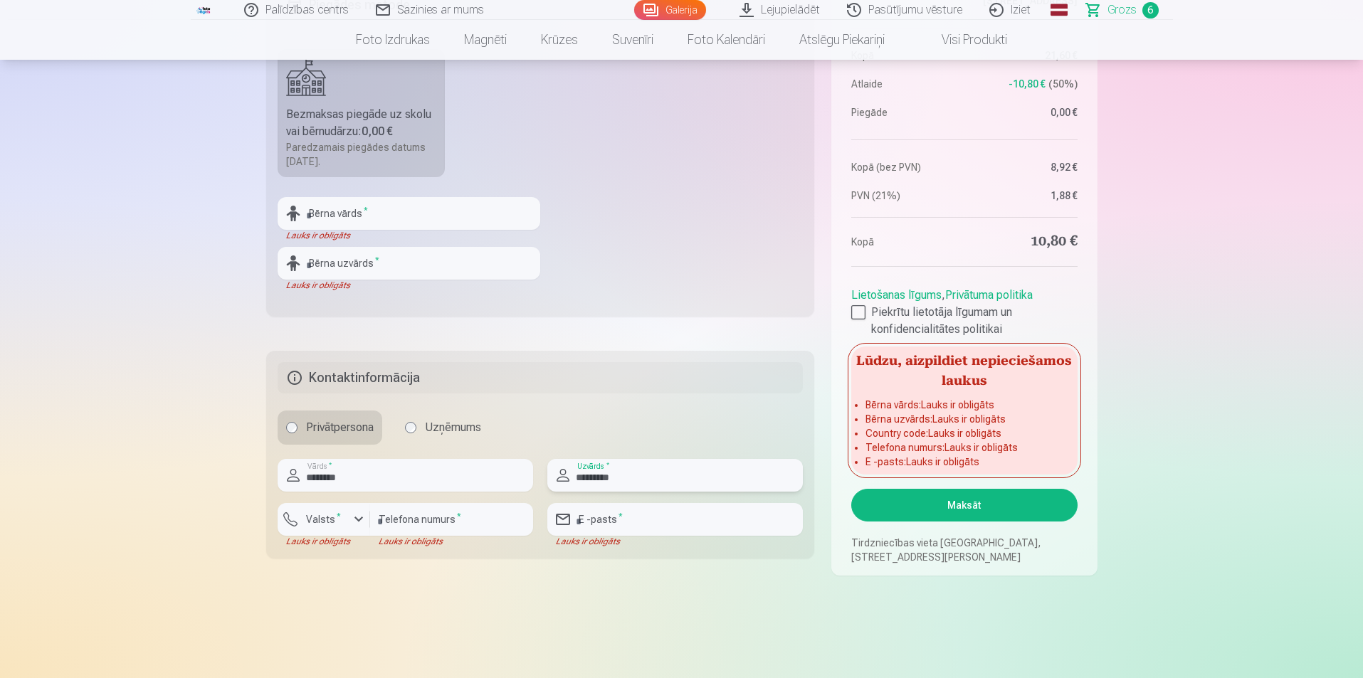
type input "*********"
click at [360, 518] on div "button" at bounding box center [358, 519] width 17 height 17
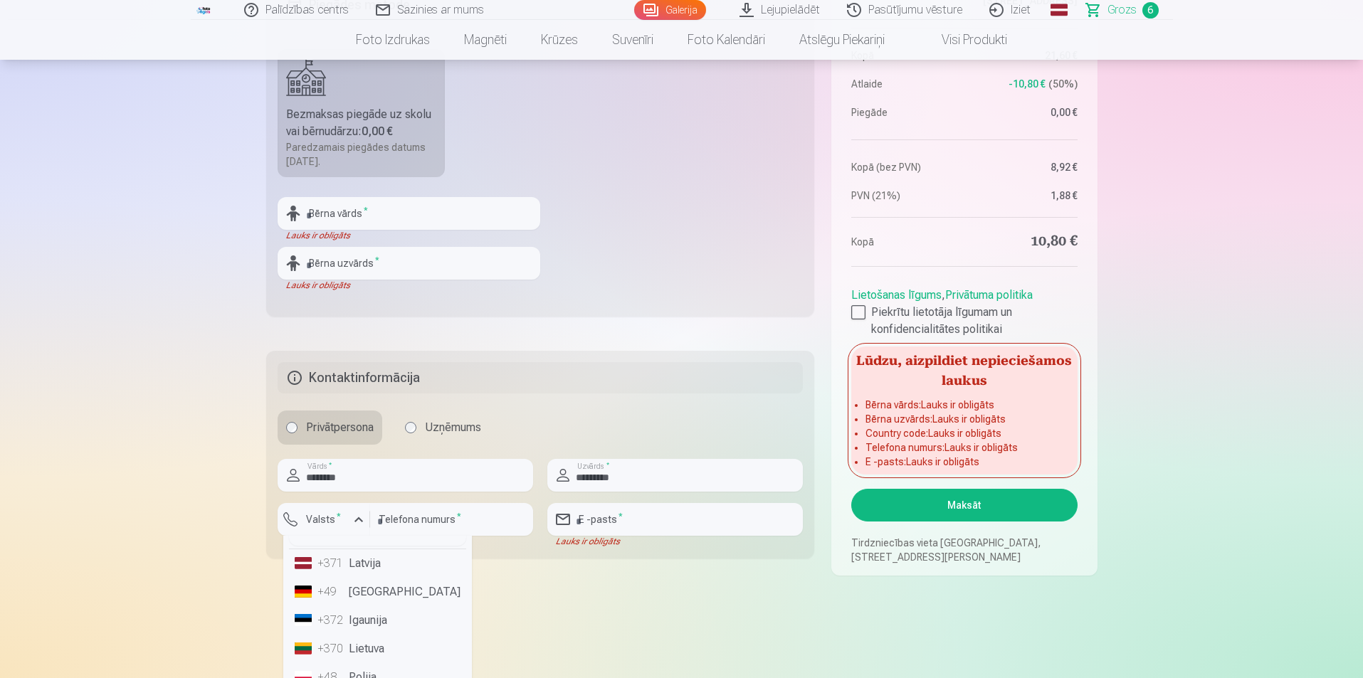
scroll to position [0, 0]
click at [372, 589] on li "+371 Latvija" at bounding box center [377, 588] width 177 height 28
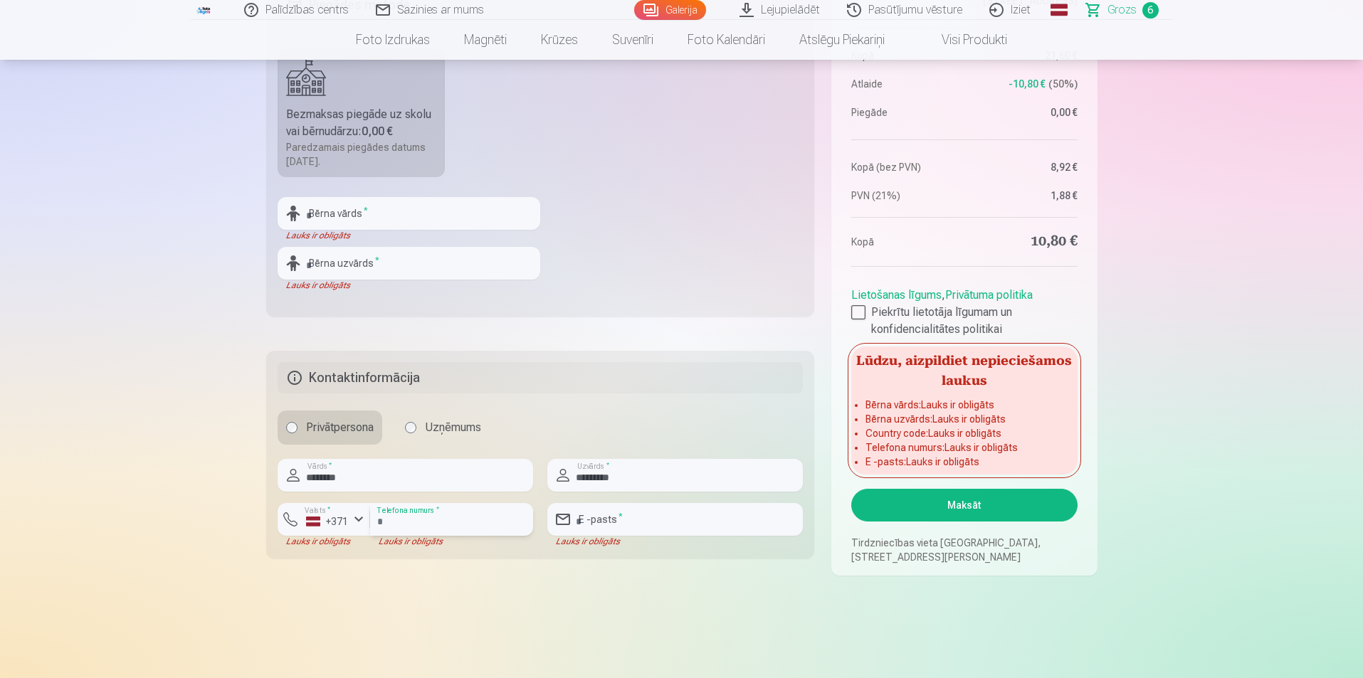
click at [468, 519] on input "number" at bounding box center [451, 519] width 163 height 33
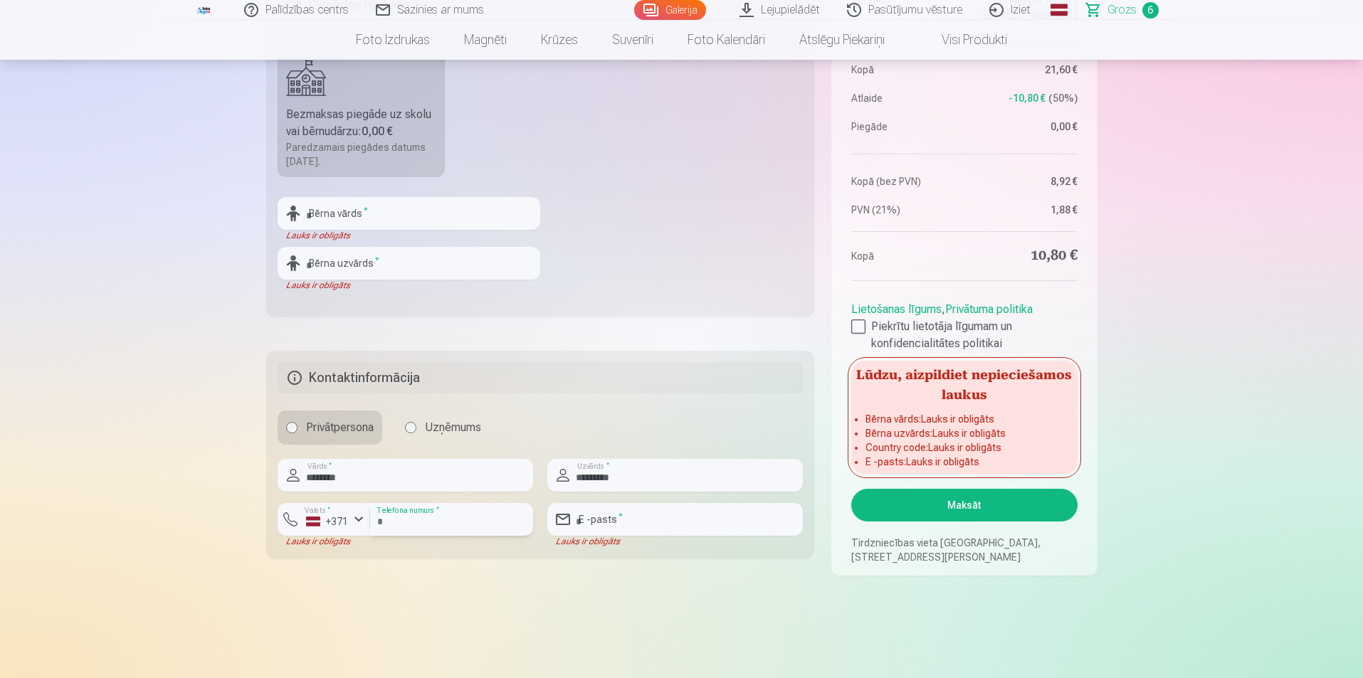
type input "********"
click at [624, 522] on input "email" at bounding box center [675, 519] width 256 height 33
type input "**********"
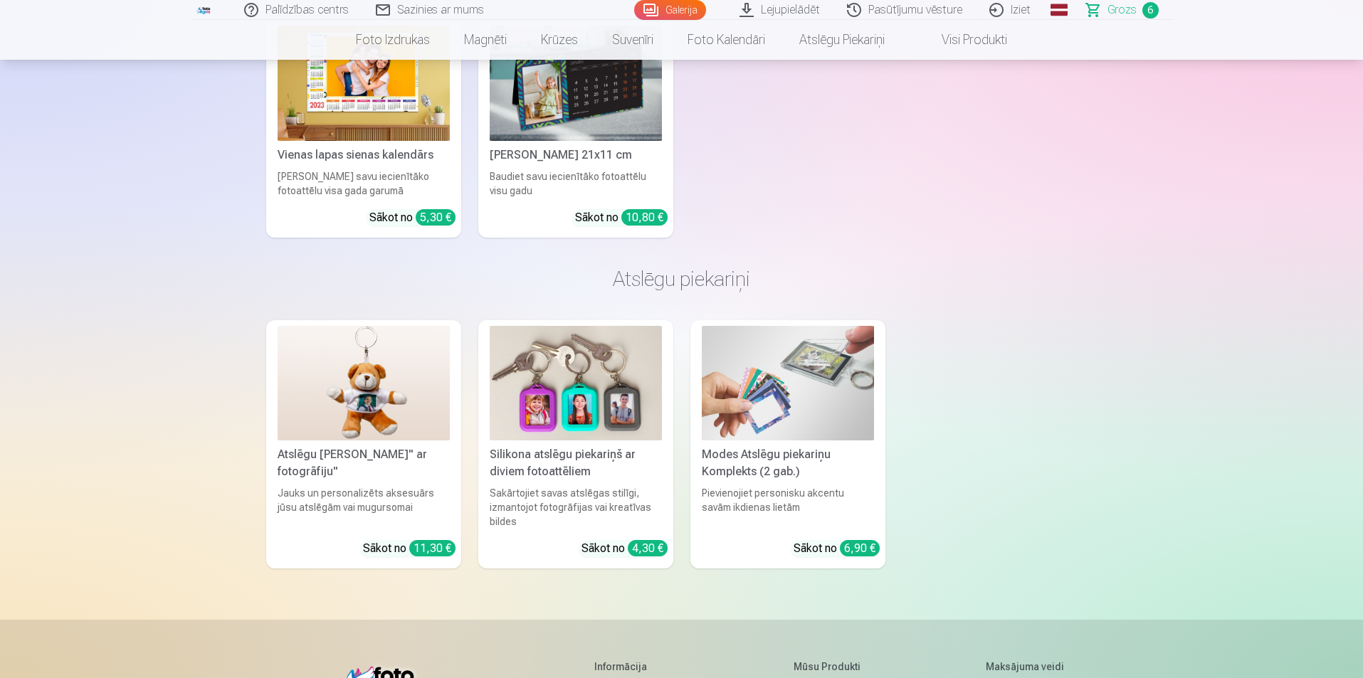
scroll to position [3915, 0]
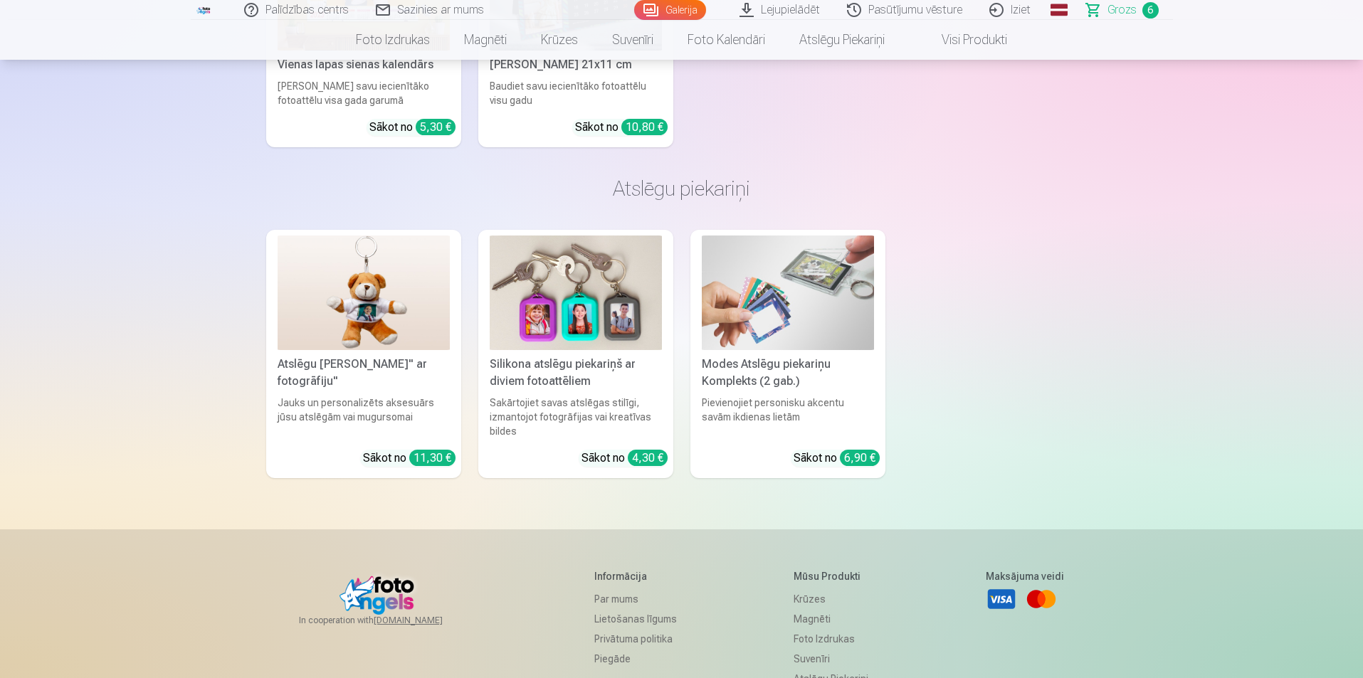
click at [570, 316] on img at bounding box center [576, 293] width 172 height 115
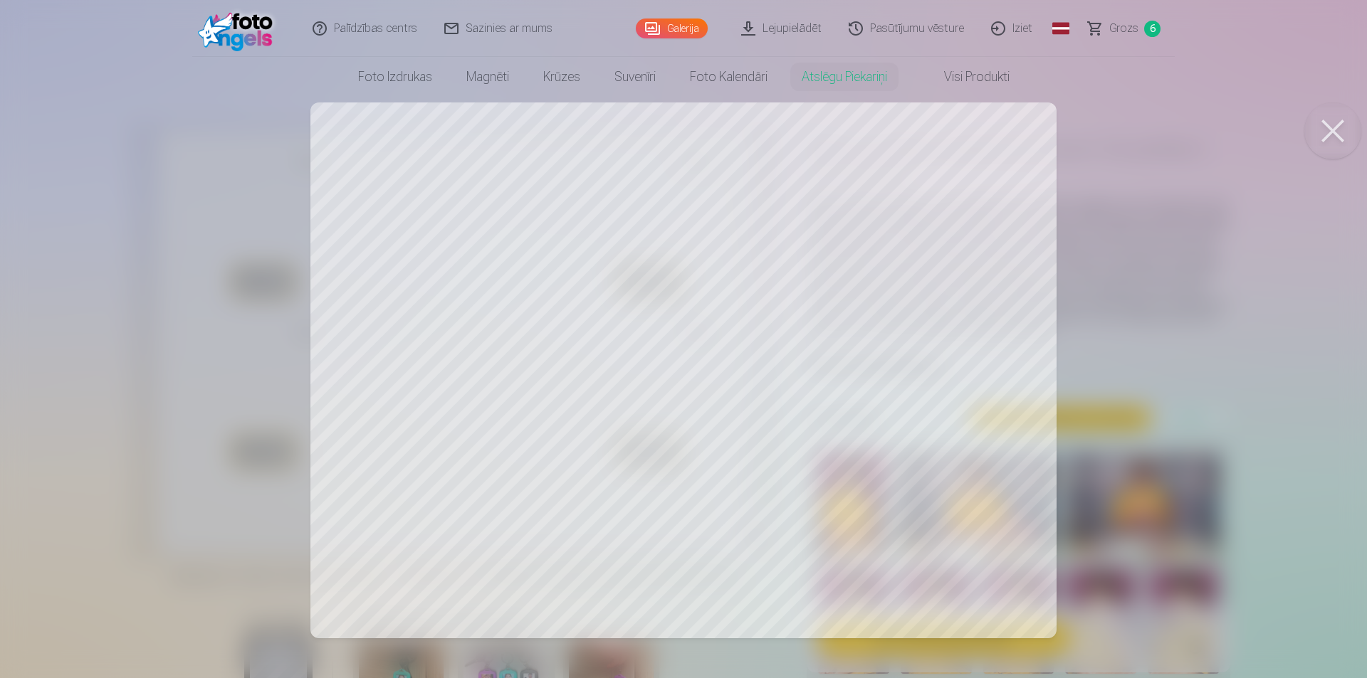
click at [441, 236] on div at bounding box center [683, 339] width 1367 height 678
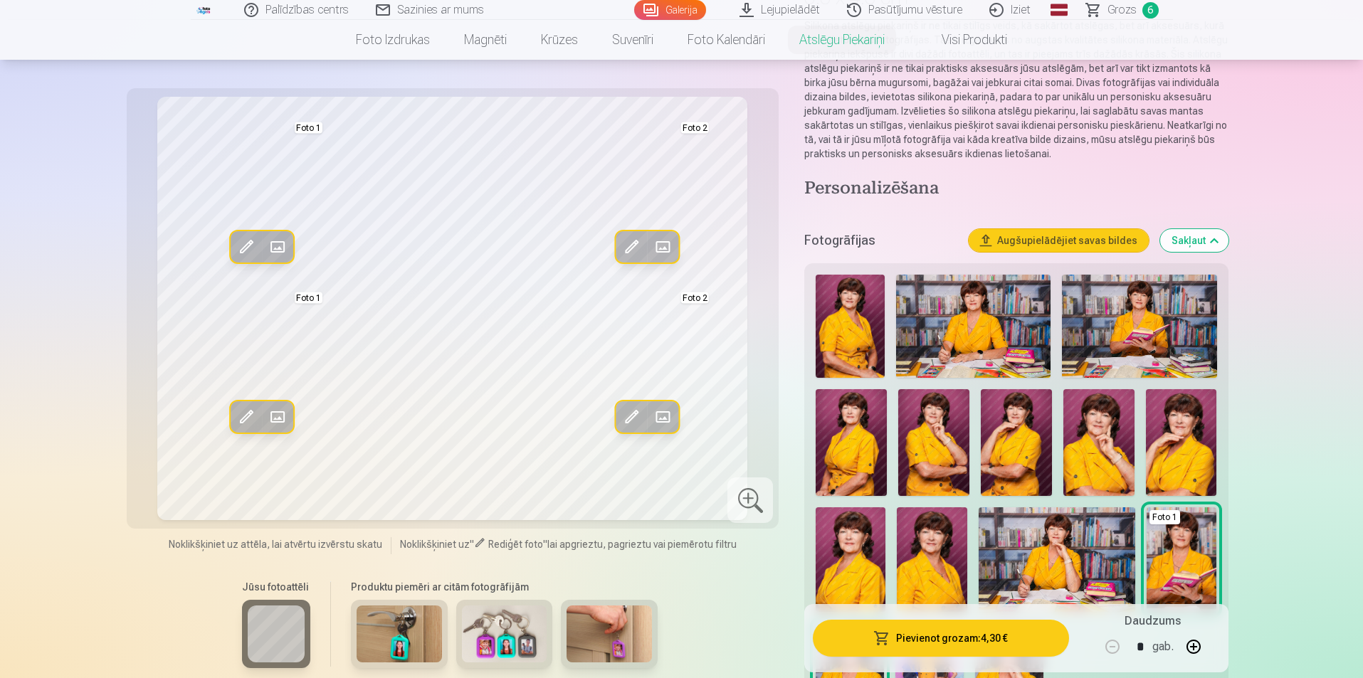
scroll to position [214, 0]
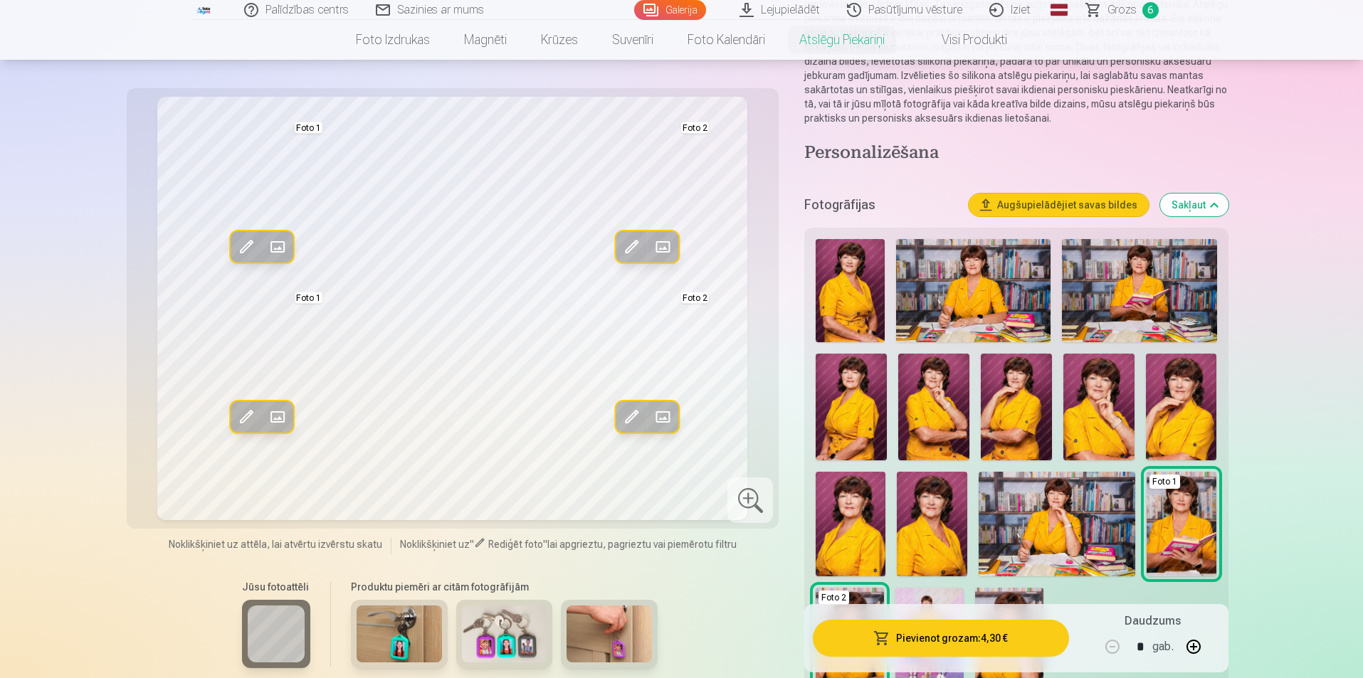
click at [678, 422] on img at bounding box center [1098, 407] width 71 height 107
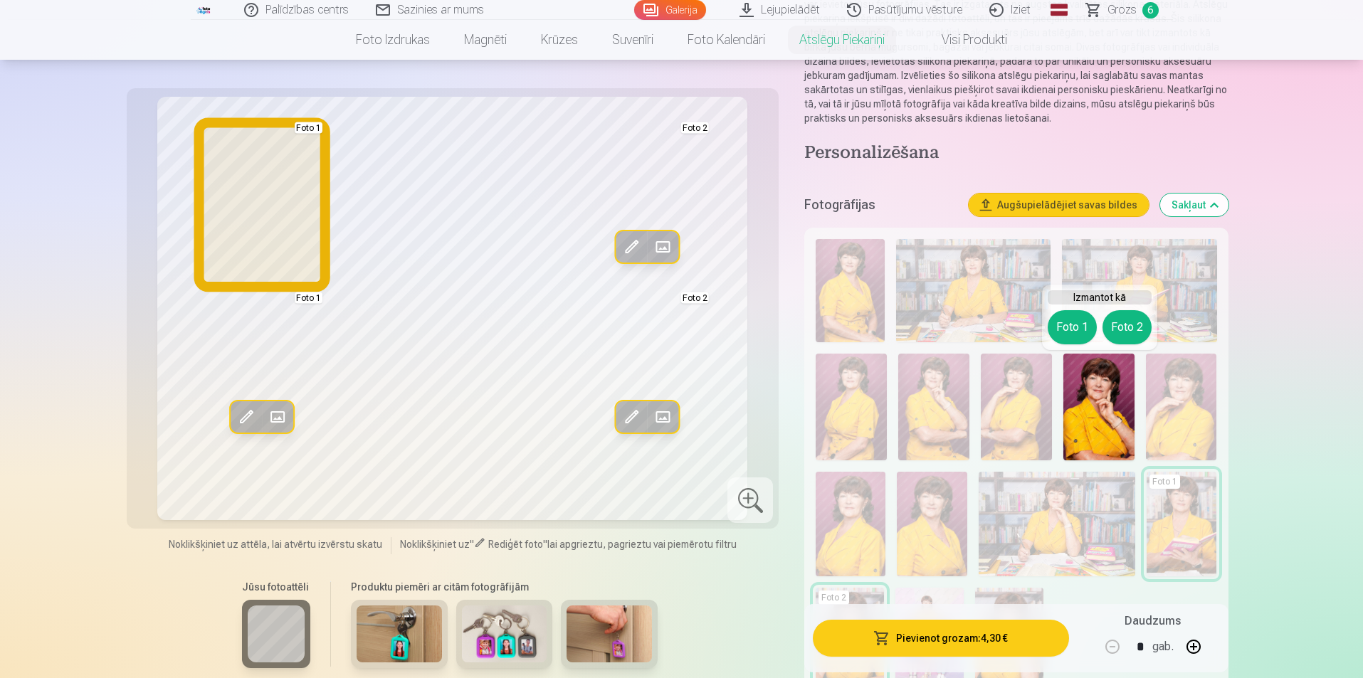
click at [678, 330] on button "Foto 1" at bounding box center [1072, 327] width 49 height 34
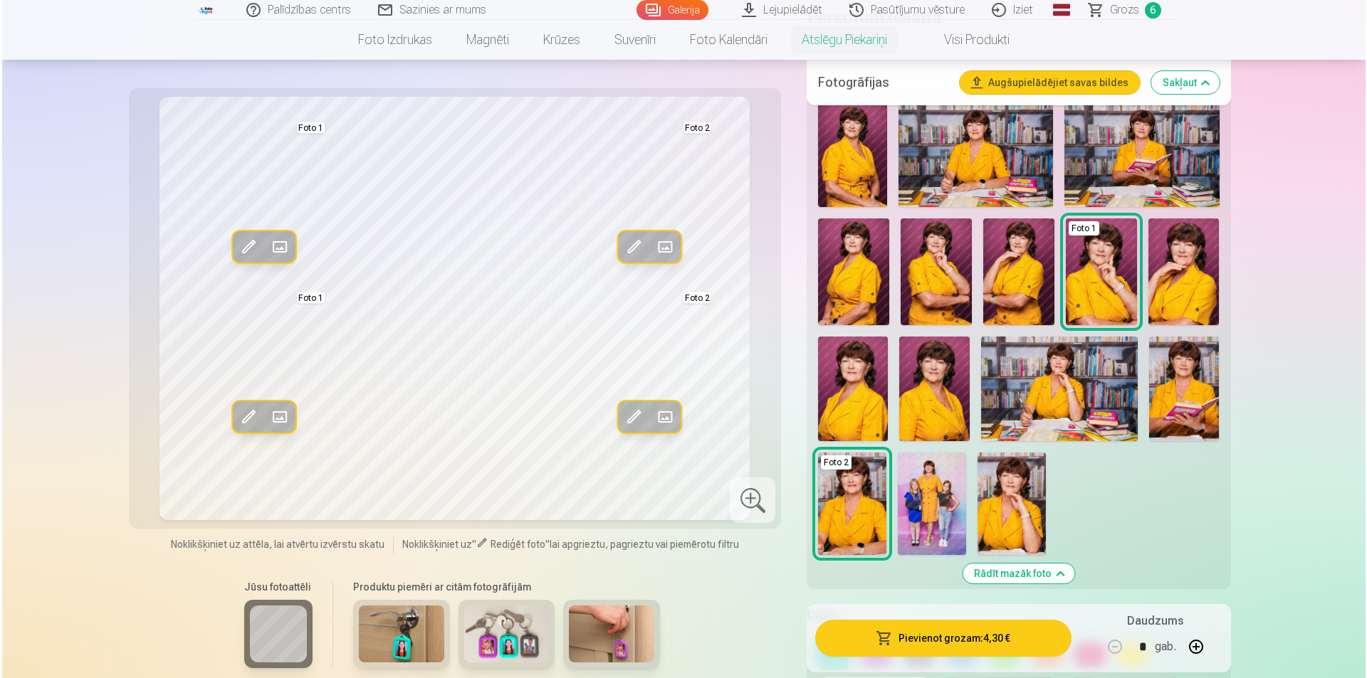
scroll to position [427, 0]
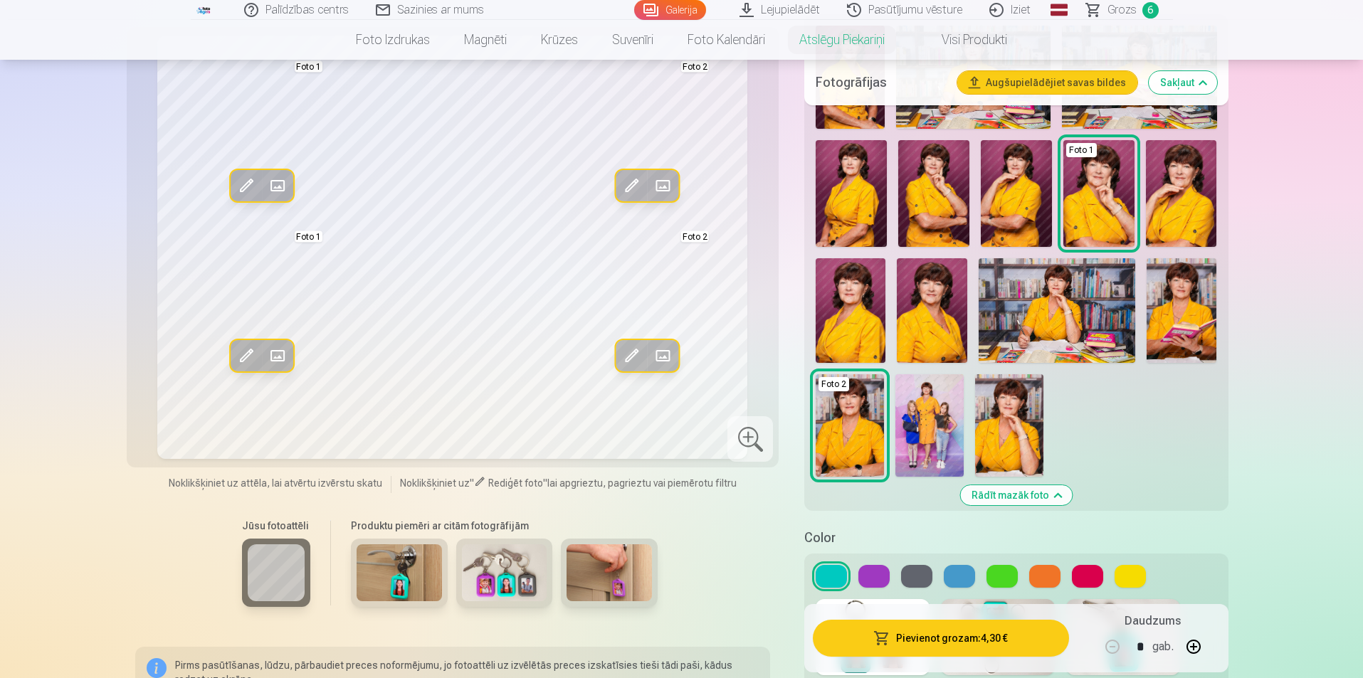
click at [678, 641] on button "Pievienot grozam : 4,30 €" at bounding box center [941, 638] width 256 height 37
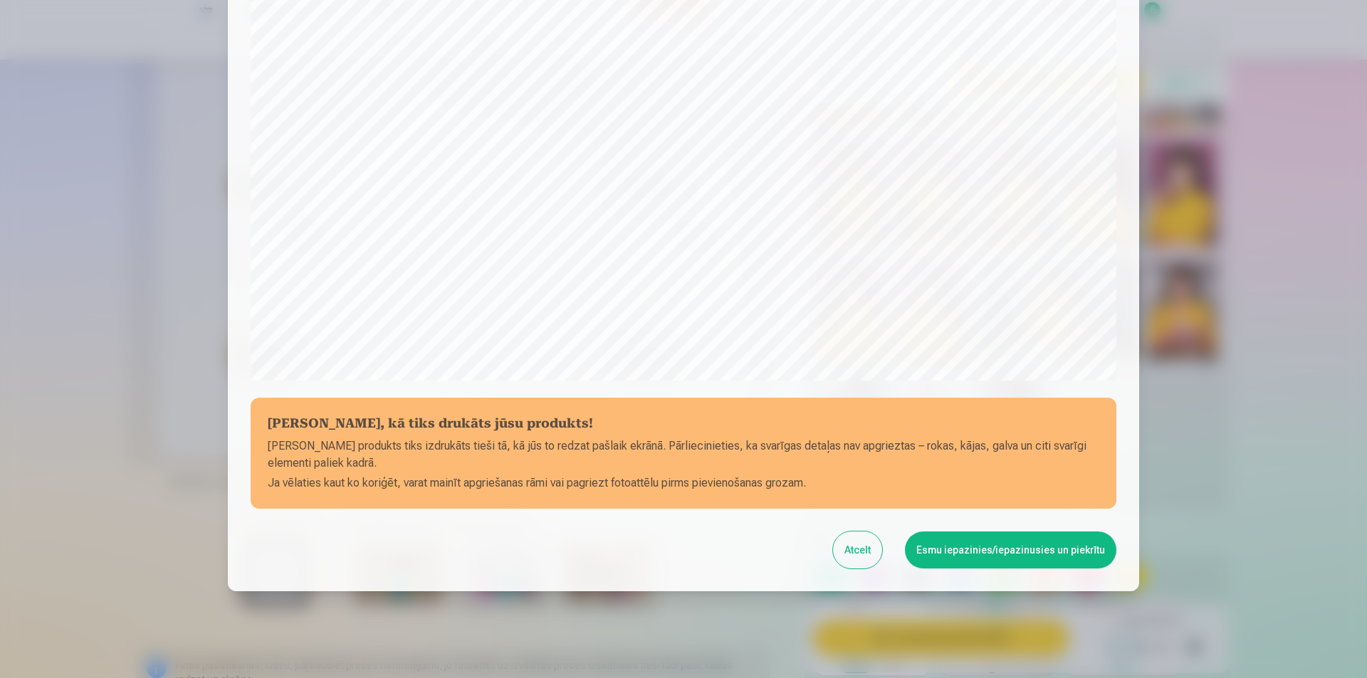
scroll to position [275, 0]
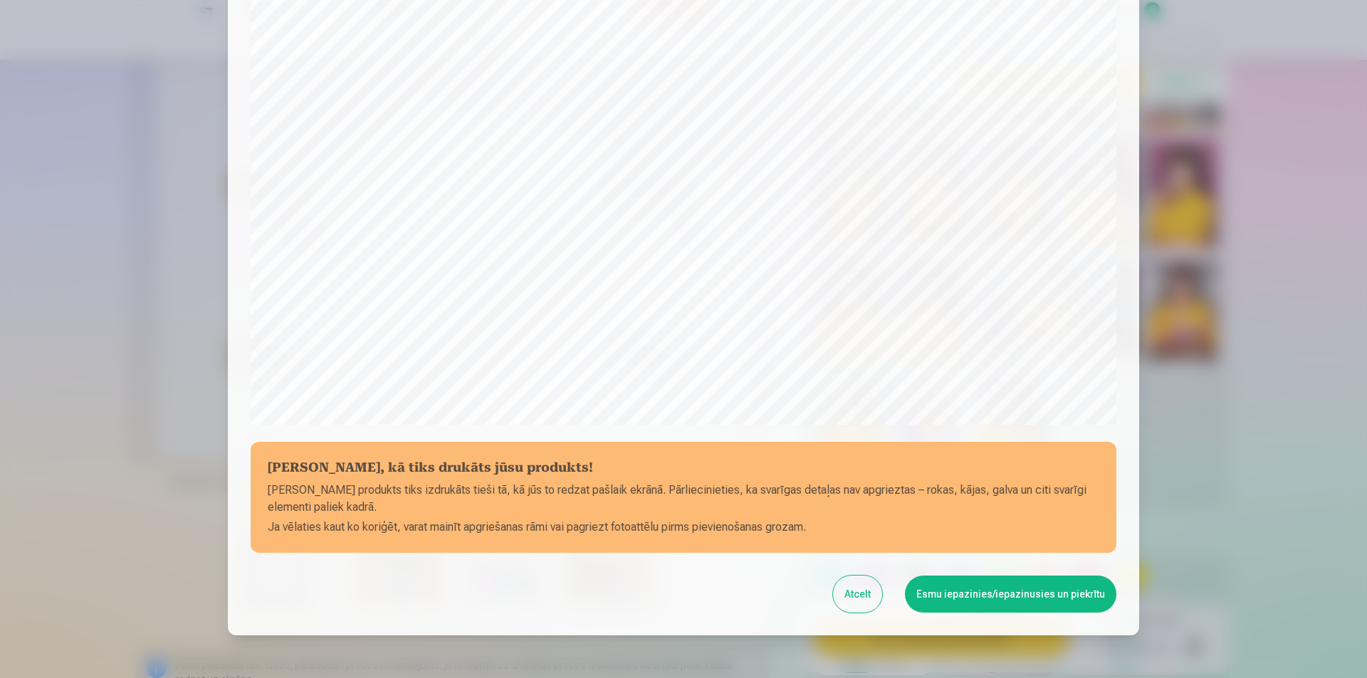
click at [678, 592] on button "Esmu iepazinies/iepazinusies un piekrītu" at bounding box center [1010, 594] width 211 height 37
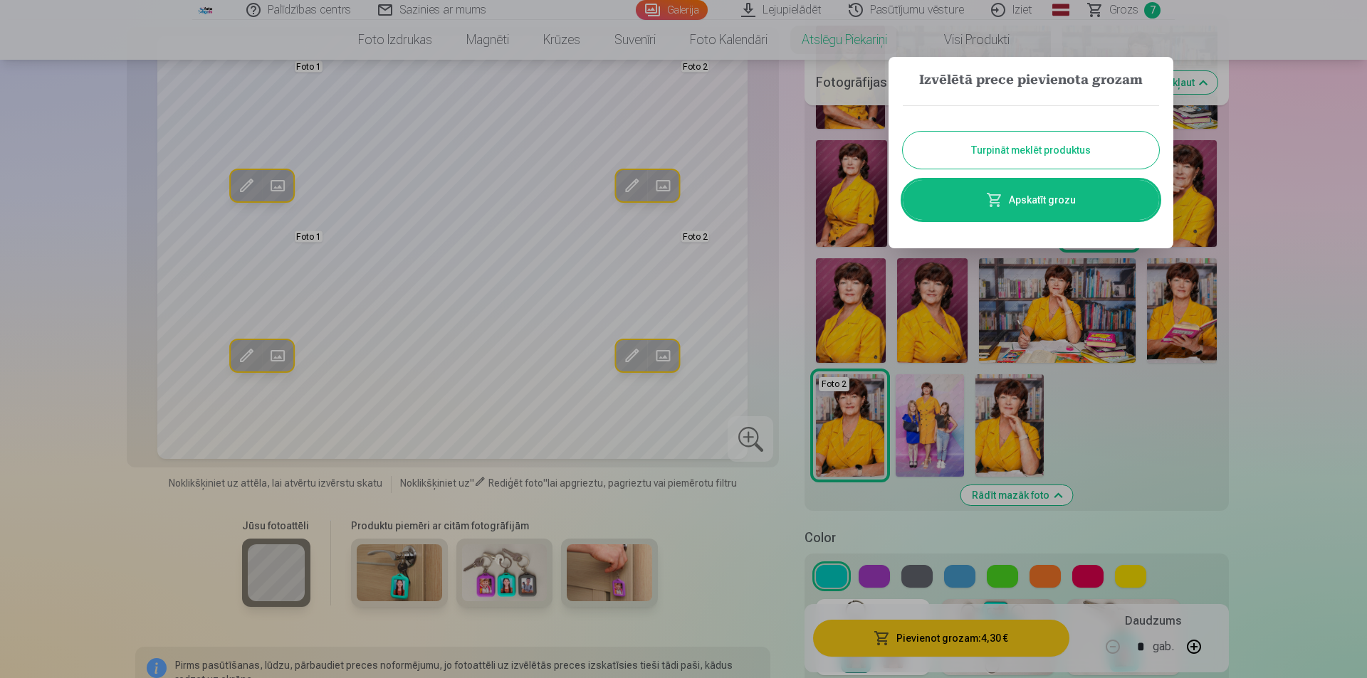
click at [678, 203] on link "Apskatīt grozu" at bounding box center [1031, 200] width 256 height 40
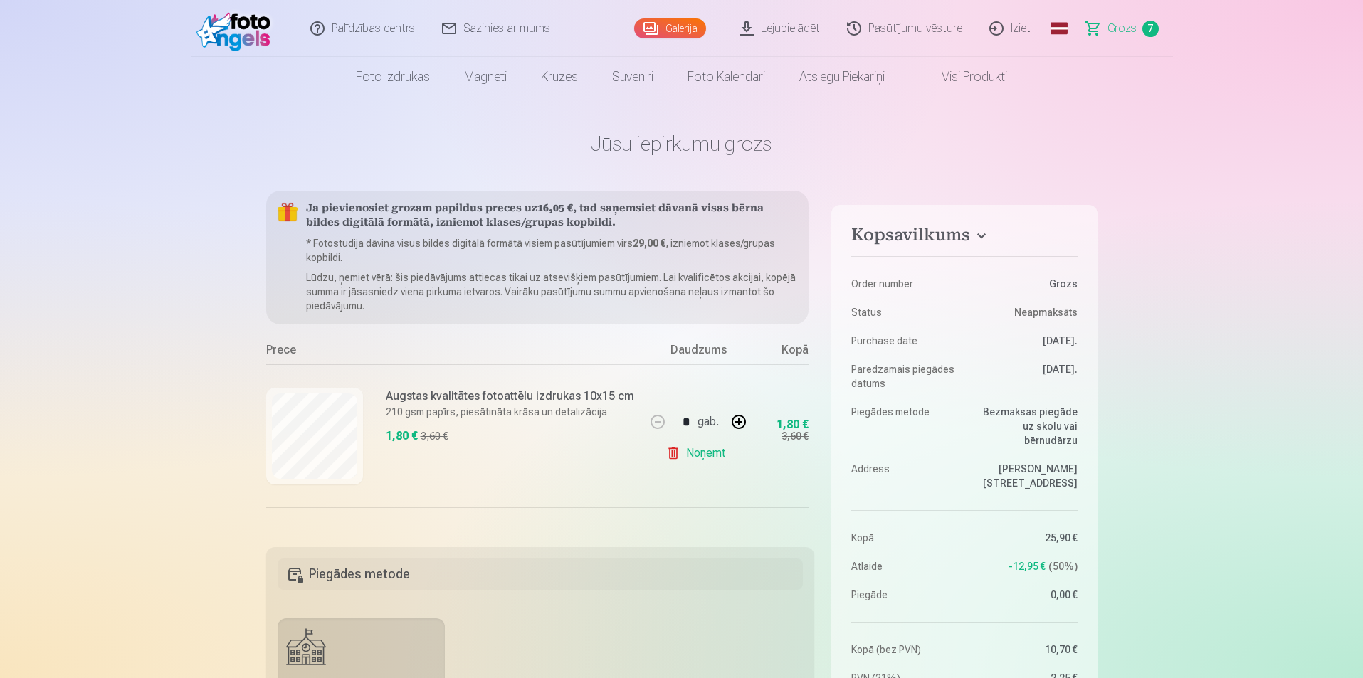
click at [678, 31] on span "Grozs" at bounding box center [1122, 28] width 29 height 17
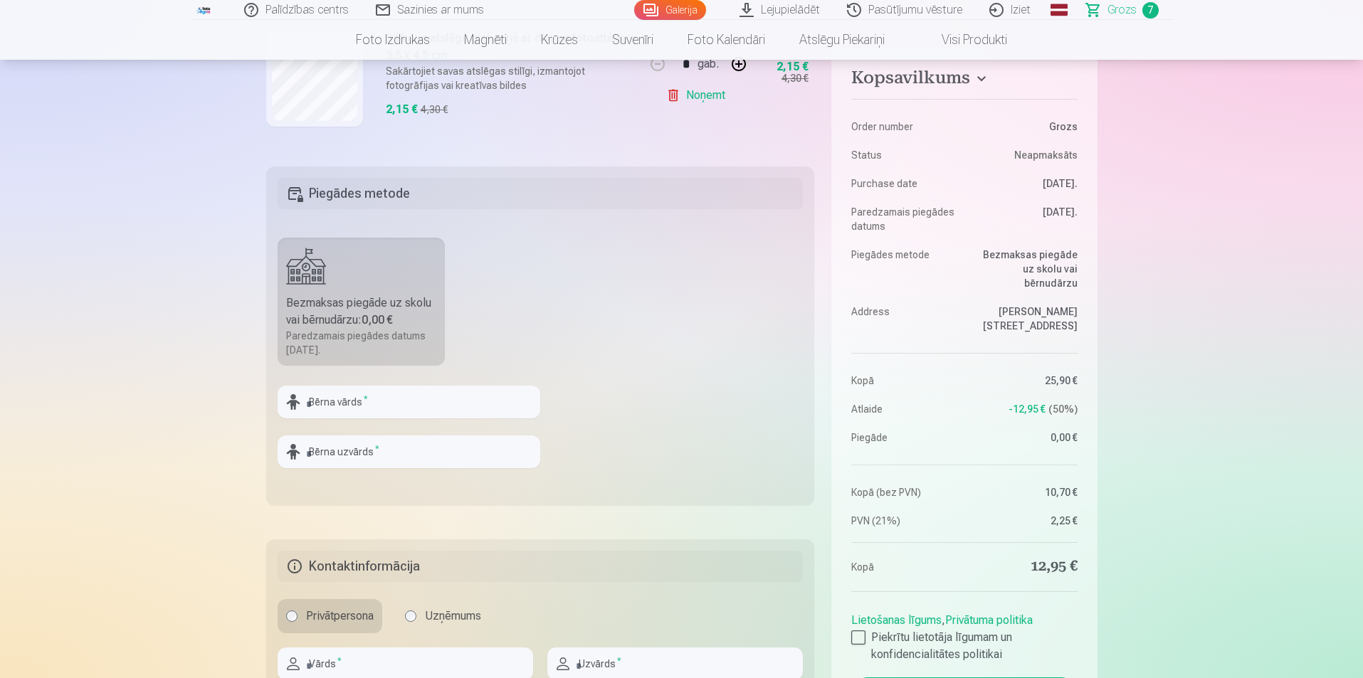
scroll to position [569, 0]
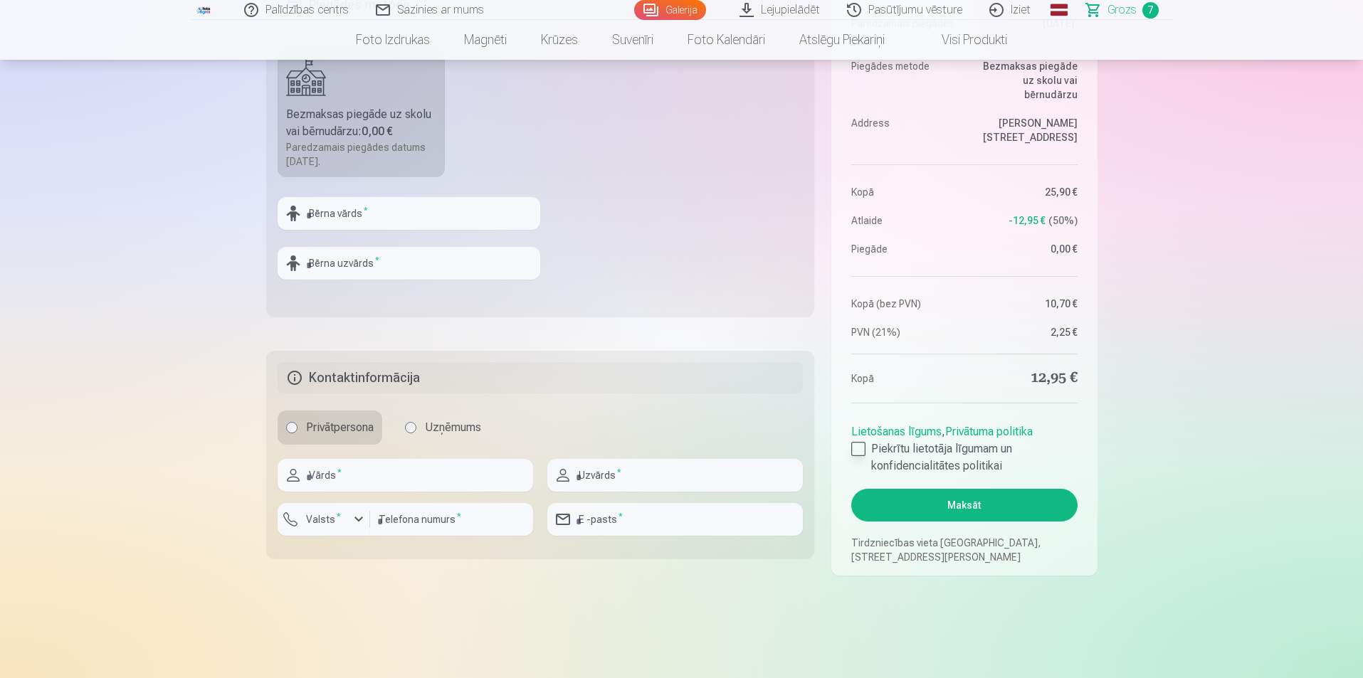
click at [678, 451] on div at bounding box center [858, 449] width 14 height 14
click at [678, 506] on button "Maksāt" at bounding box center [964, 505] width 226 height 33
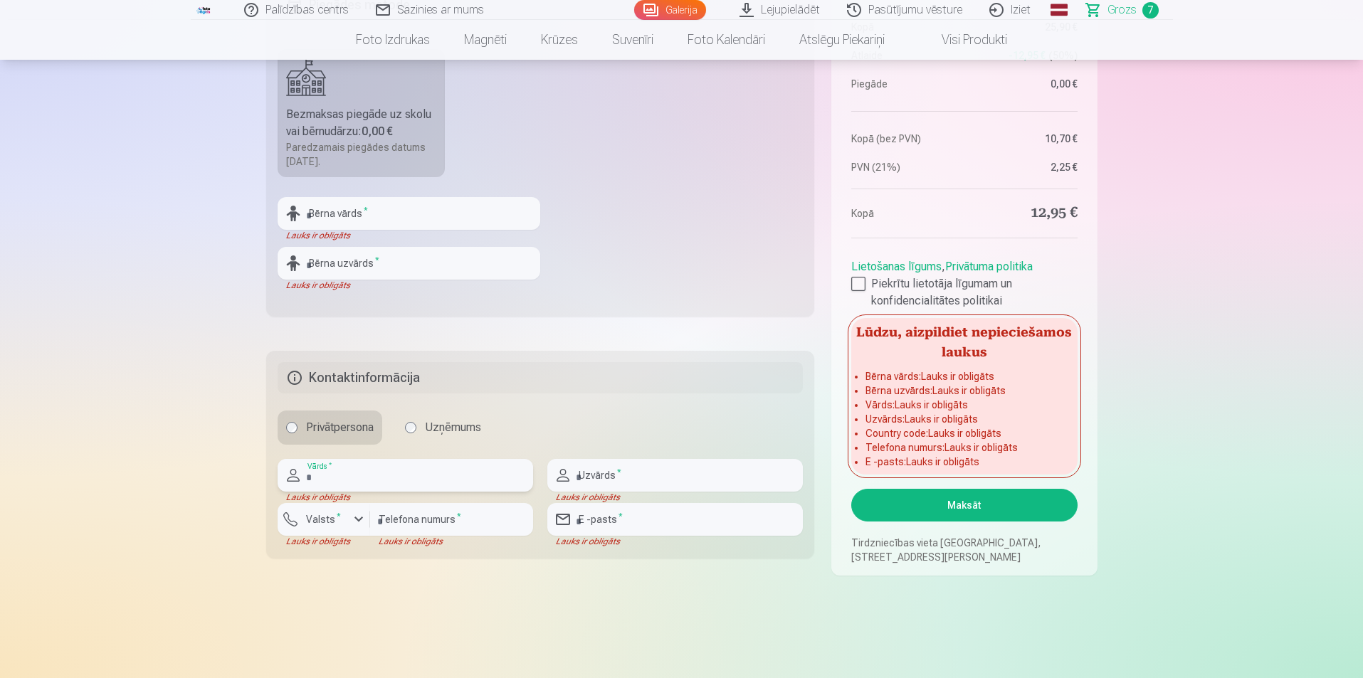
click at [330, 476] on input "text" at bounding box center [406, 475] width 256 height 33
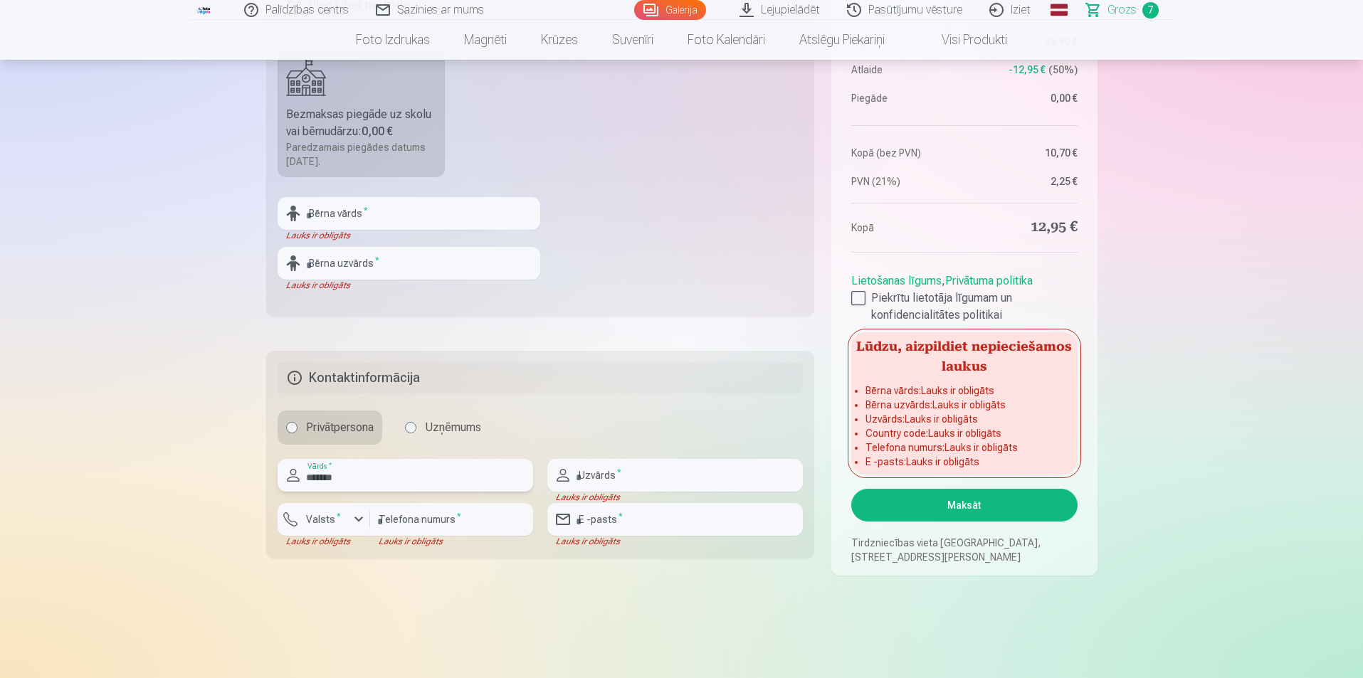
type input "*******"
click at [613, 477] on input "text" at bounding box center [675, 475] width 256 height 33
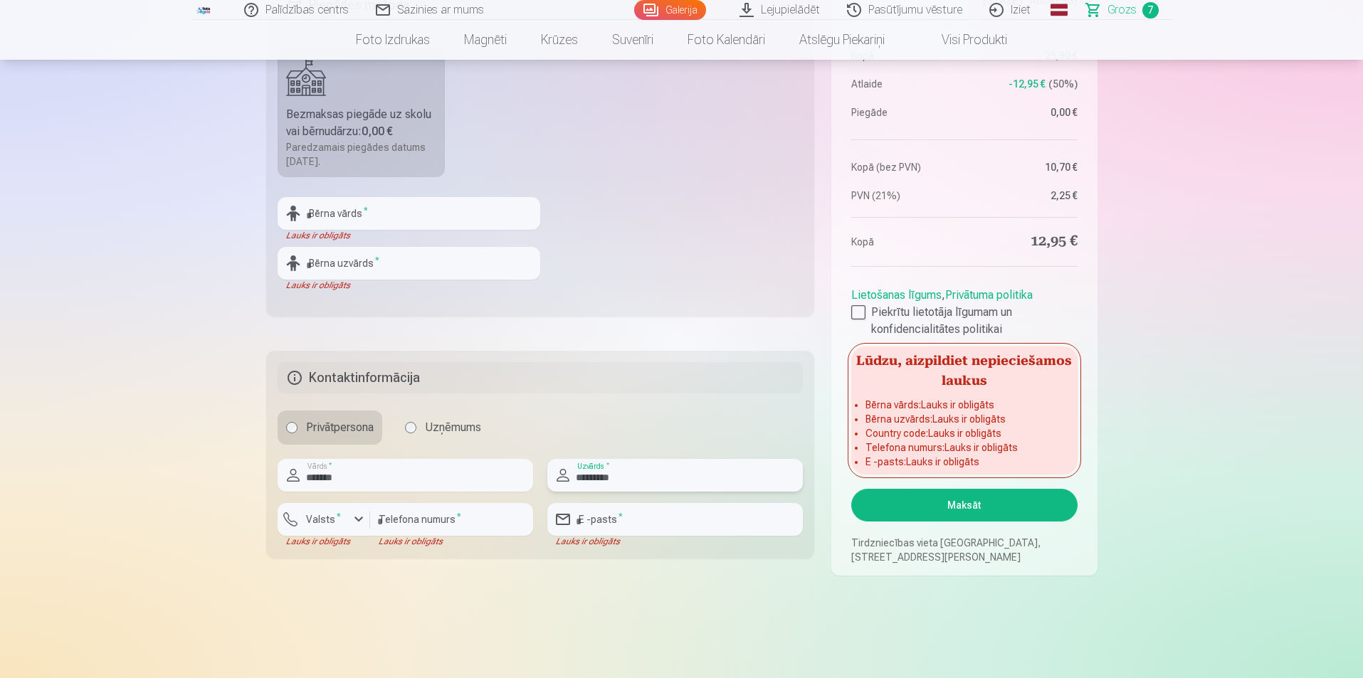
type input "*********"
click at [354, 523] on div "button" at bounding box center [358, 519] width 17 height 17
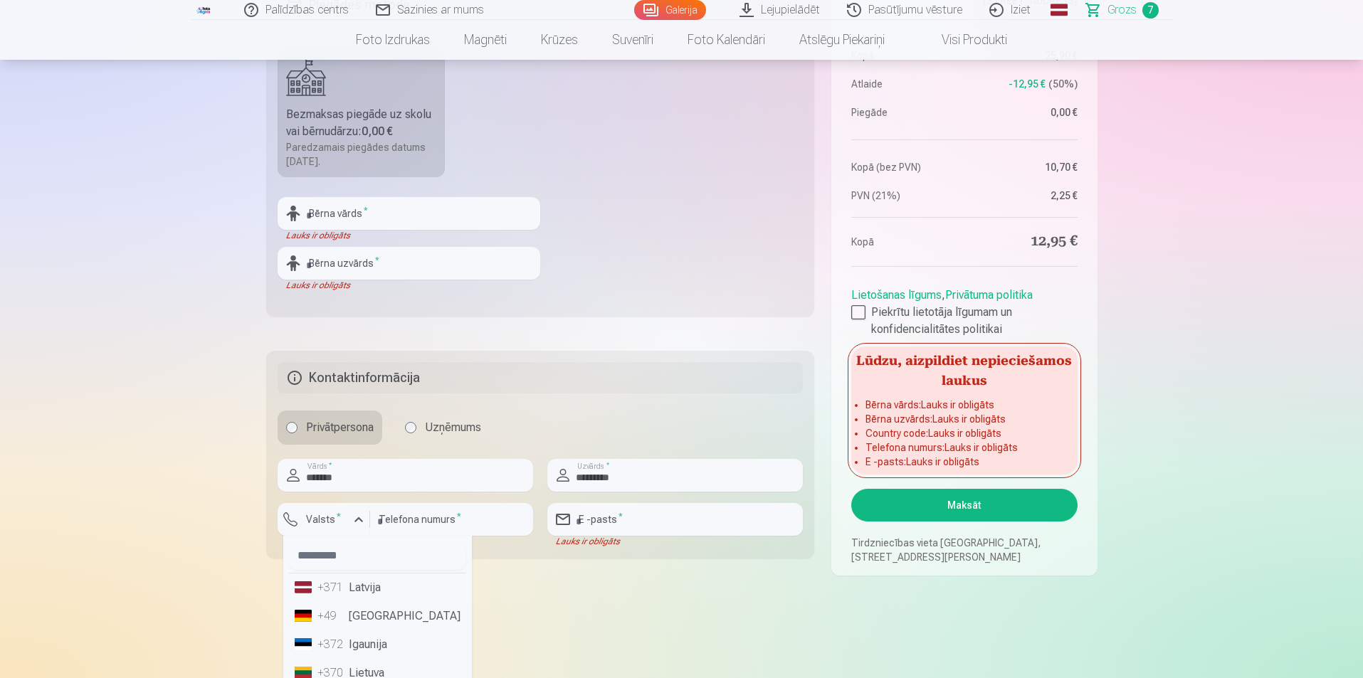
drag, startPoint x: 348, startPoint y: 592, endPoint x: 414, endPoint y: 552, distance: 77.3
click at [350, 591] on li "+371 Latvija" at bounding box center [377, 588] width 177 height 28
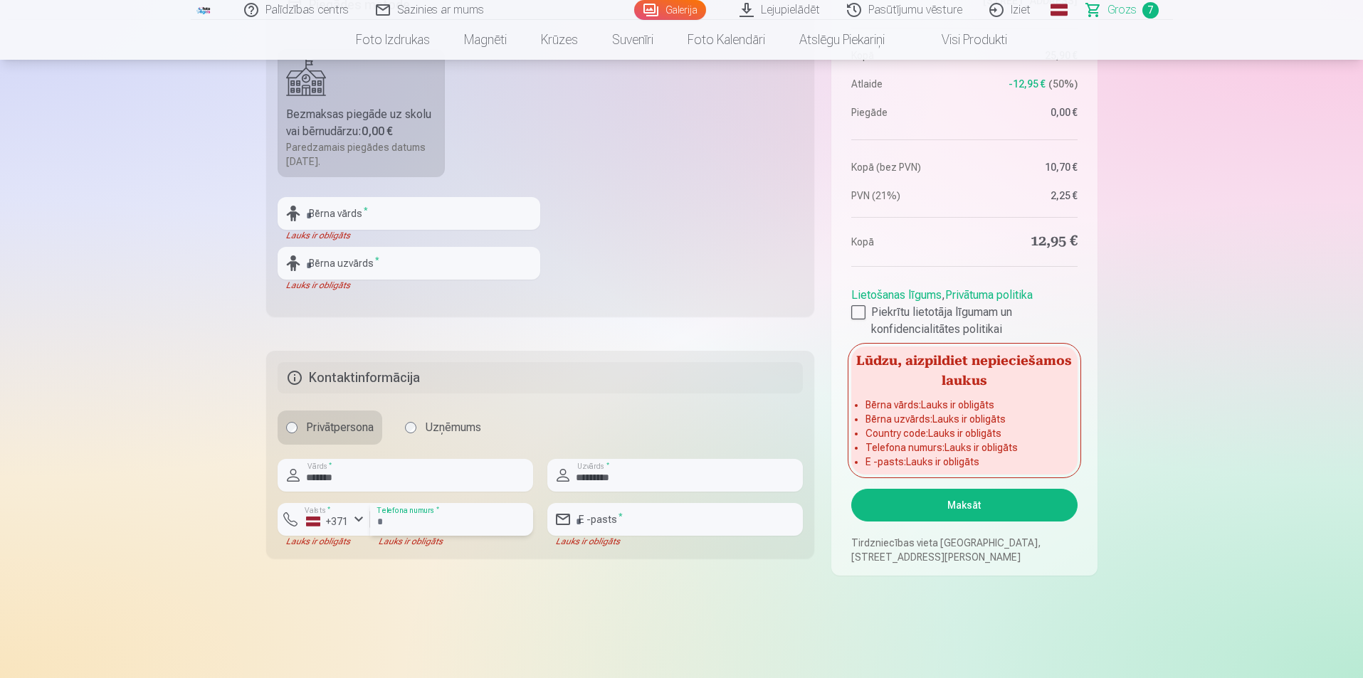
click at [459, 521] on input "number" at bounding box center [451, 519] width 163 height 33
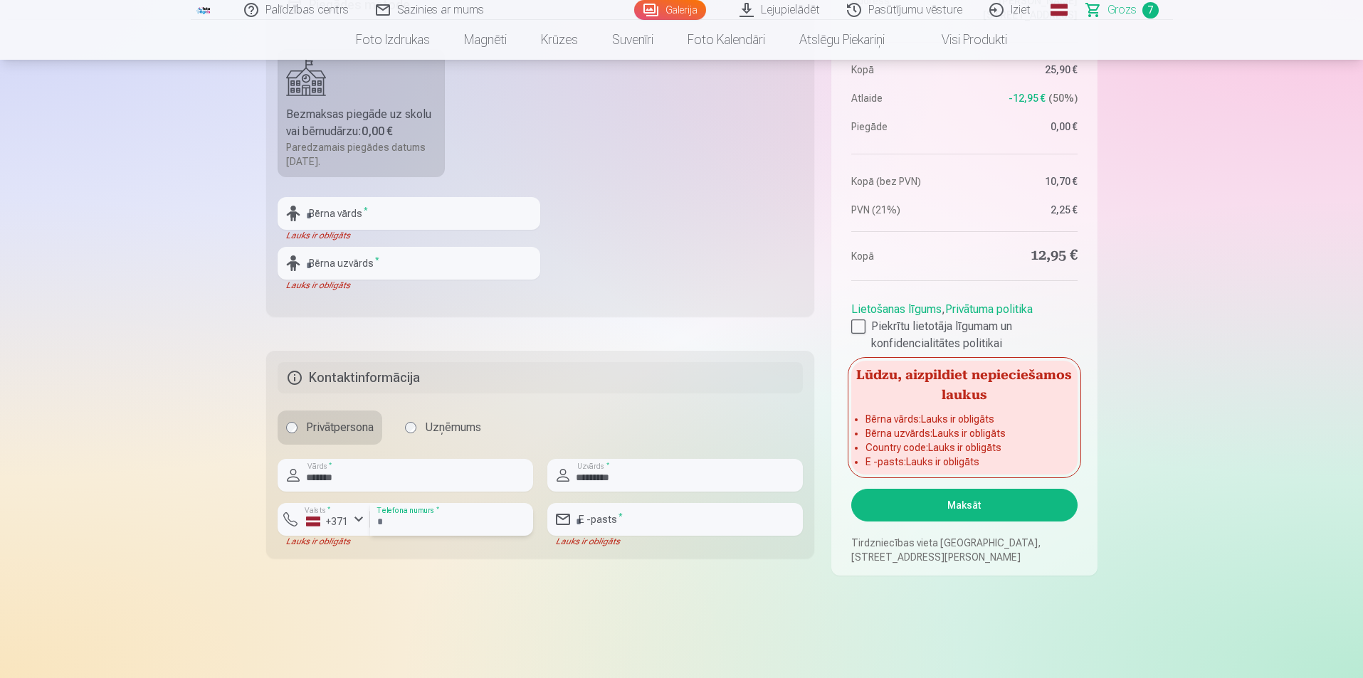
type input "********"
click at [636, 525] on input "email" at bounding box center [675, 519] width 256 height 33
type input "**********"
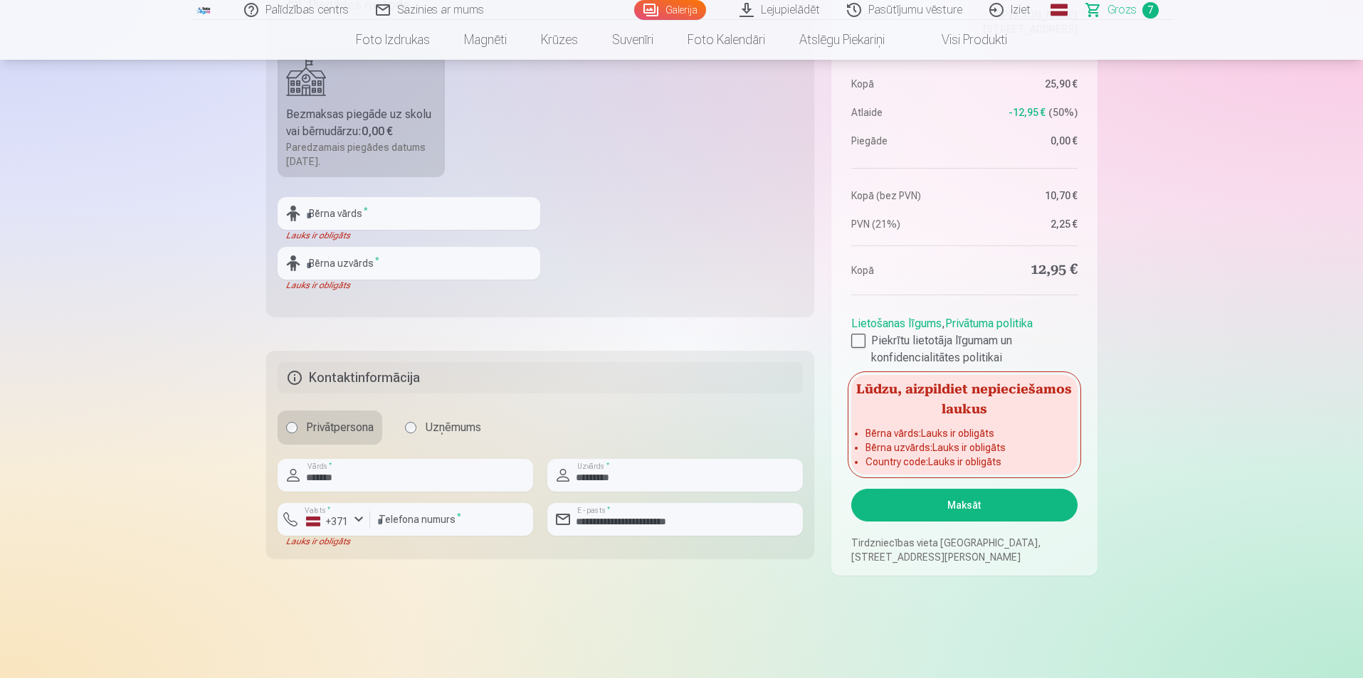
click at [678, 506] on button "Maksāt" at bounding box center [964, 505] width 226 height 33
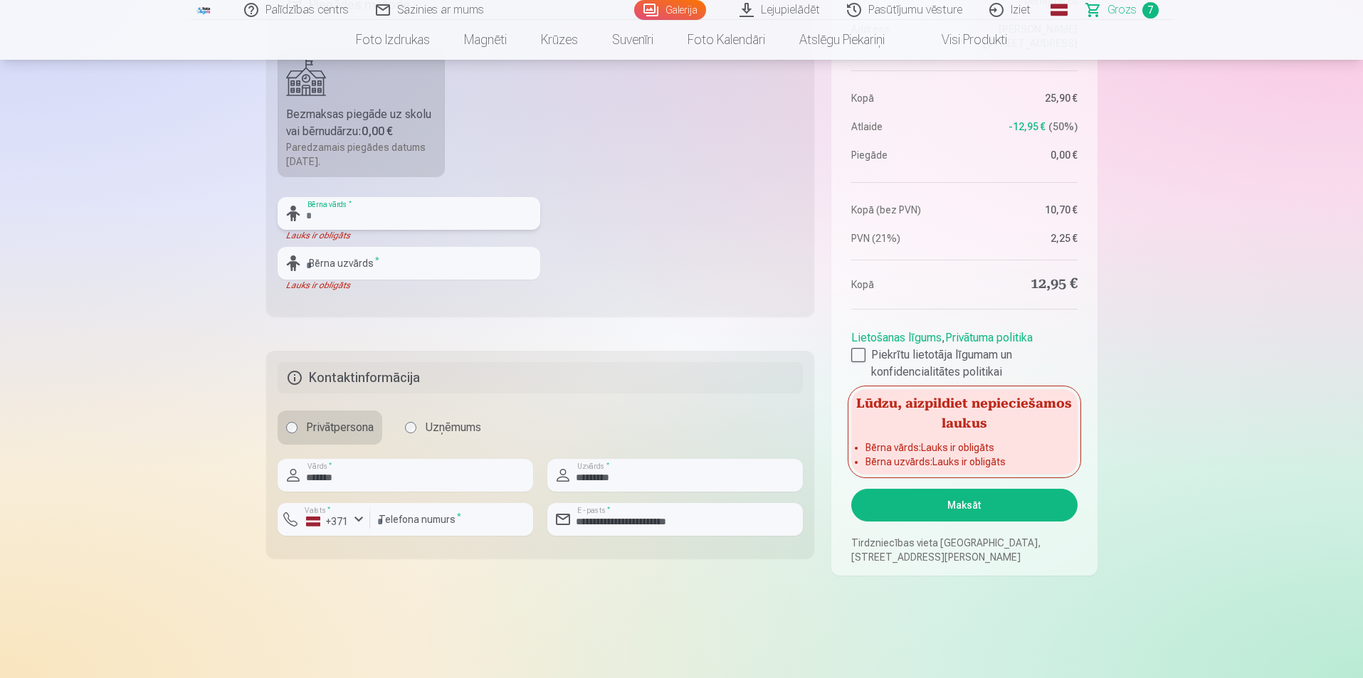
click at [321, 216] on input "text" at bounding box center [409, 213] width 263 height 33
click at [325, 219] on input "text" at bounding box center [409, 213] width 263 height 33
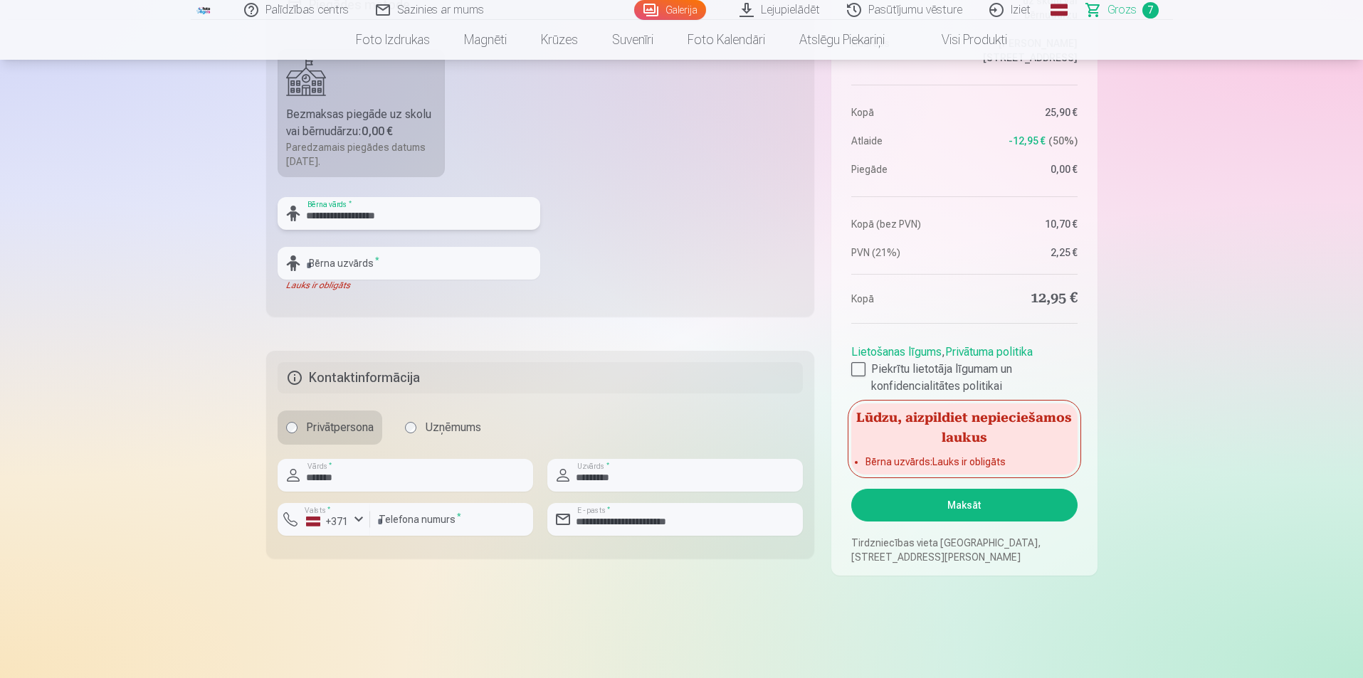
drag, startPoint x: 401, startPoint y: 214, endPoint x: 343, endPoint y: 219, distance: 57.9
click at [343, 219] on input "**********" at bounding box center [409, 213] width 263 height 33
type input "**********"
click at [327, 270] on input "text" at bounding box center [409, 263] width 263 height 33
paste input "**********"
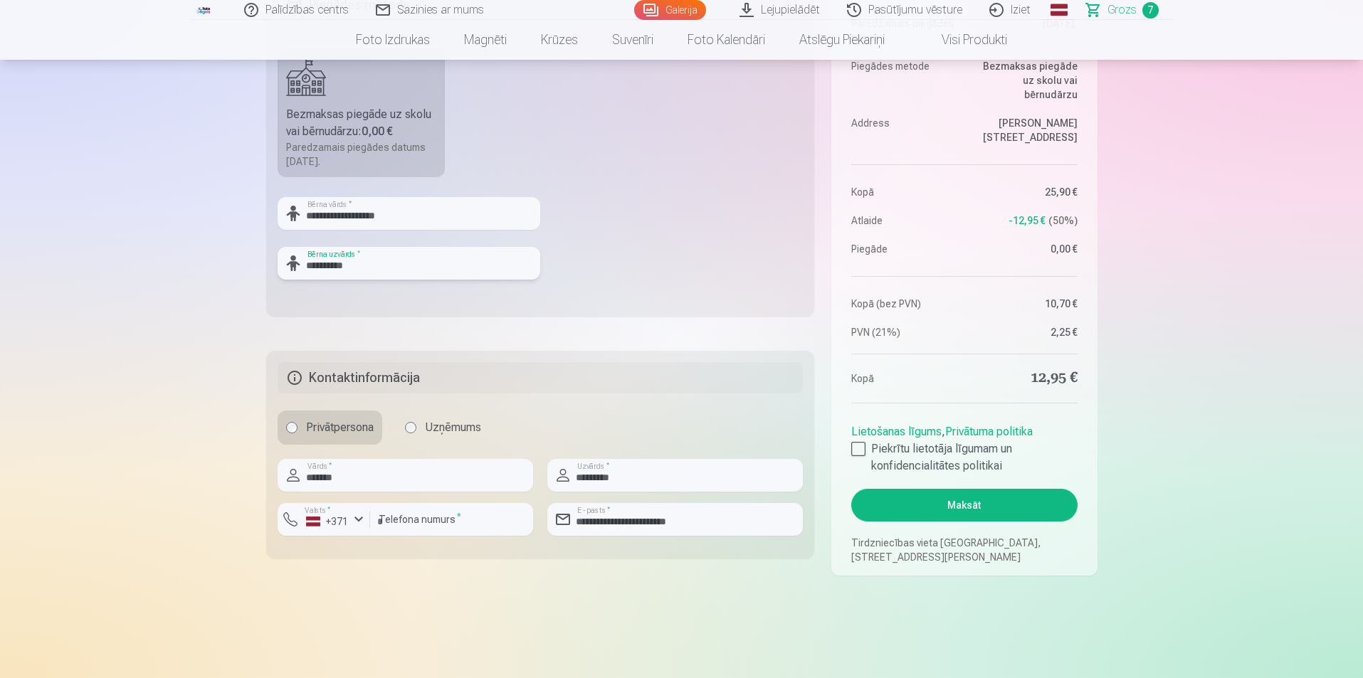
type input "**********"
drag, startPoint x: 401, startPoint y: 219, endPoint x: 341, endPoint y: 219, distance: 59.8
click at [341, 219] on input "**********" at bounding box center [409, 213] width 263 height 33
type input "********"
click at [678, 508] on button "Maksāt" at bounding box center [964, 505] width 226 height 33
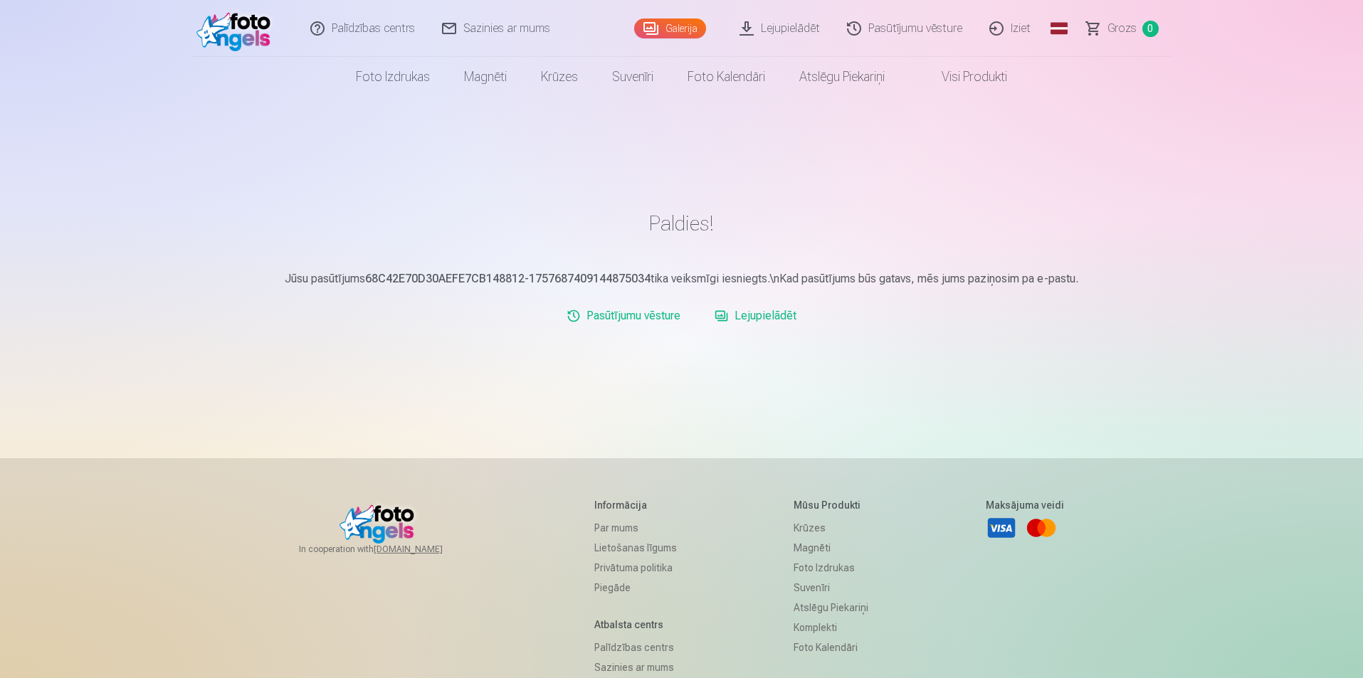
click at [684, 28] on link "Galerija" at bounding box center [670, 29] width 72 height 20
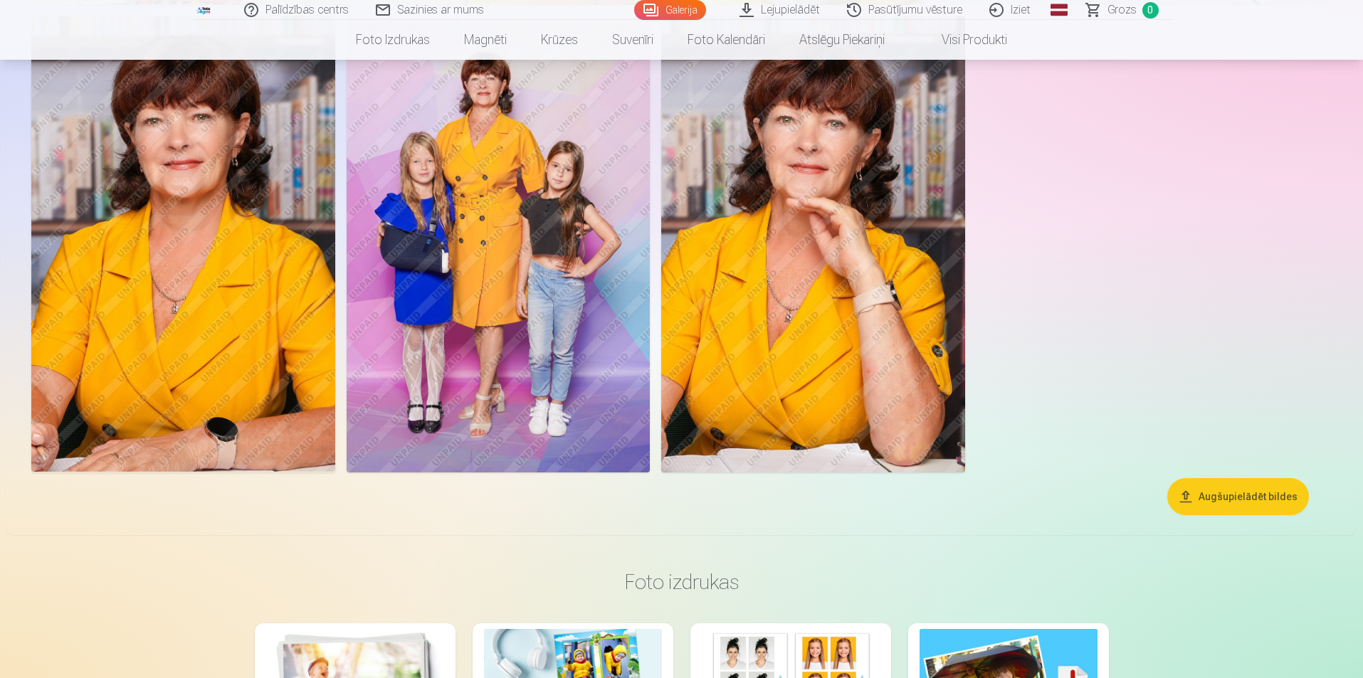
scroll to position [3417, 0]
